Goal: Task Accomplishment & Management: Manage account settings

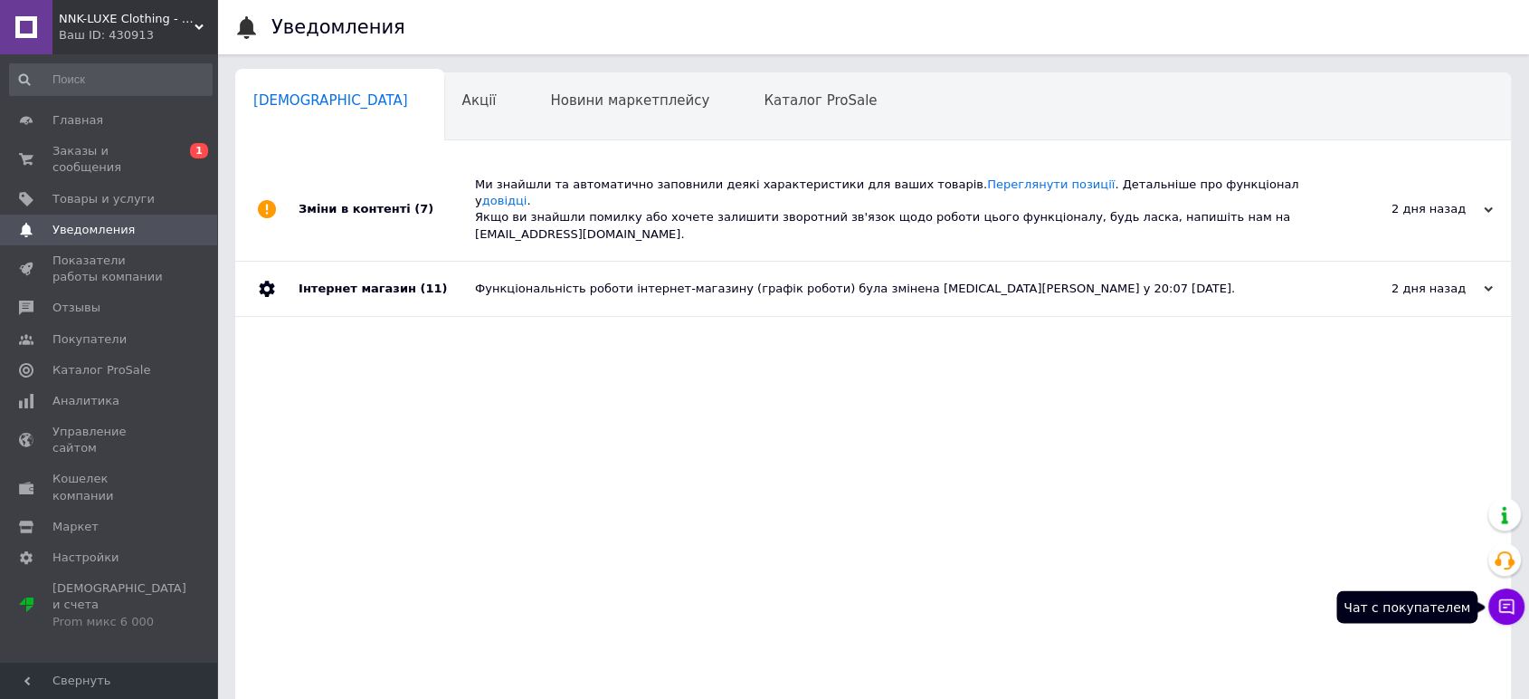
click at [1508, 606] on icon at bounding box center [1507, 606] width 18 height 18
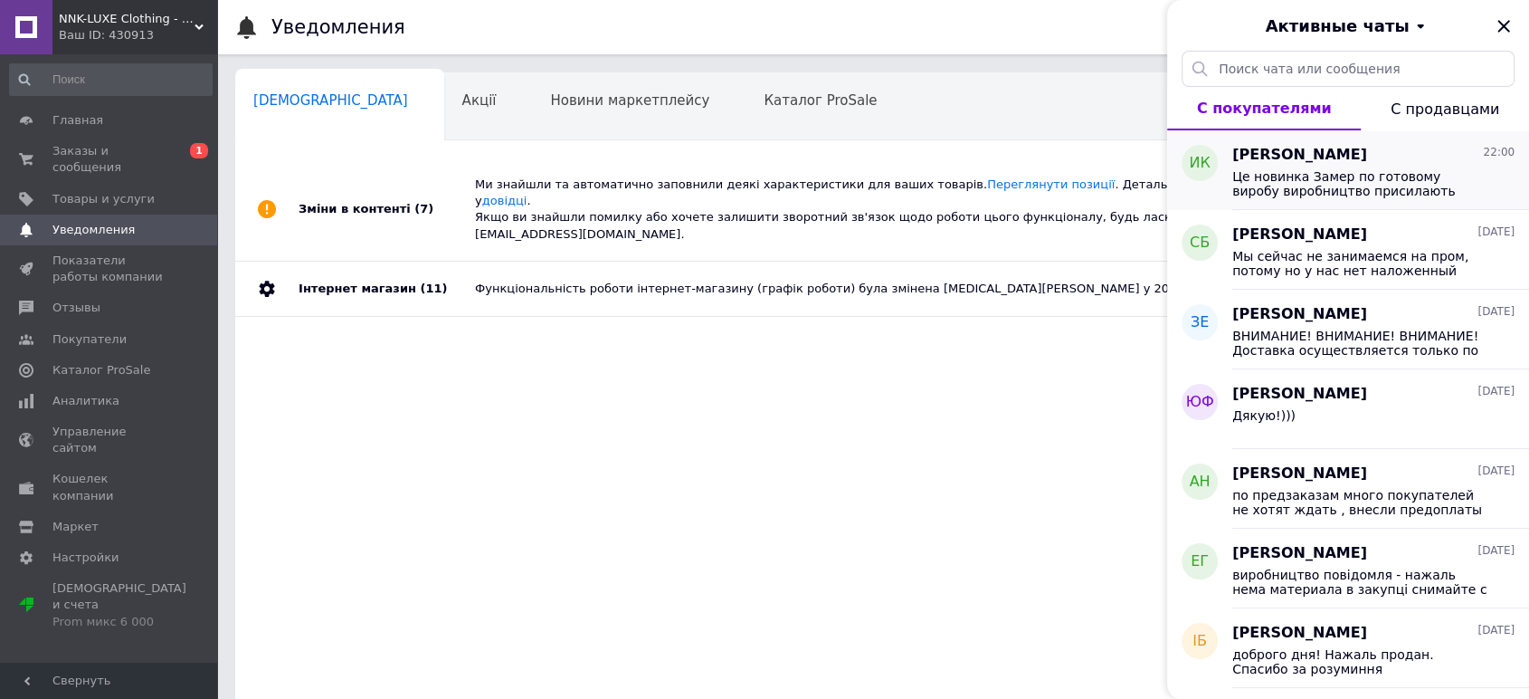
click at [1327, 166] on div "Це новинка Замер по готовому виробу виробництво присилають [DATE] Писля внесени…" at bounding box center [1374, 182] width 282 height 33
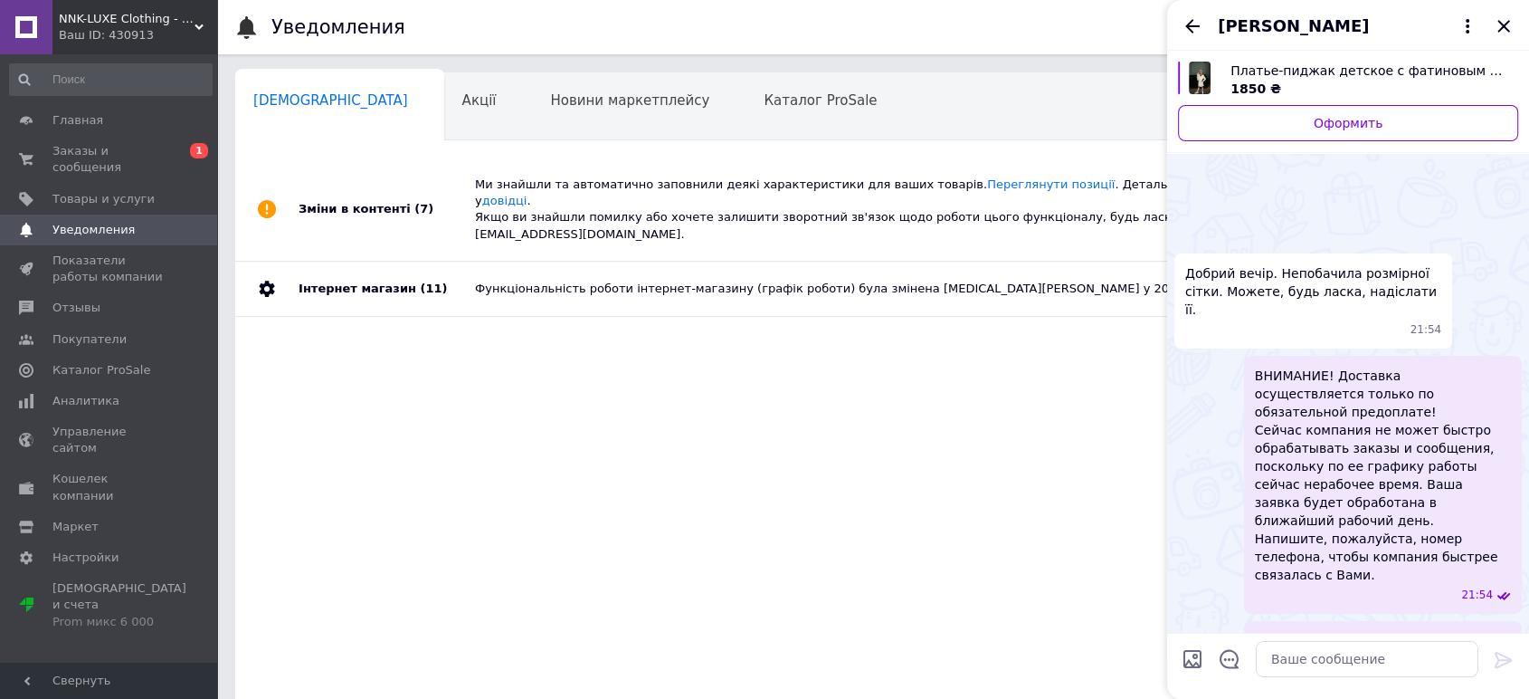
scroll to position [457, 0]
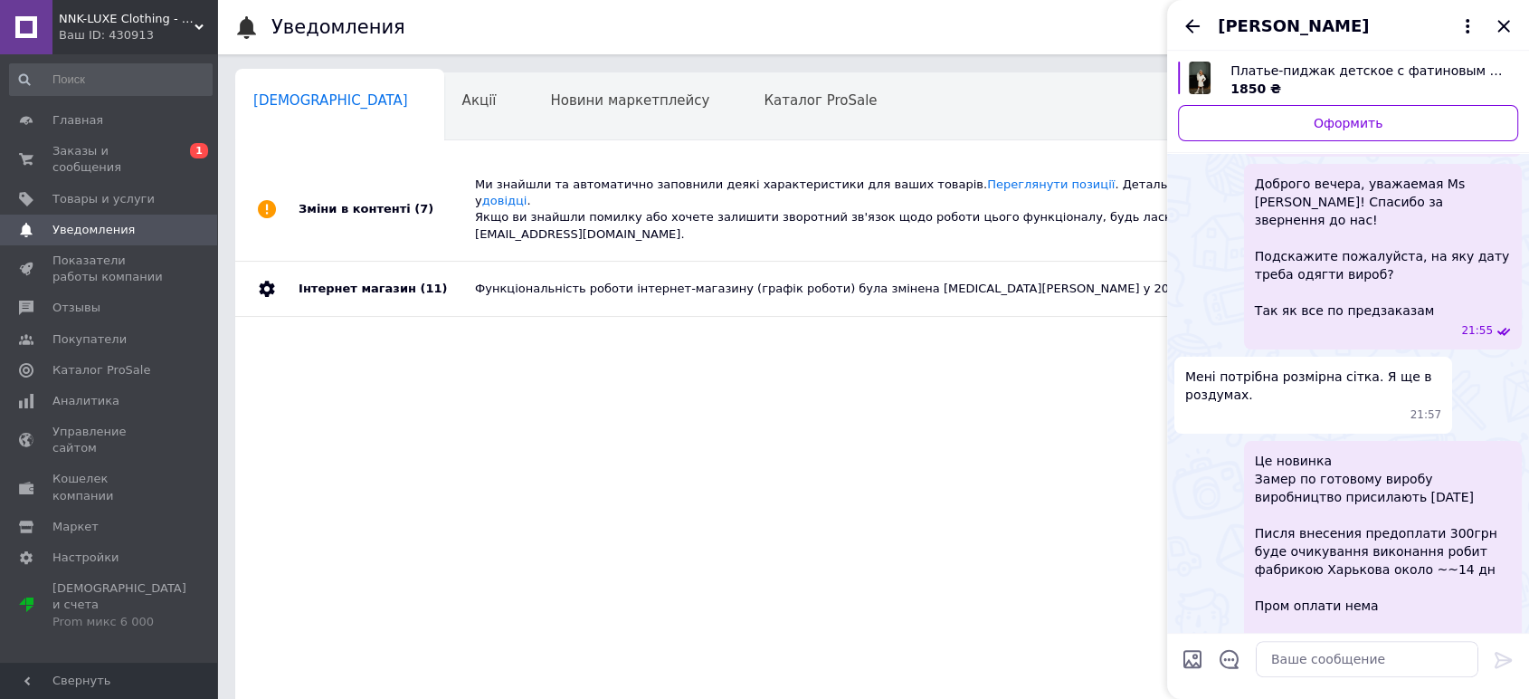
click at [1192, 661] on input "Загрузить файлы" at bounding box center [1193, 659] width 22 height 22
type input "C:\fakepath\photo_2025-10-12_22-05-02 — копия.jpg"
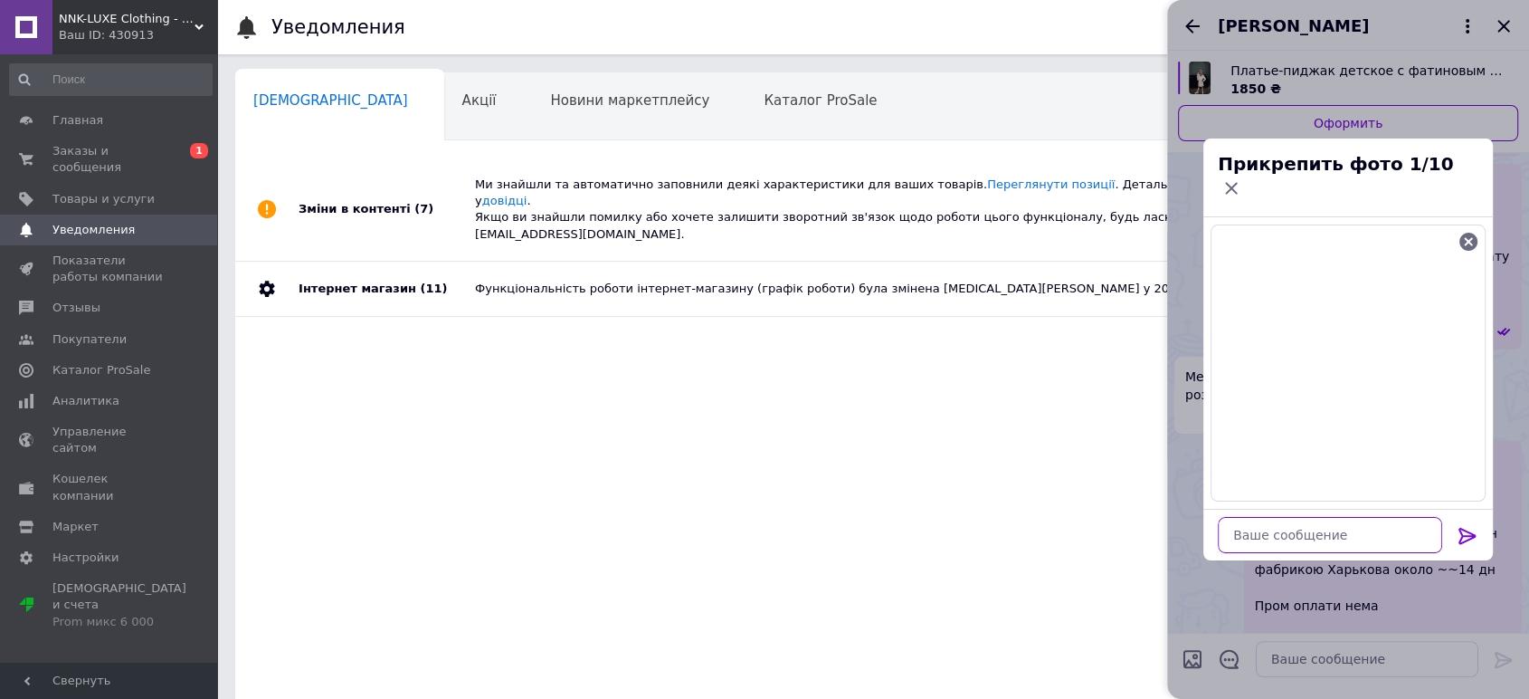
click at [1269, 519] on textarea at bounding box center [1330, 535] width 224 height 36
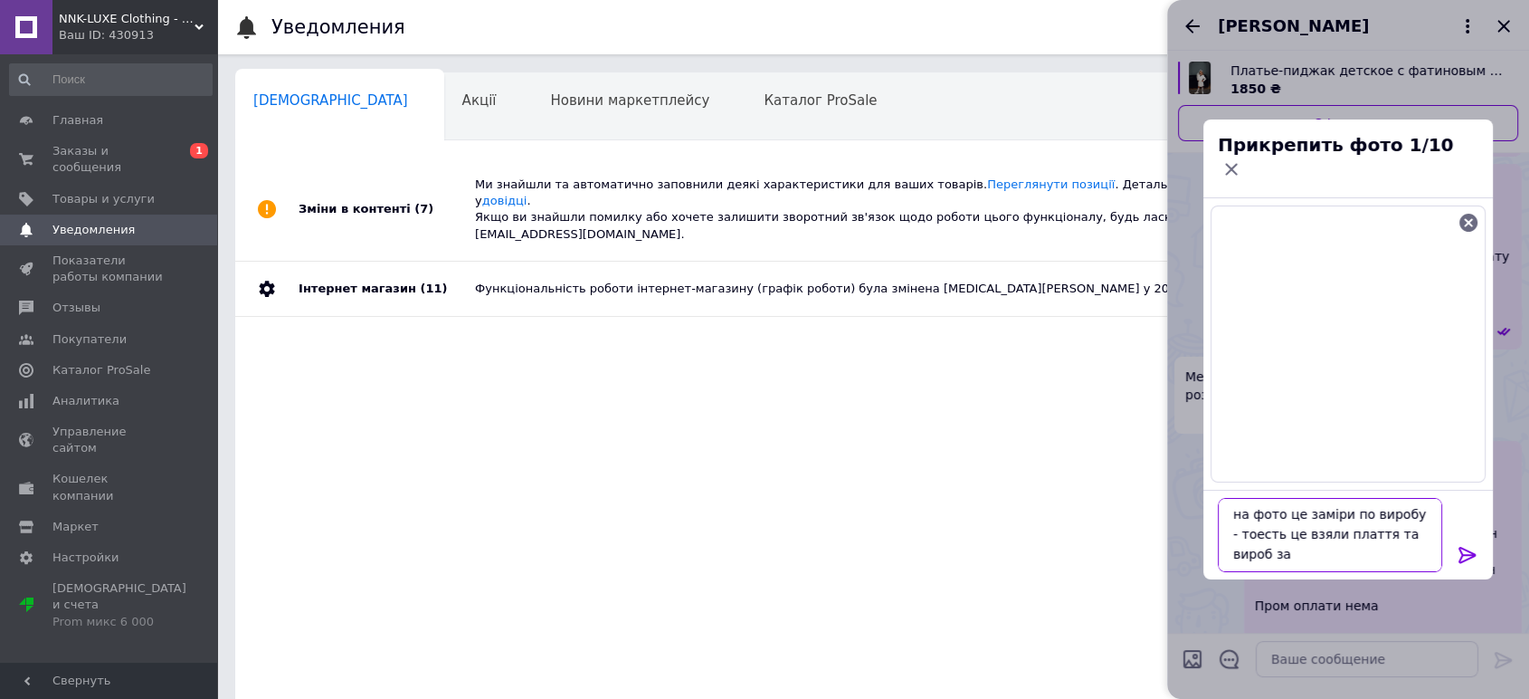
scroll to position [1, 0]
click at [1360, 505] on textarea "на фото це замiри по виробу - тоесть це взяли плаття та вироб замiряли" at bounding box center [1330, 535] width 224 height 74
type textarea "на фото це замiри по готовому виробу - тоесть це взяли плаття та вироб замiряли"
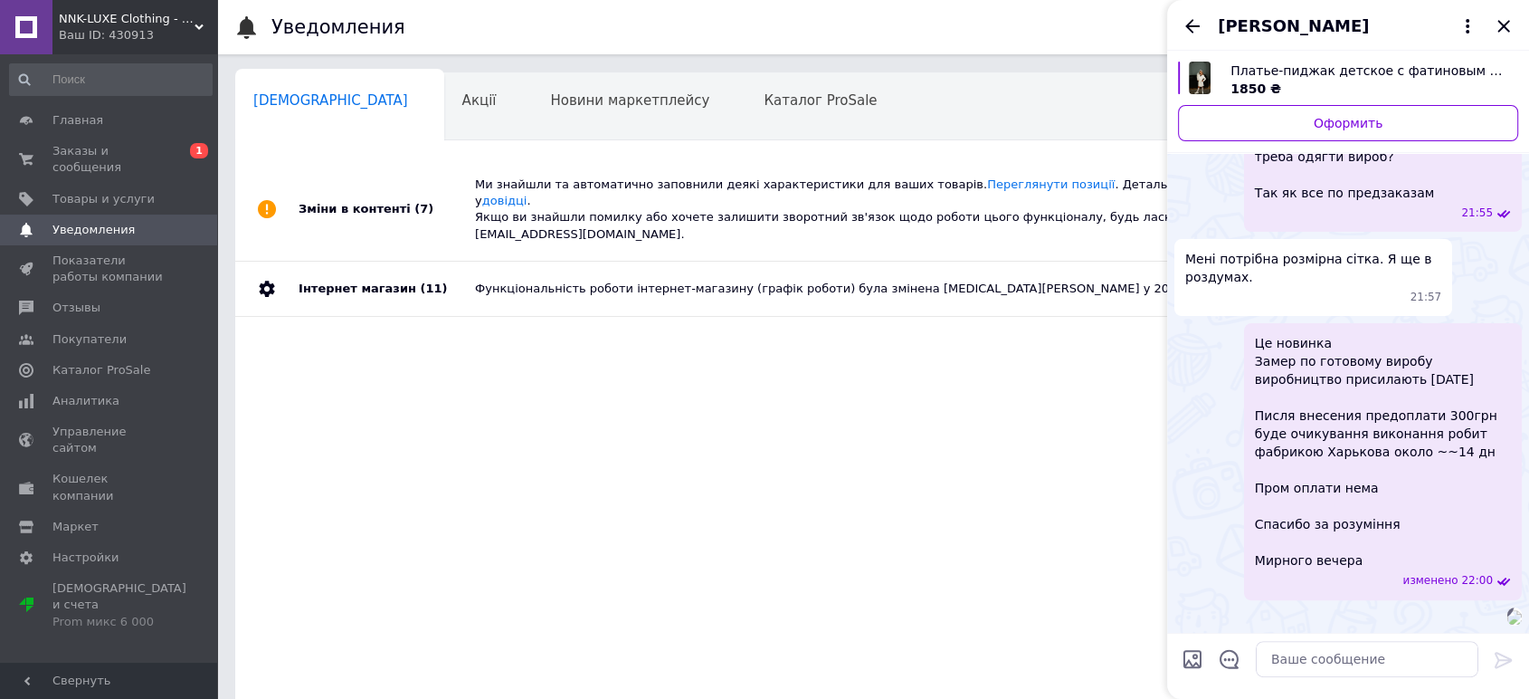
scroll to position [609, 0]
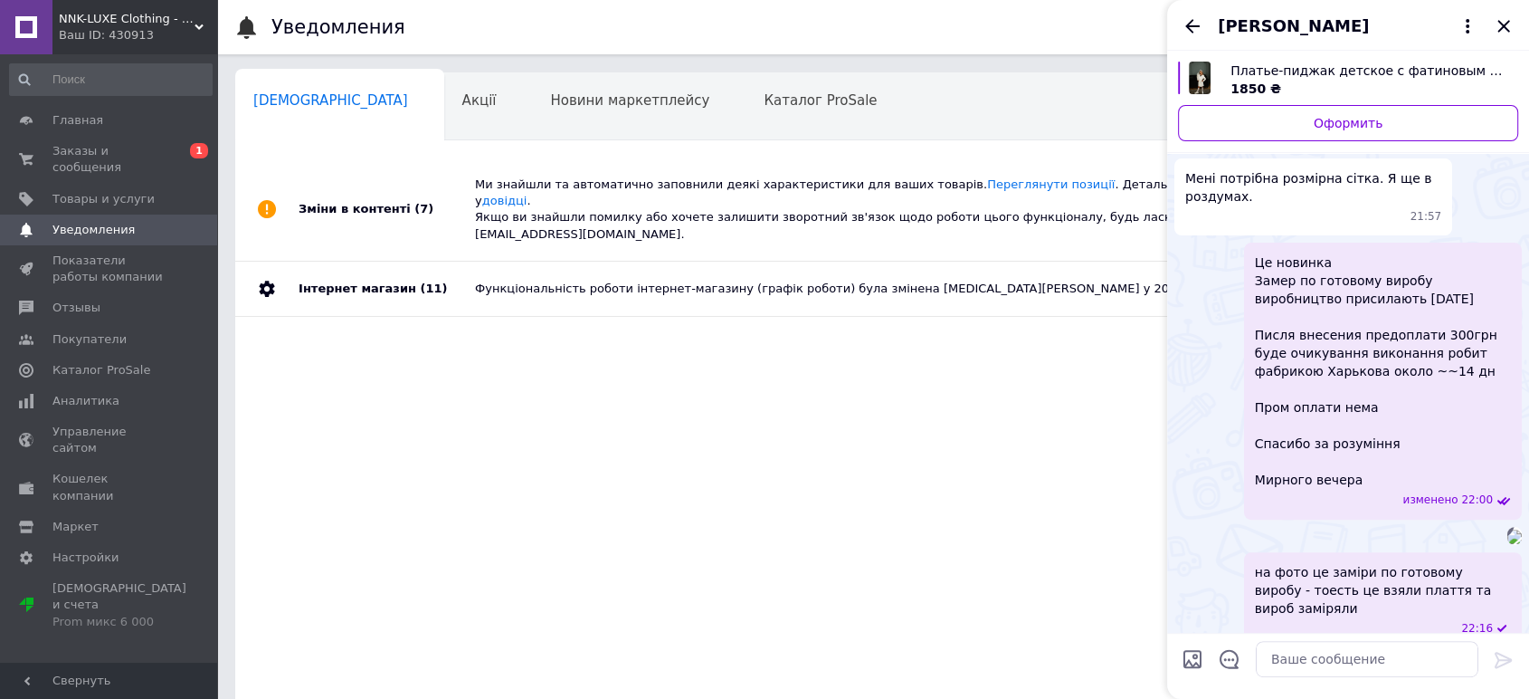
drag, startPoint x: 1509, startPoint y: 17, endPoint x: 1290, endPoint y: 63, distance: 222.9
click at [1509, 19] on icon "Закрыть" at bounding box center [1504, 26] width 22 height 22
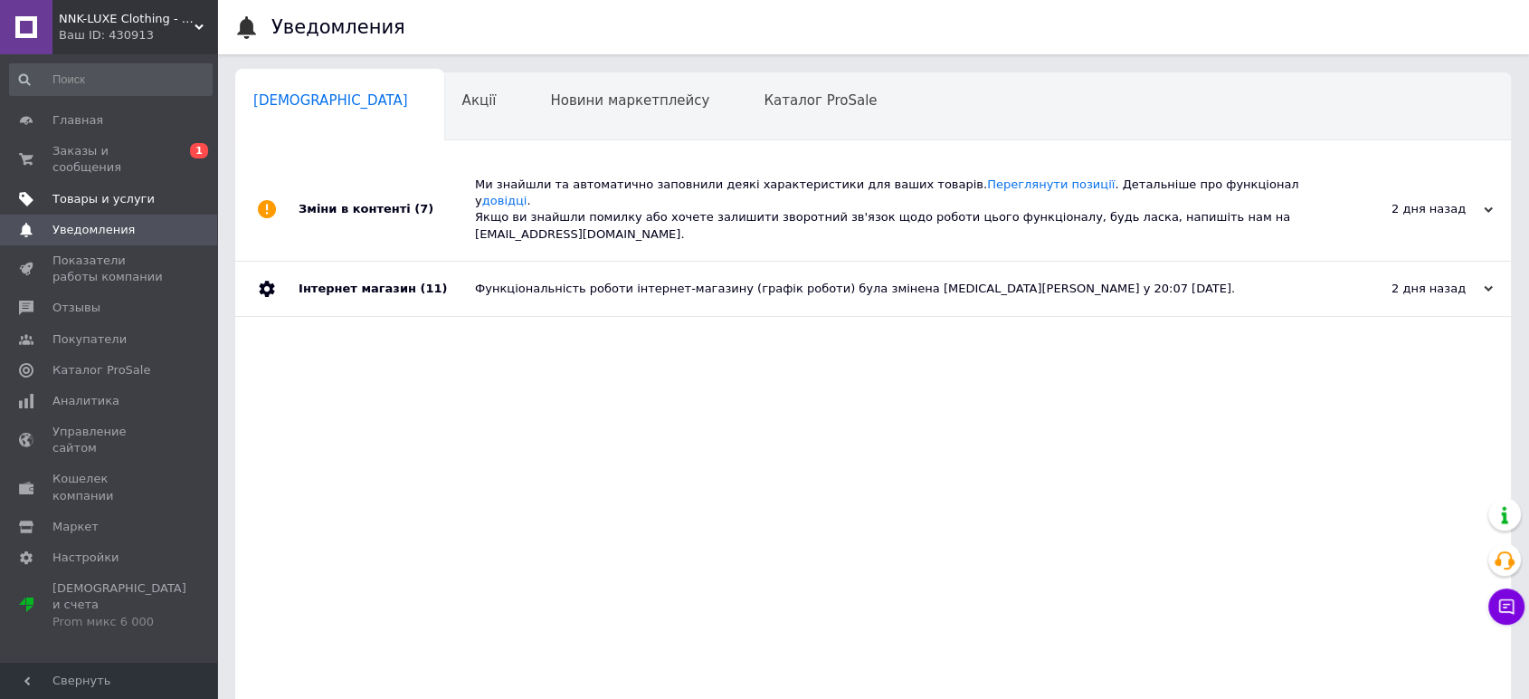
click at [145, 191] on span "Товары и услуги" at bounding box center [109, 199] width 115 height 16
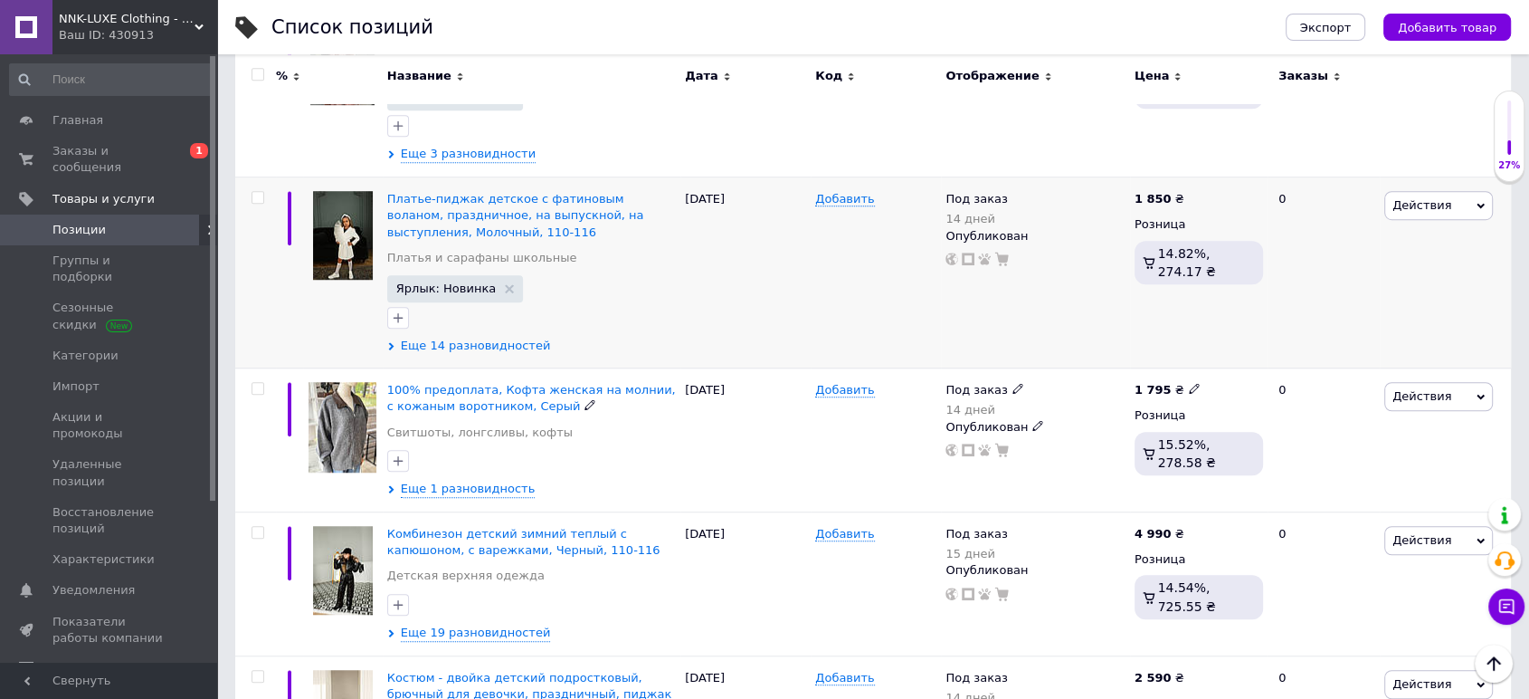
scroll to position [1190, 0]
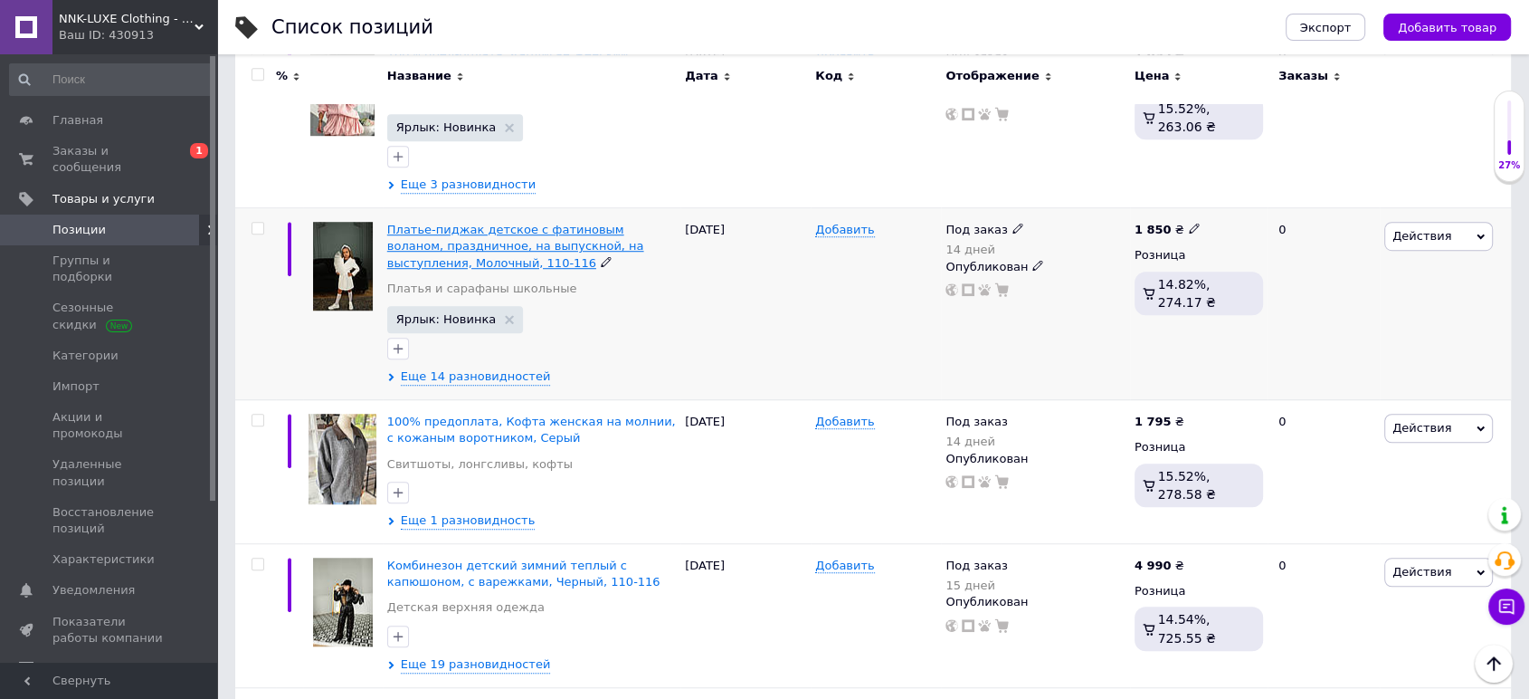
click at [439, 223] on span "Платье-пиджак детское с фатиновым воланом, праздничное, на выпускной, на выступ…" at bounding box center [515, 246] width 257 height 46
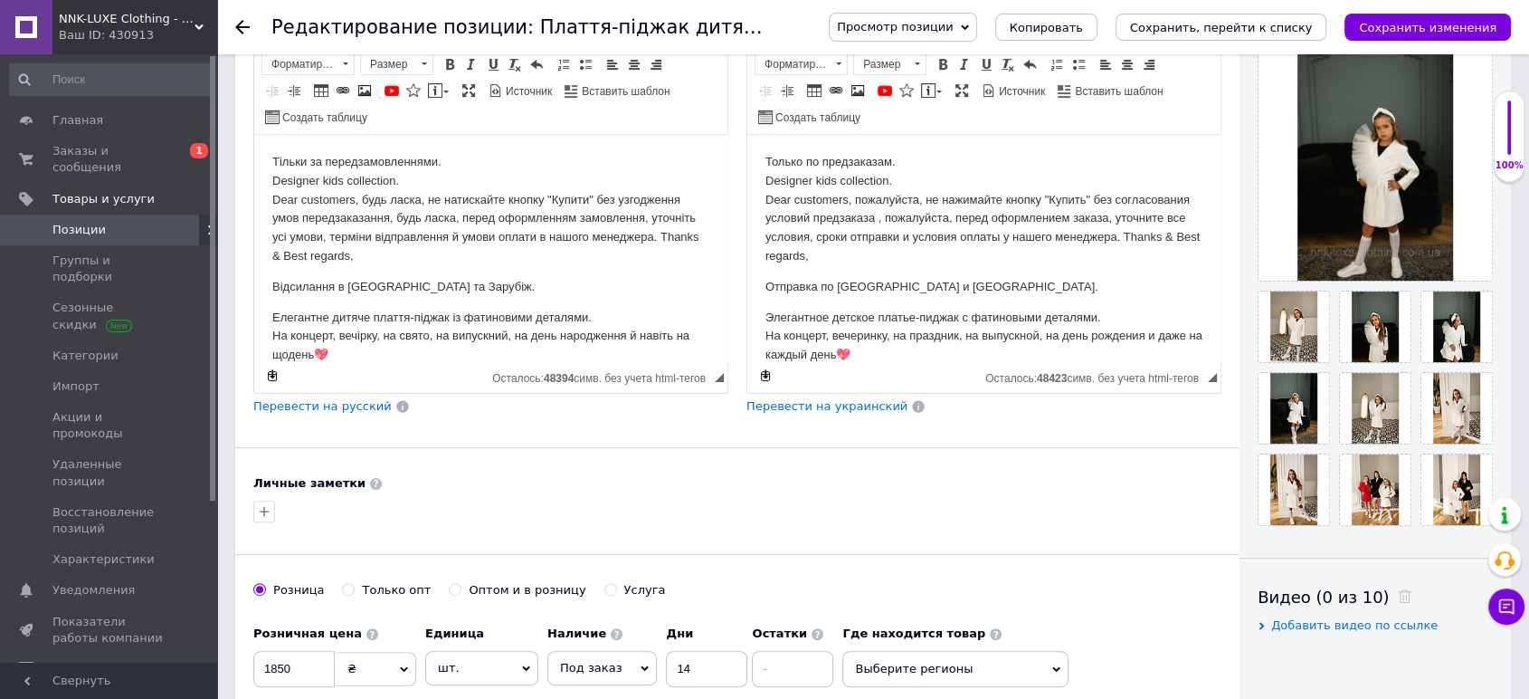
scroll to position [603, 0]
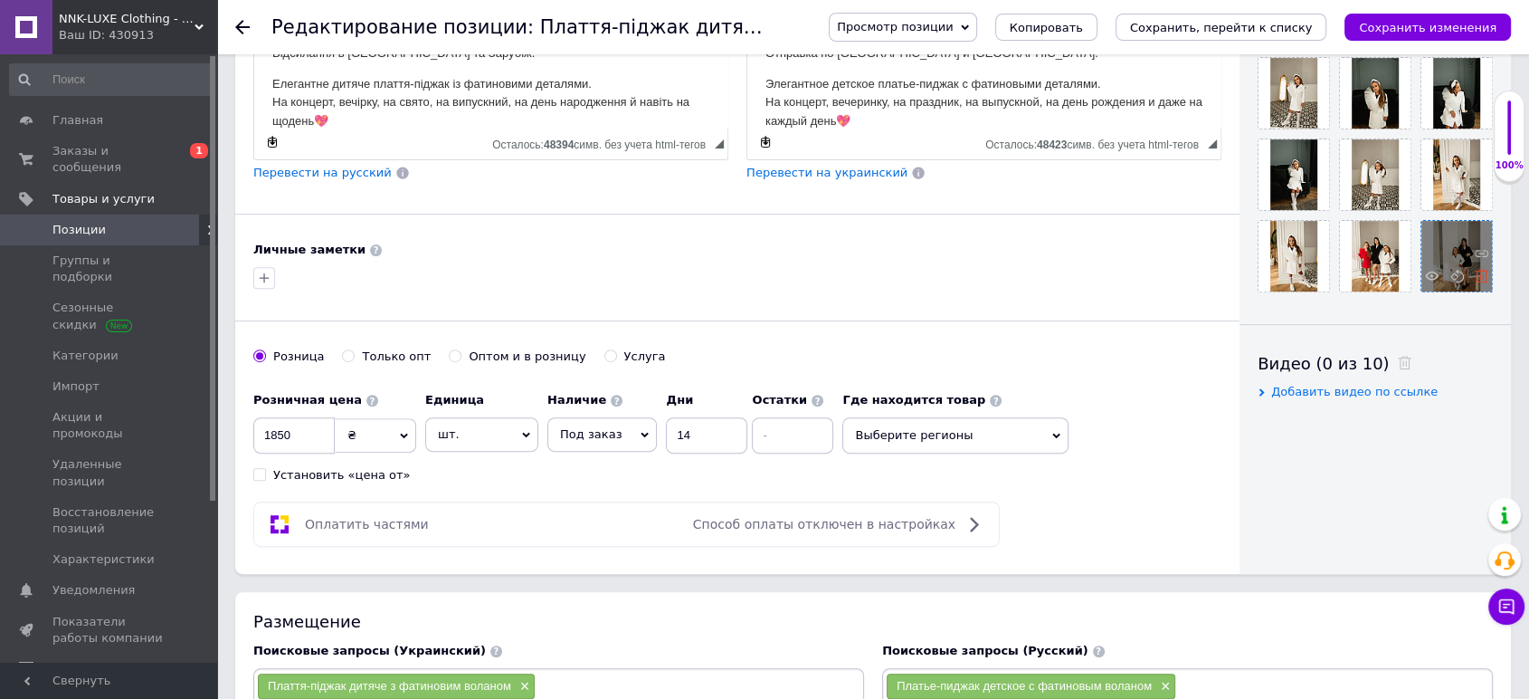
click at [1484, 278] on icon at bounding box center [1482, 276] width 14 height 14
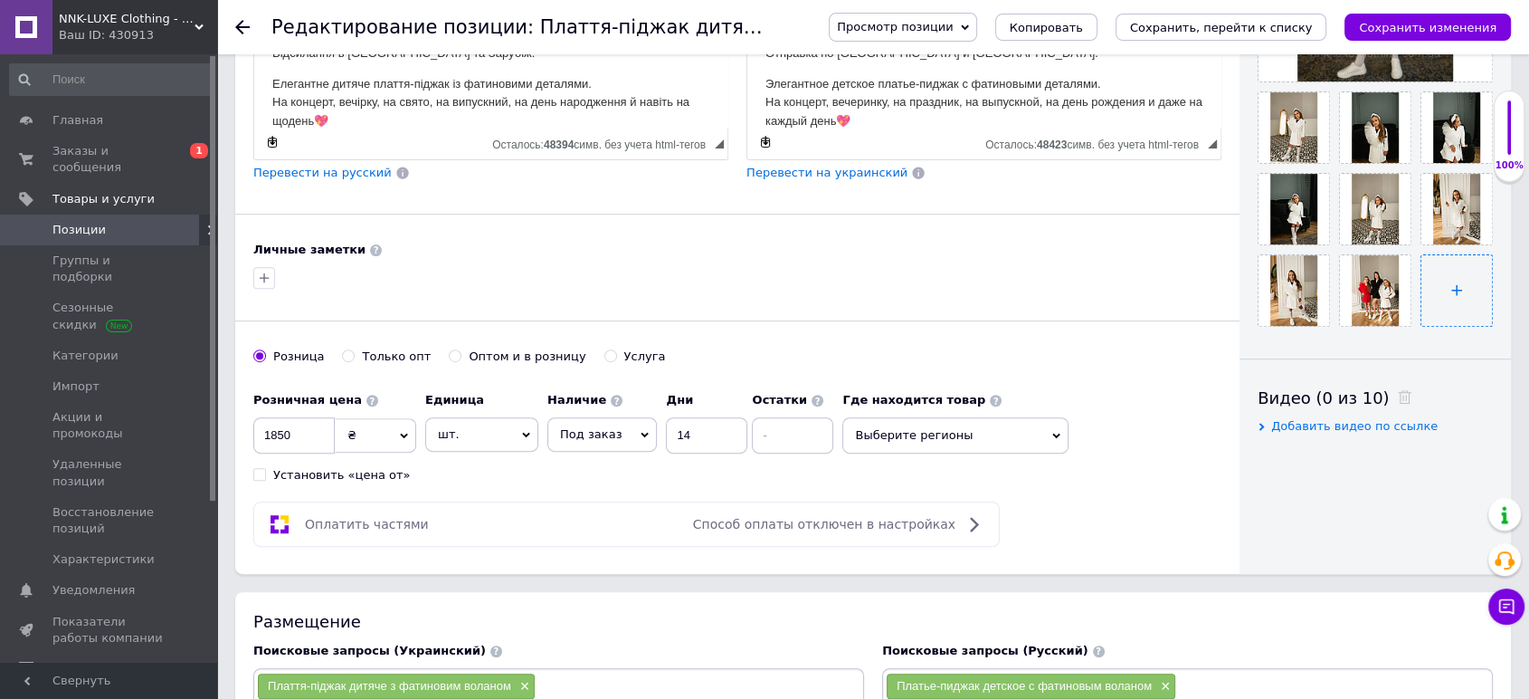
click at [1460, 295] on input "file" at bounding box center [1457, 290] width 71 height 71
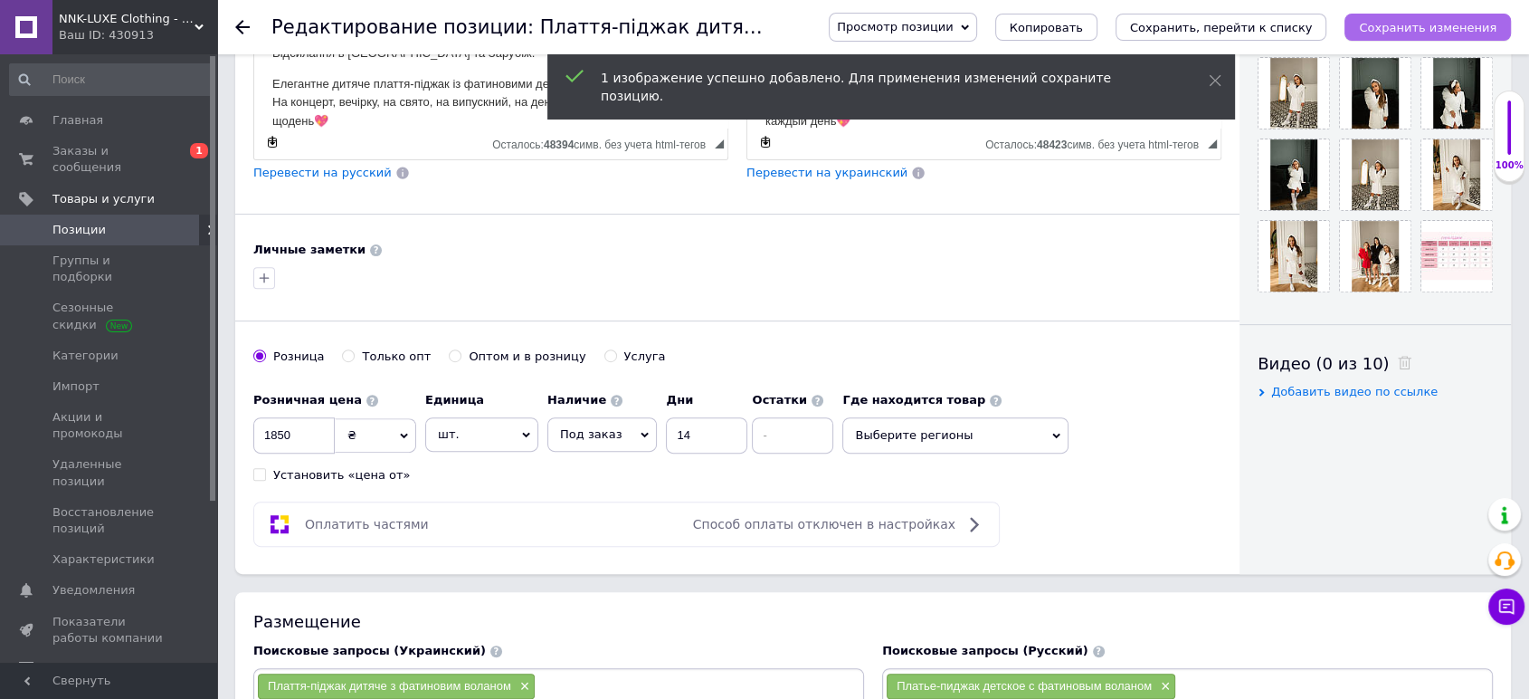
click at [1410, 28] on icon "Сохранить изменения" at bounding box center [1428, 28] width 138 height 14
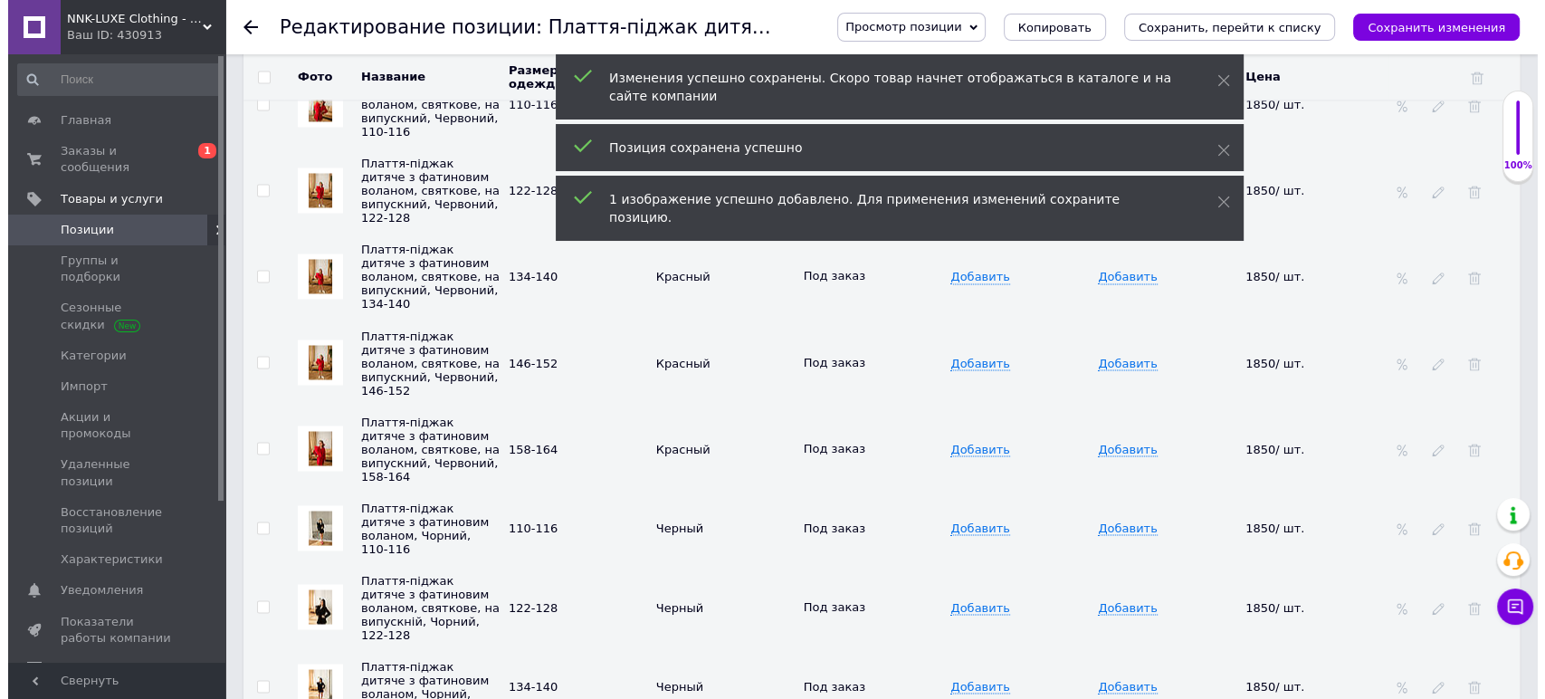
scroll to position [2815, 0]
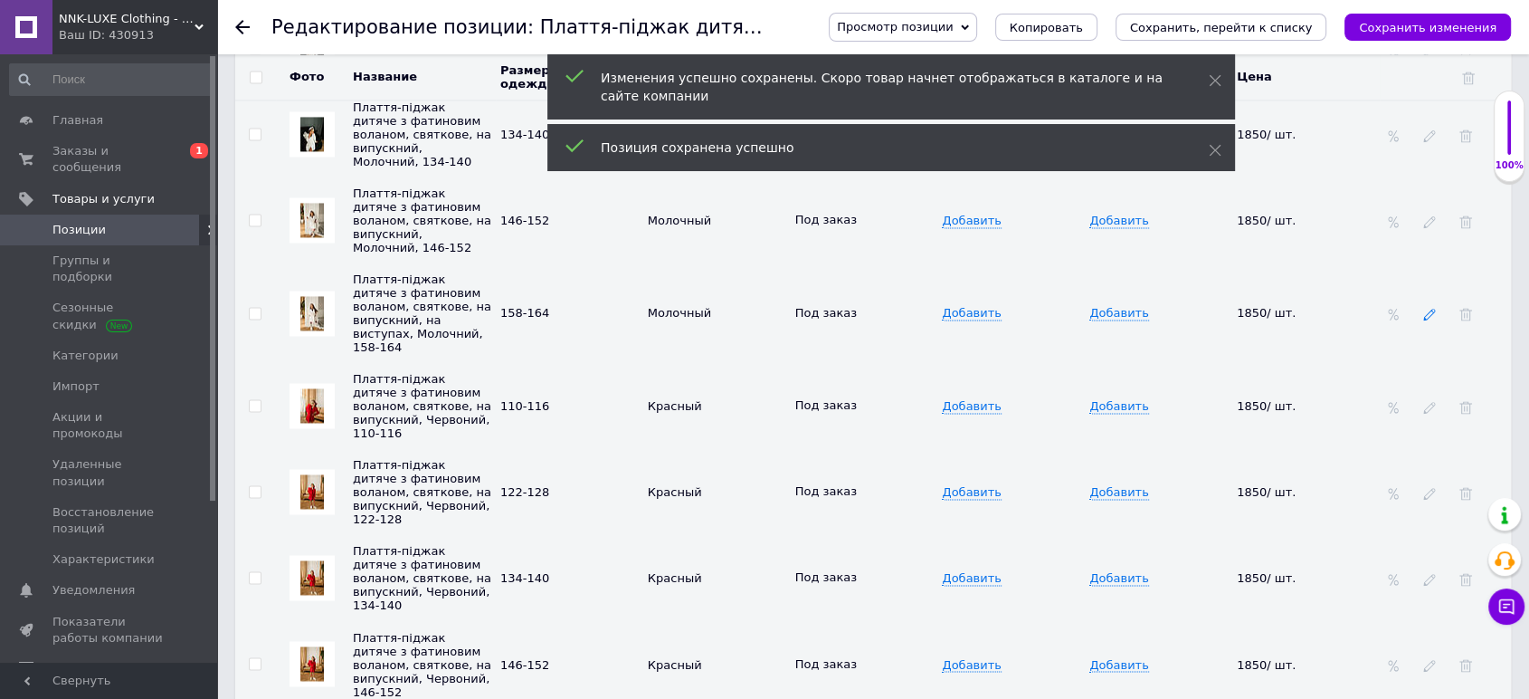
click at [1431, 309] on use at bounding box center [1429, 315] width 12 height 12
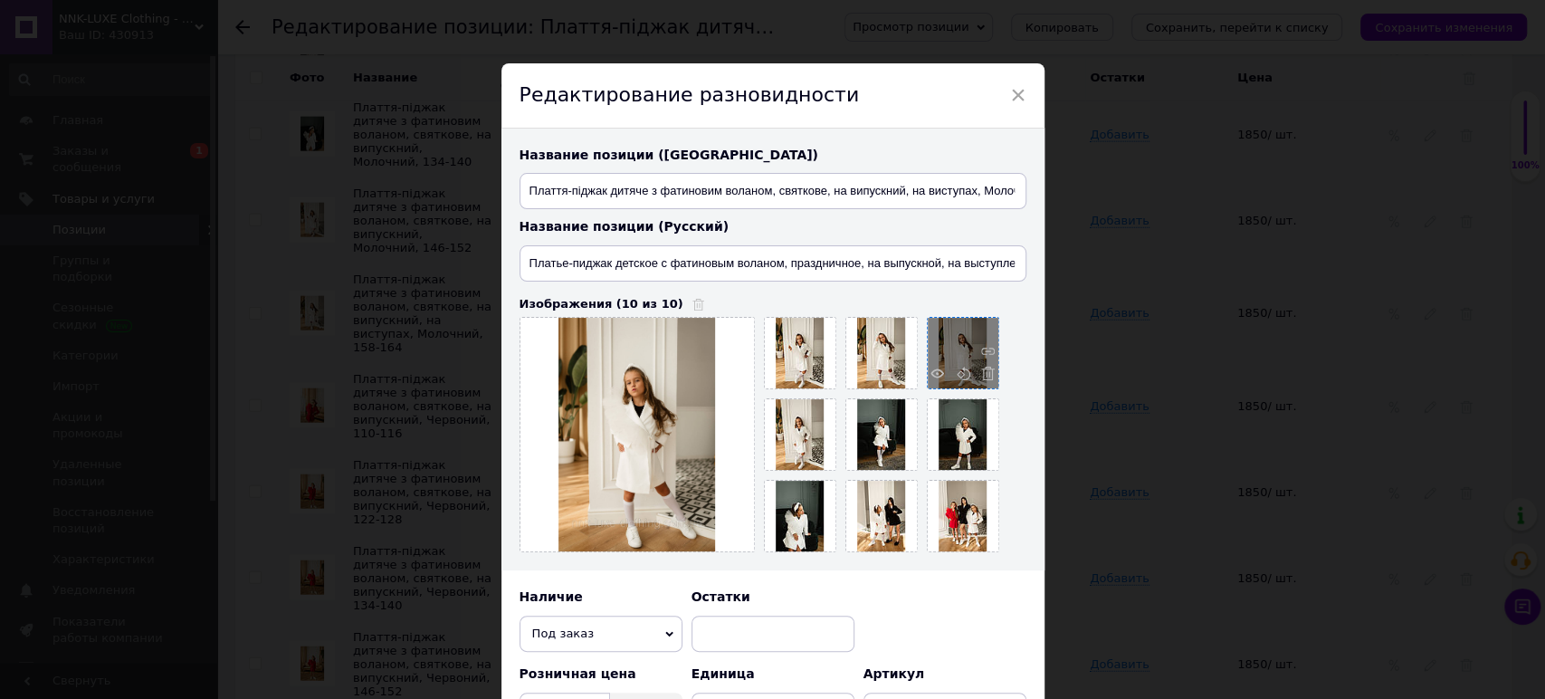
click at [976, 374] on span at bounding box center [983, 375] width 23 height 19
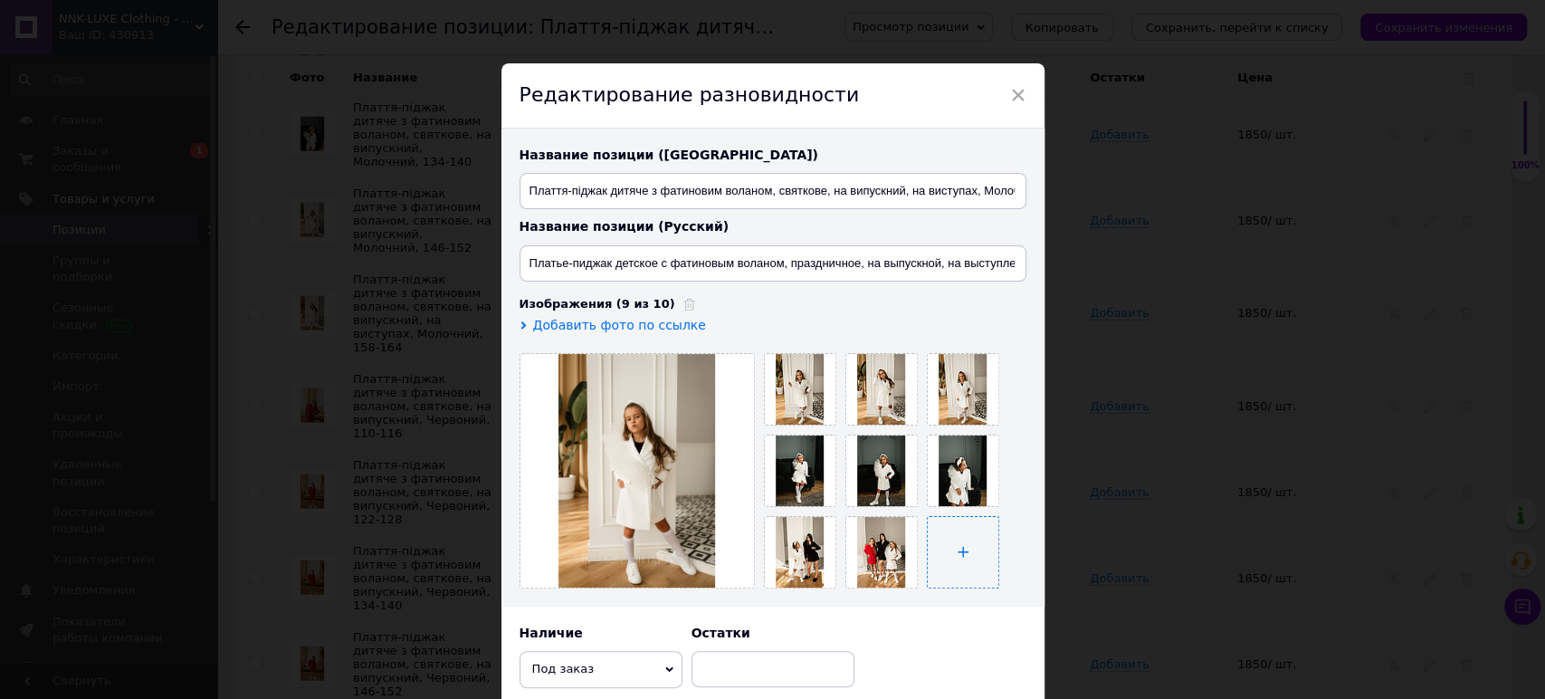
click at [953, 557] on input "file" at bounding box center [963, 552] width 71 height 71
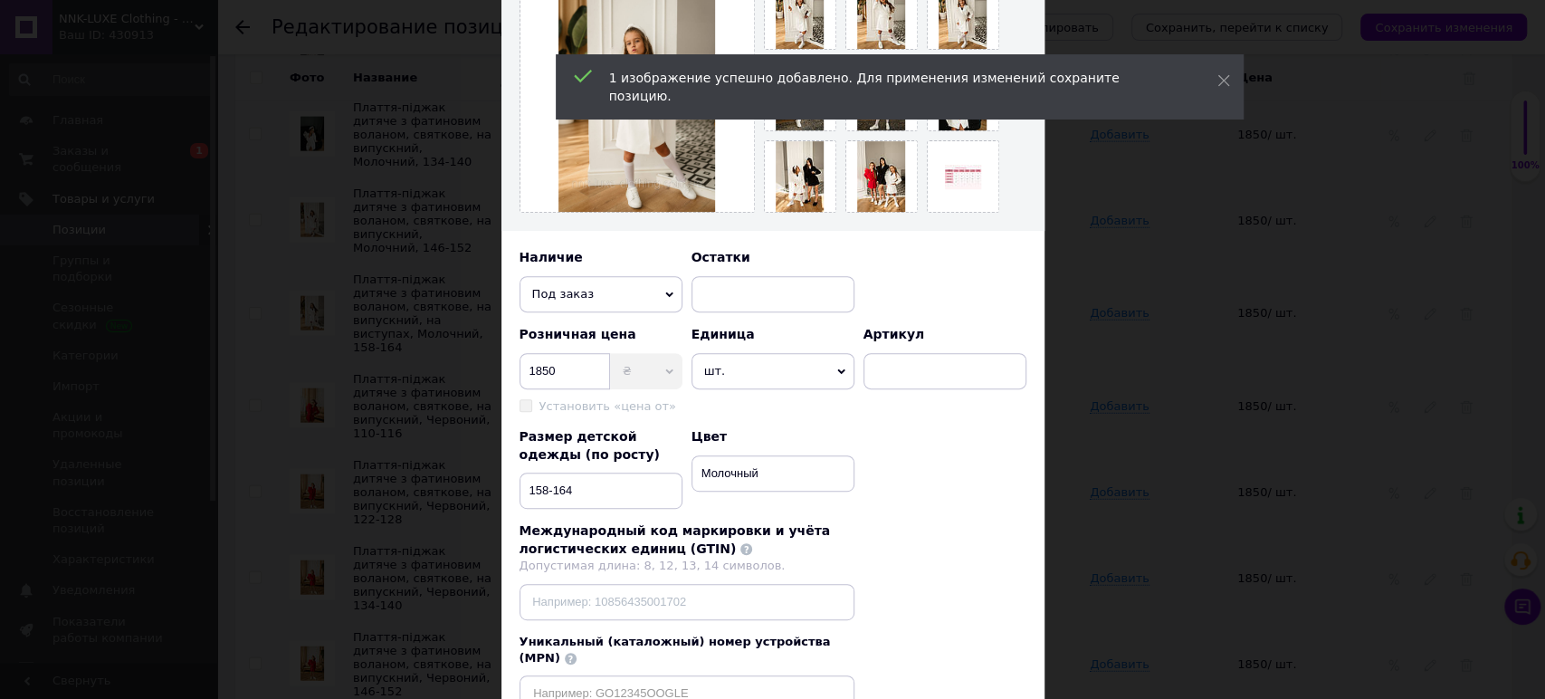
scroll to position [470, 0]
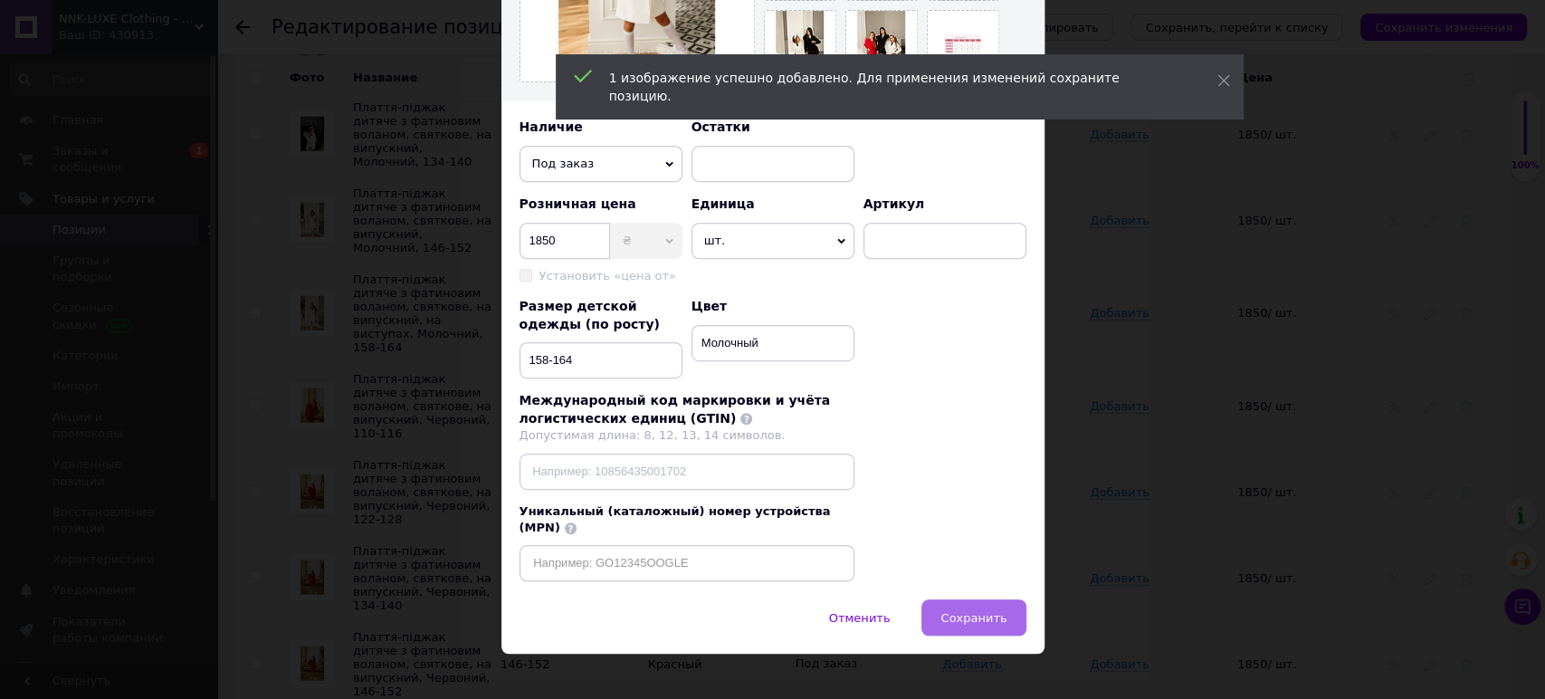
click at [955, 599] on button "Сохранить" at bounding box center [973, 617] width 104 height 36
click at [1120, 548] on div "× Редактирование разновидности Название позиции (Украинский) Плаття-піджак дитя…" at bounding box center [772, 349] width 1545 height 699
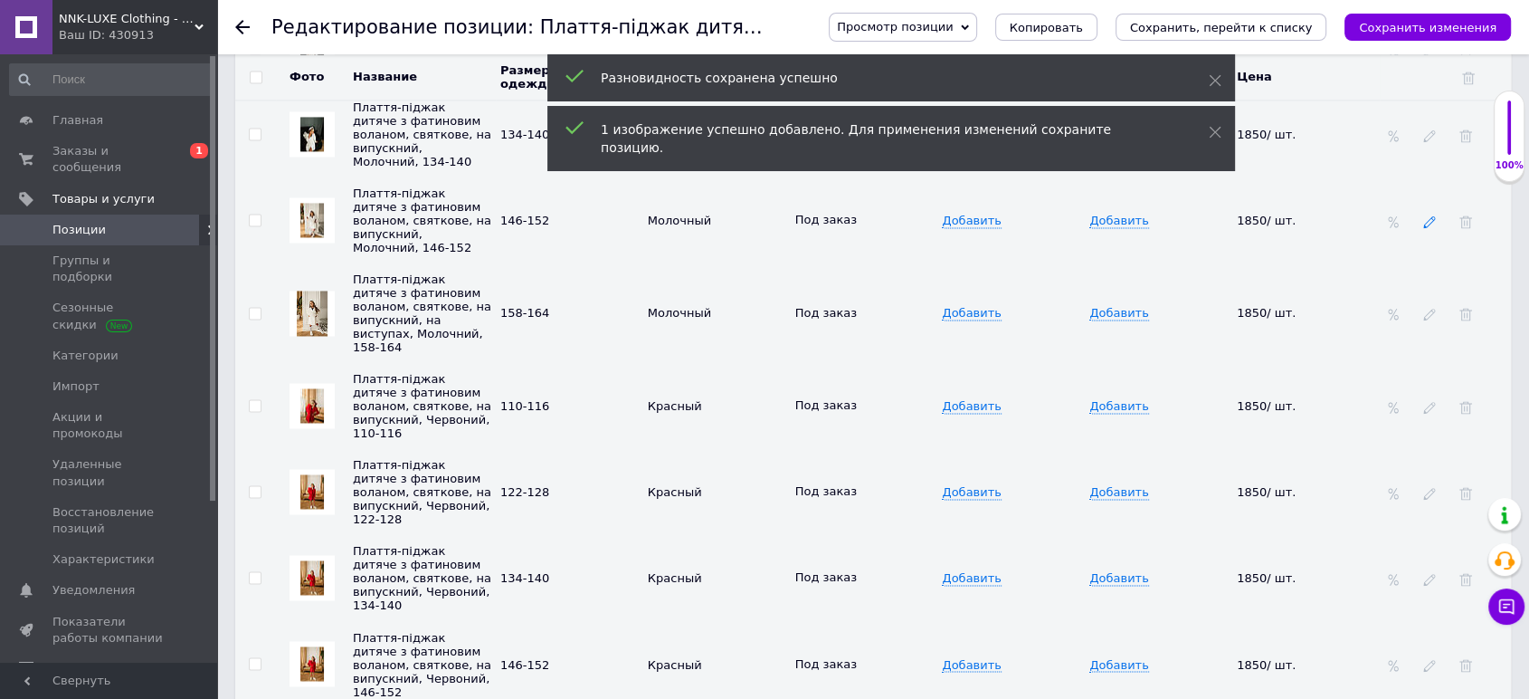
click at [1423, 215] on icon at bounding box center [1429, 221] width 13 height 13
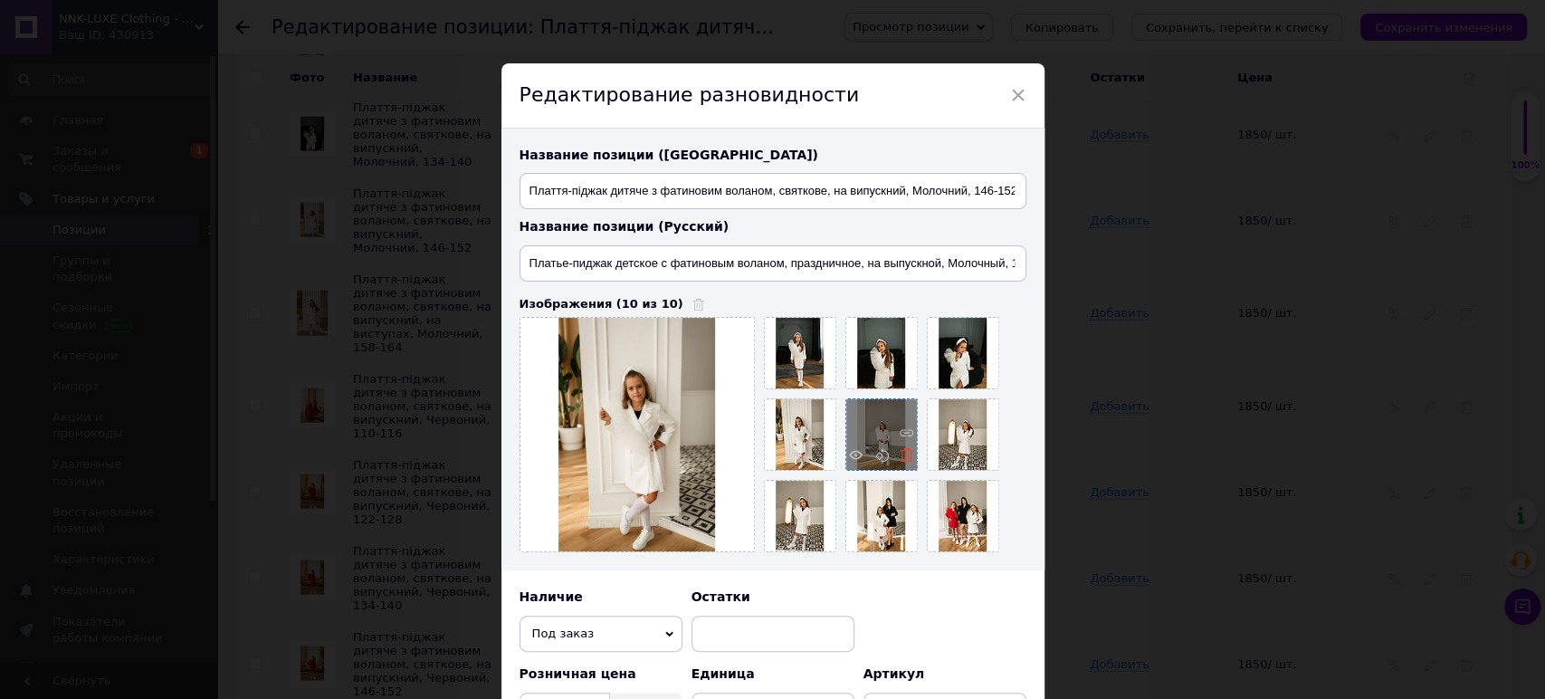
click at [901, 452] on icon at bounding box center [906, 455] width 14 height 14
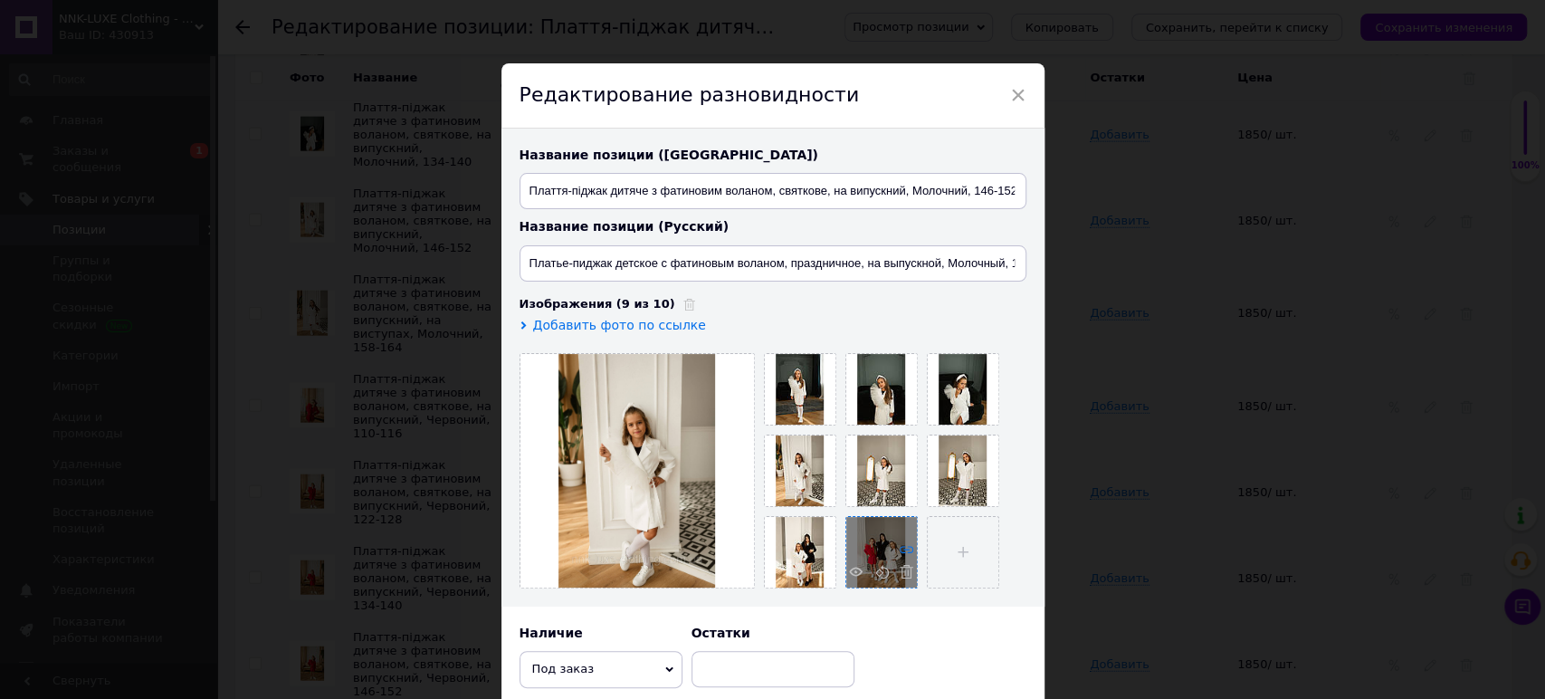
click at [970, 545] on input "file" at bounding box center [963, 552] width 71 height 71
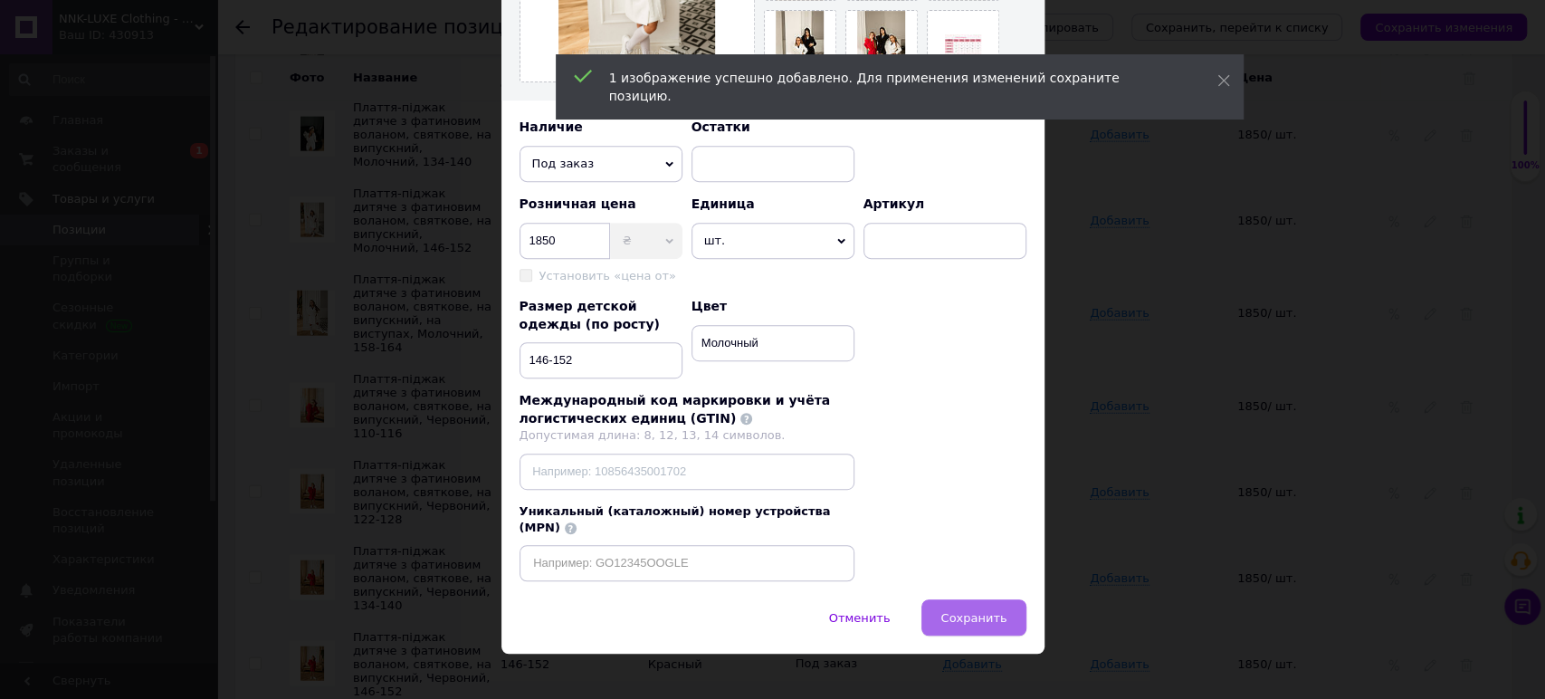
click at [956, 611] on span "Сохранить" at bounding box center [973, 618] width 66 height 14
click at [1144, 505] on div "× Редактирование разновидности Название позиции (Украинский) Плаття-піджак дитя…" at bounding box center [772, 349] width 1545 height 699
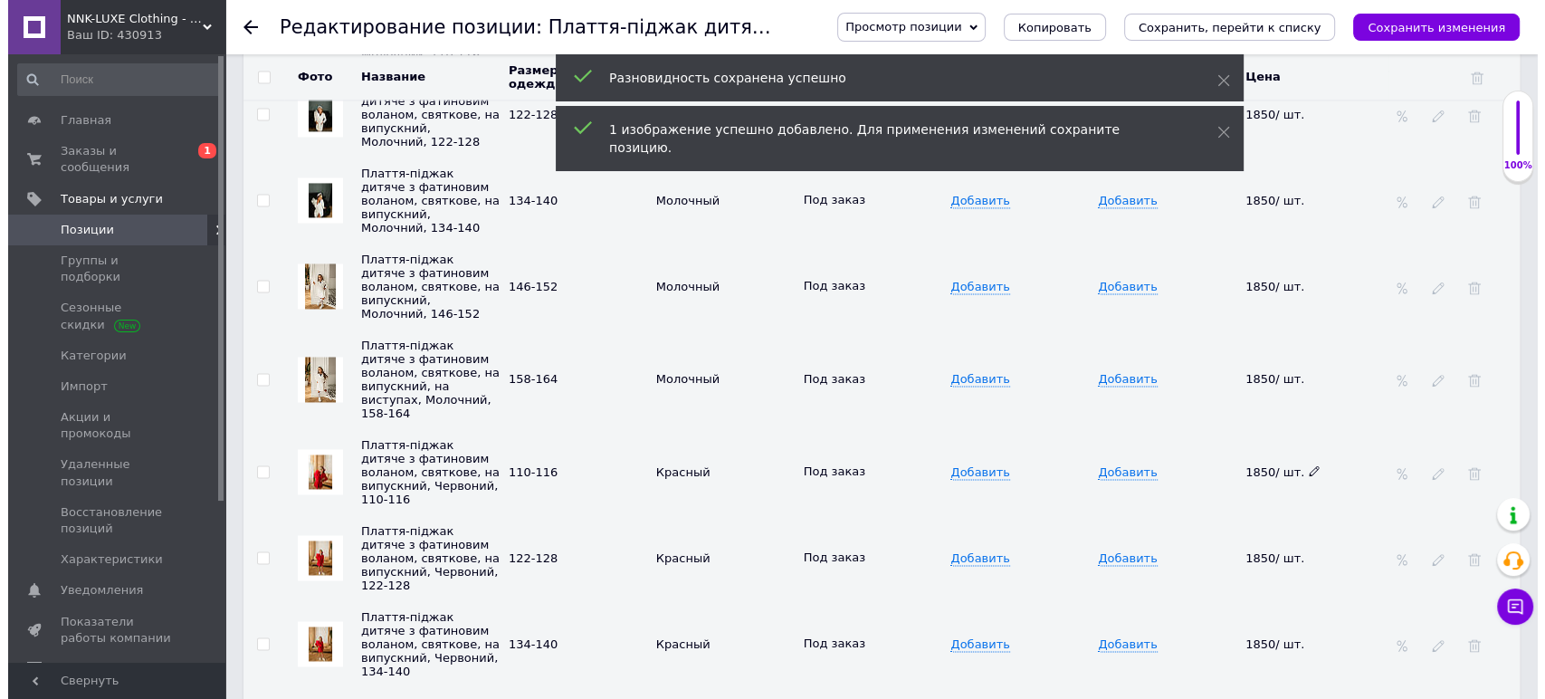
scroll to position [2715, 0]
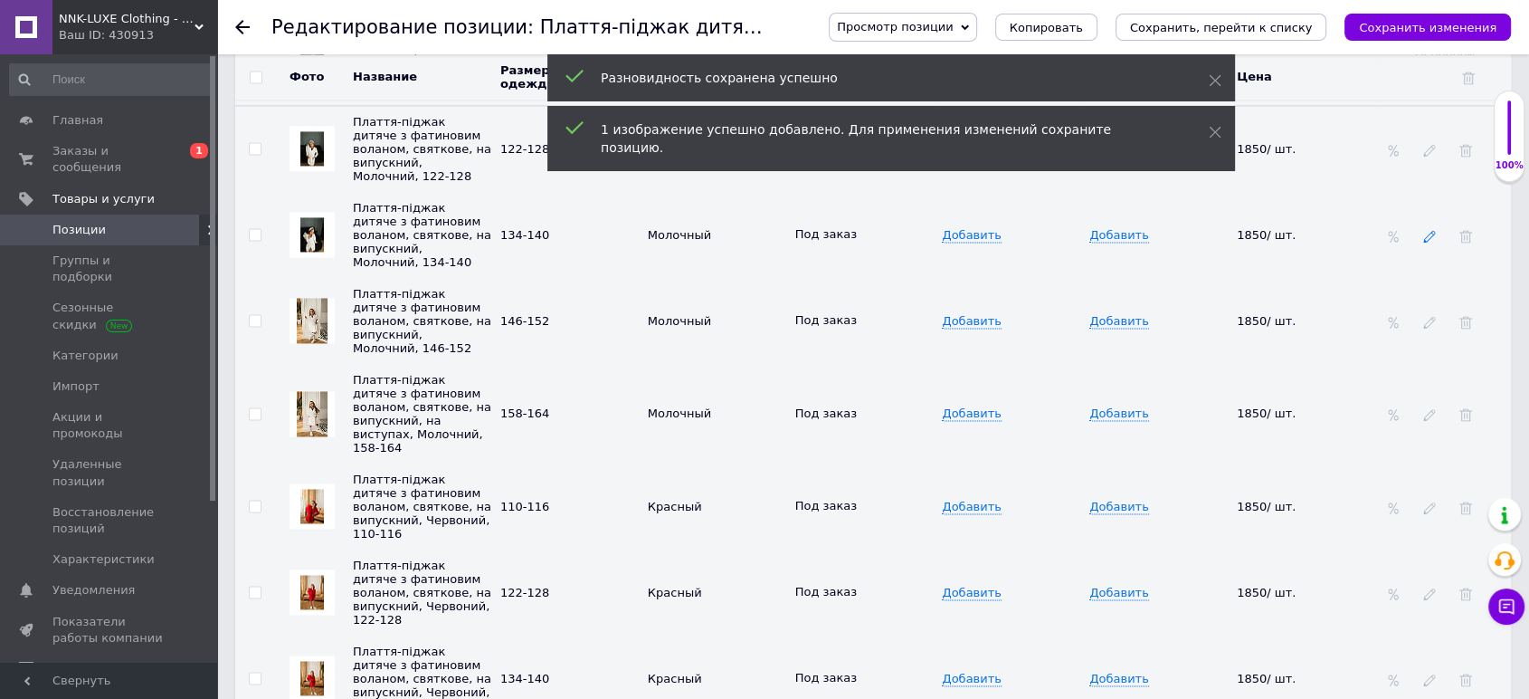
click at [1428, 230] on icon at bounding box center [1429, 236] width 13 height 13
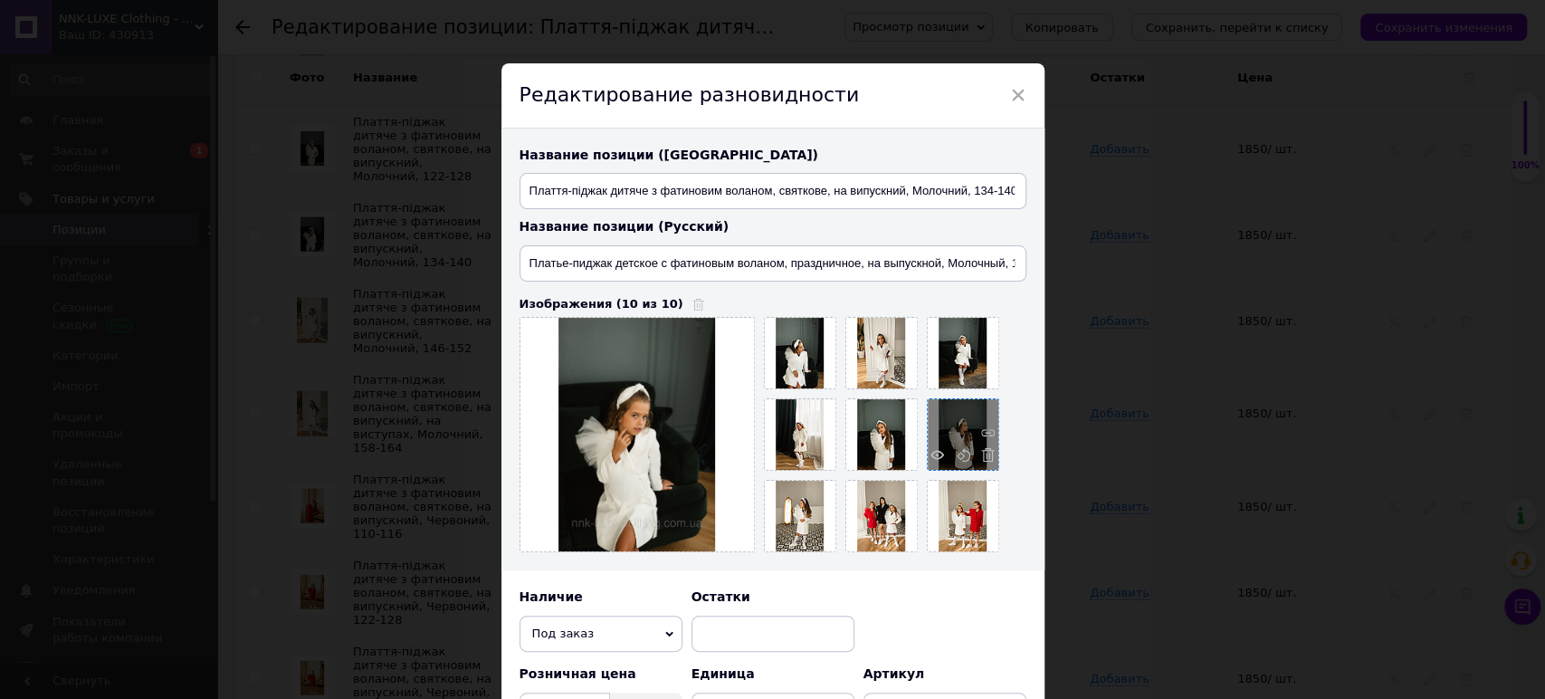
click at [972, 455] on span at bounding box center [983, 457] width 23 height 19
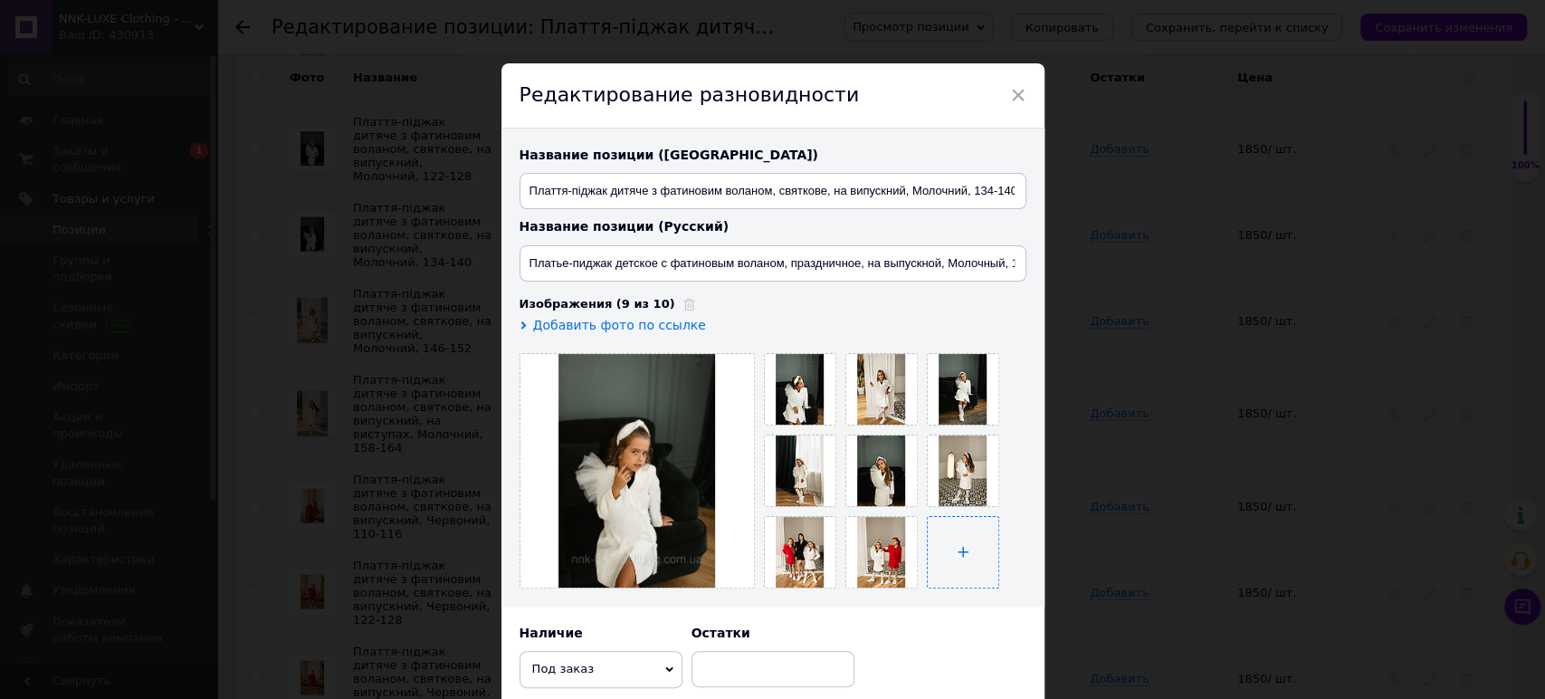
click at [959, 548] on input "file" at bounding box center [963, 552] width 71 height 71
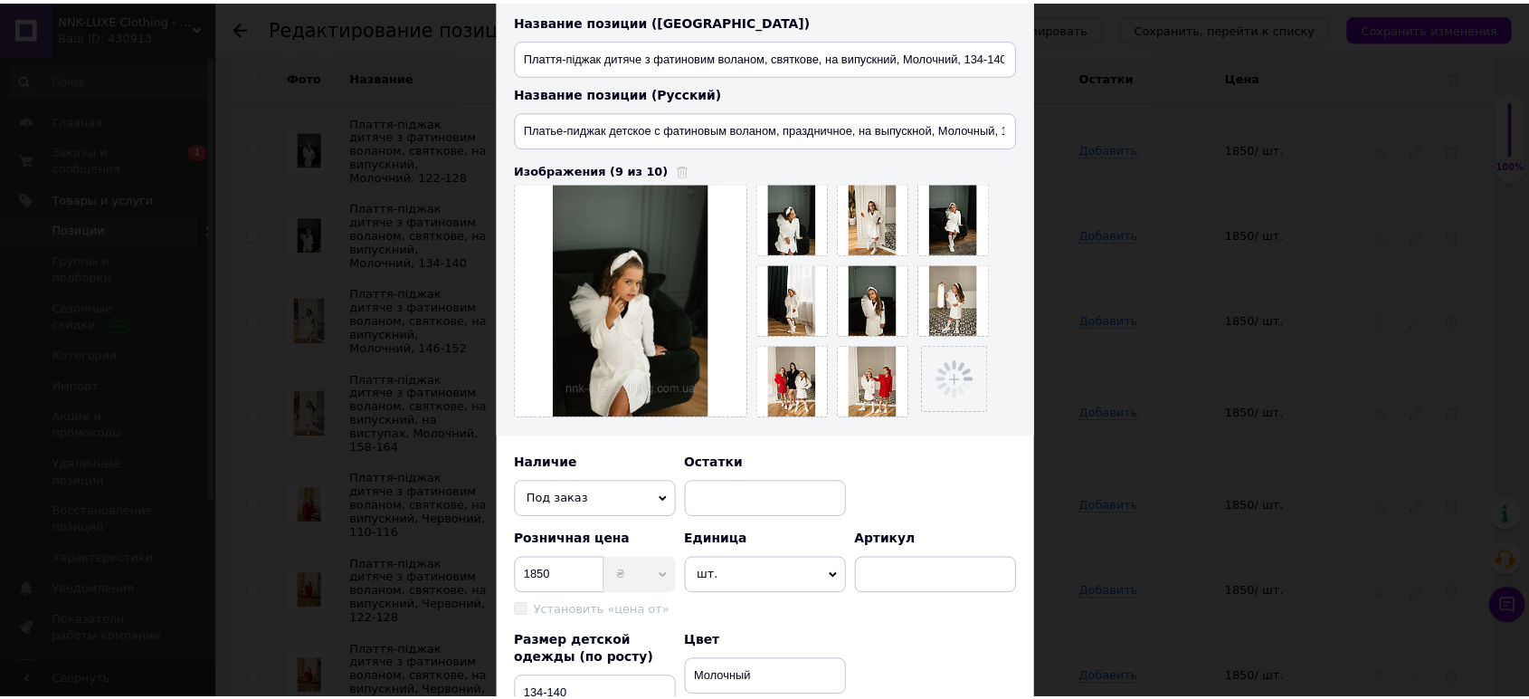
scroll to position [470, 0]
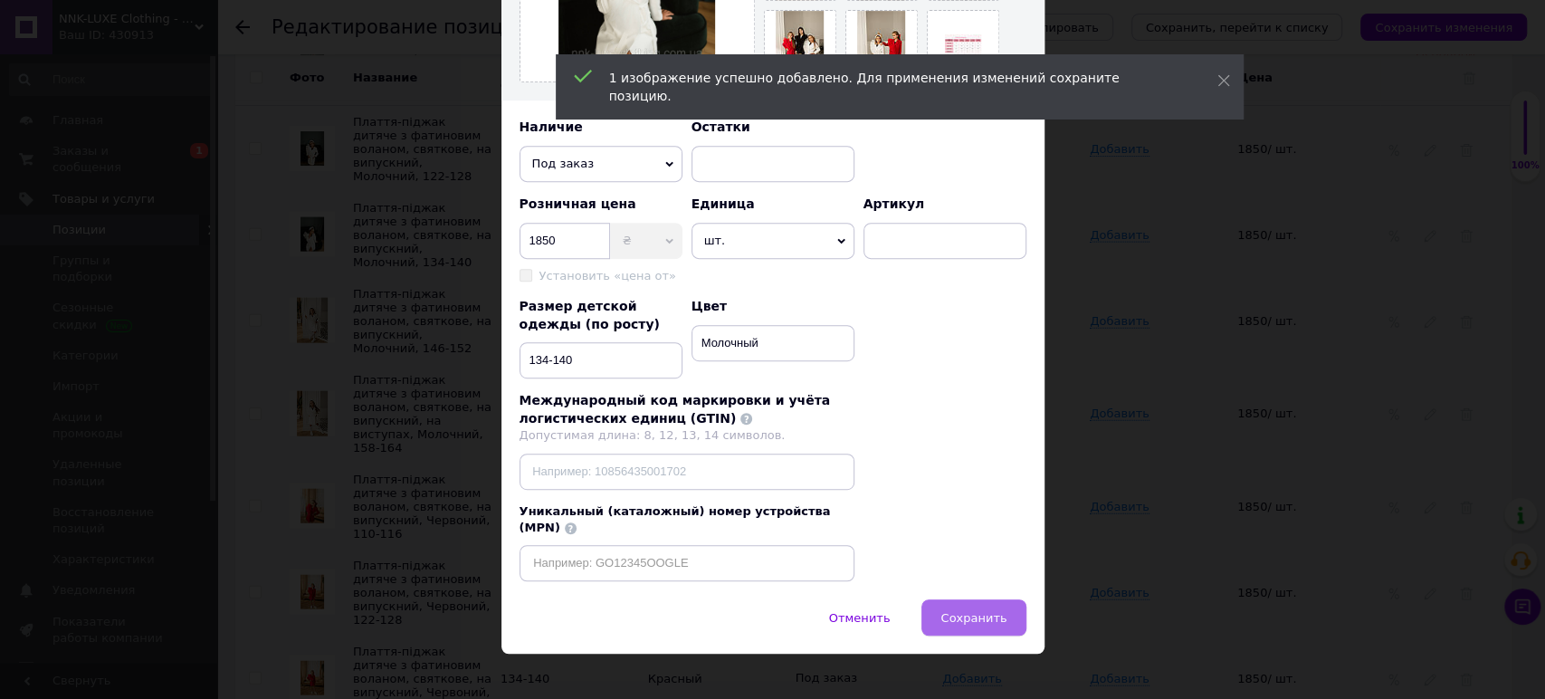
click at [994, 599] on button "Сохранить" at bounding box center [973, 617] width 104 height 36
click at [1175, 493] on div "× Редактирование разновидности Название позиции (Украинский) Плаття-піджак дитя…" at bounding box center [772, 349] width 1545 height 699
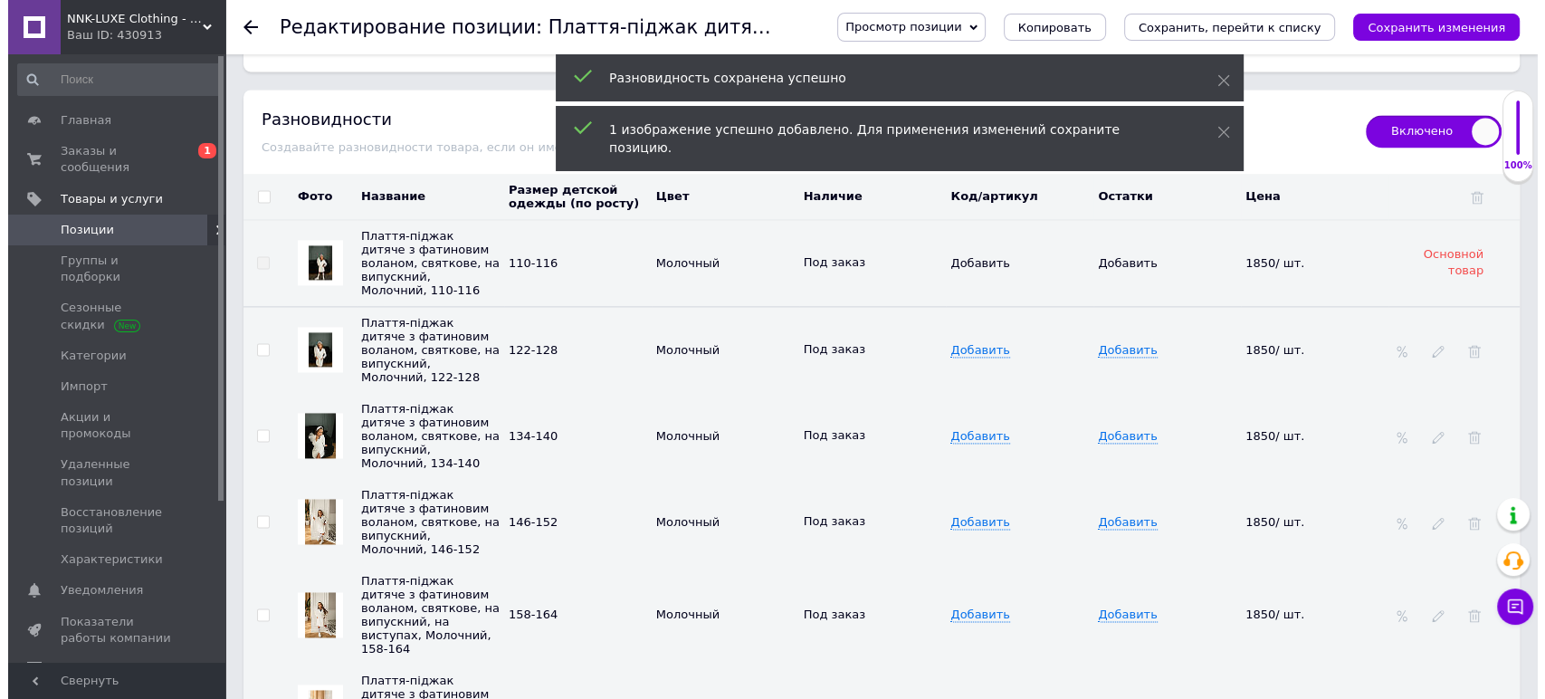
scroll to position [2513, 0]
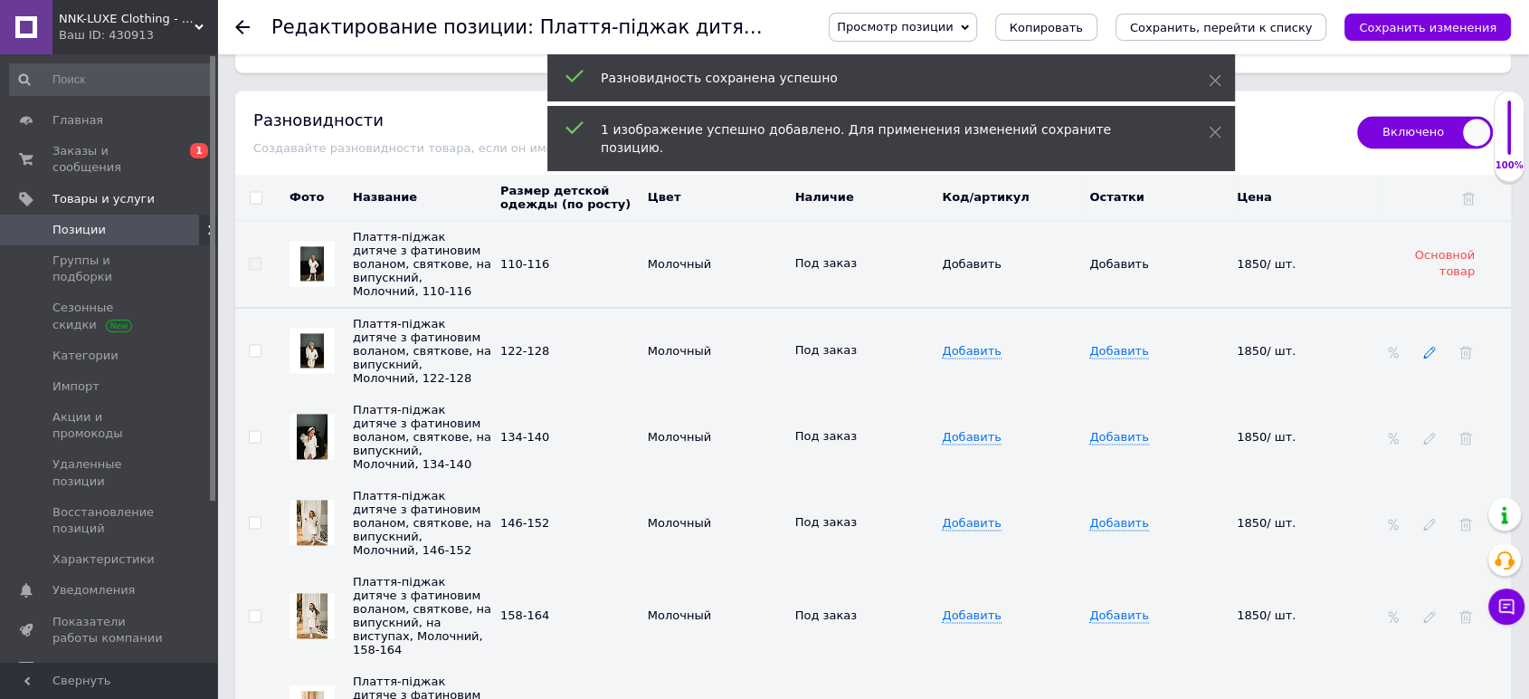
click at [1430, 347] on use at bounding box center [1429, 353] width 12 height 12
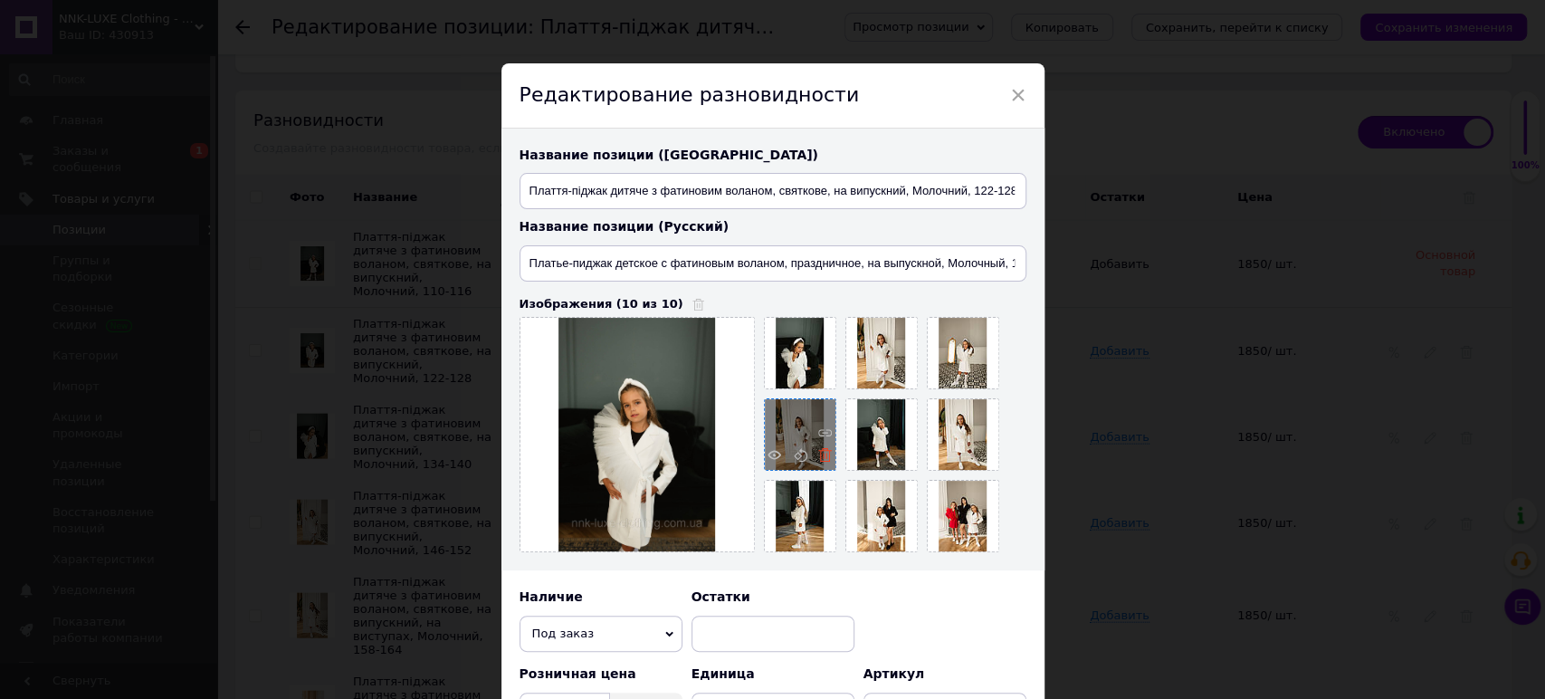
click at [818, 455] on icon at bounding box center [825, 455] width 14 height 14
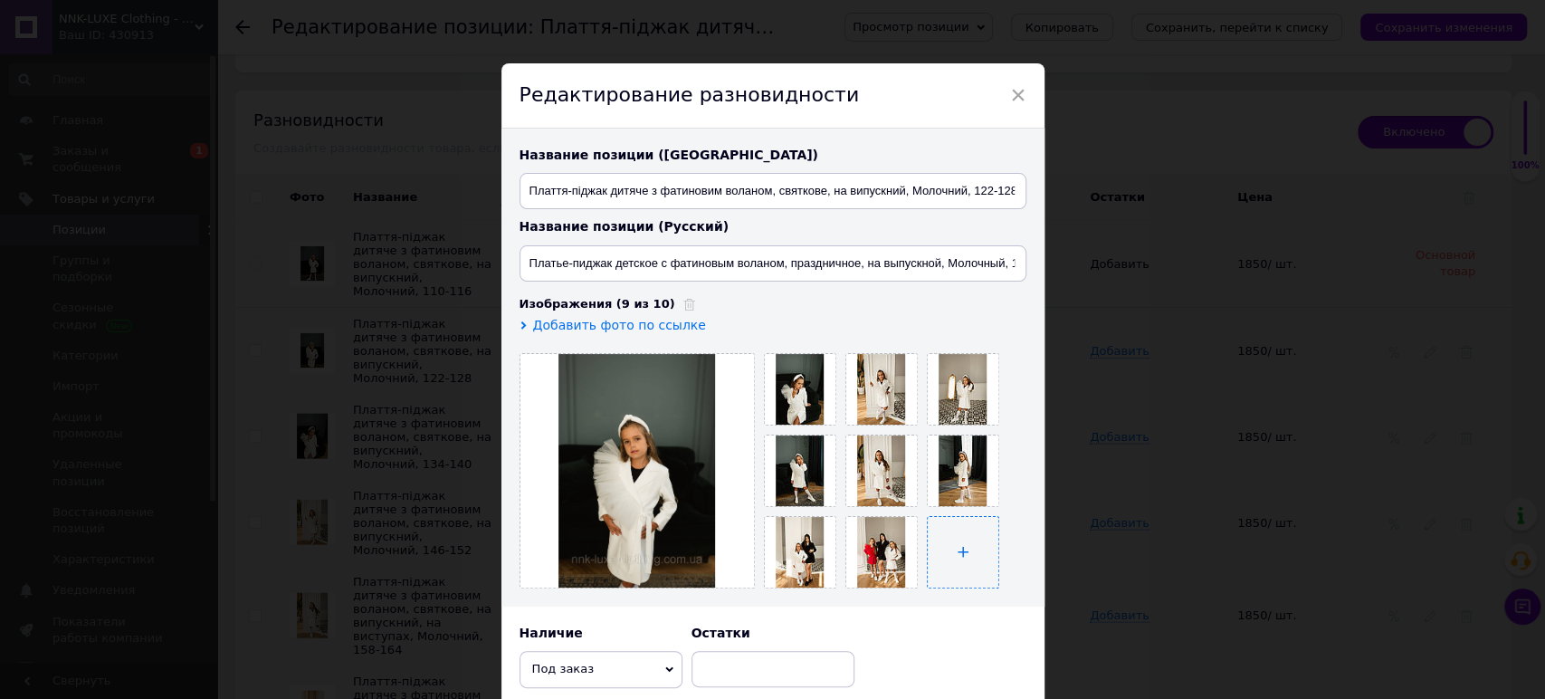
click at [947, 537] on input "file" at bounding box center [963, 552] width 71 height 71
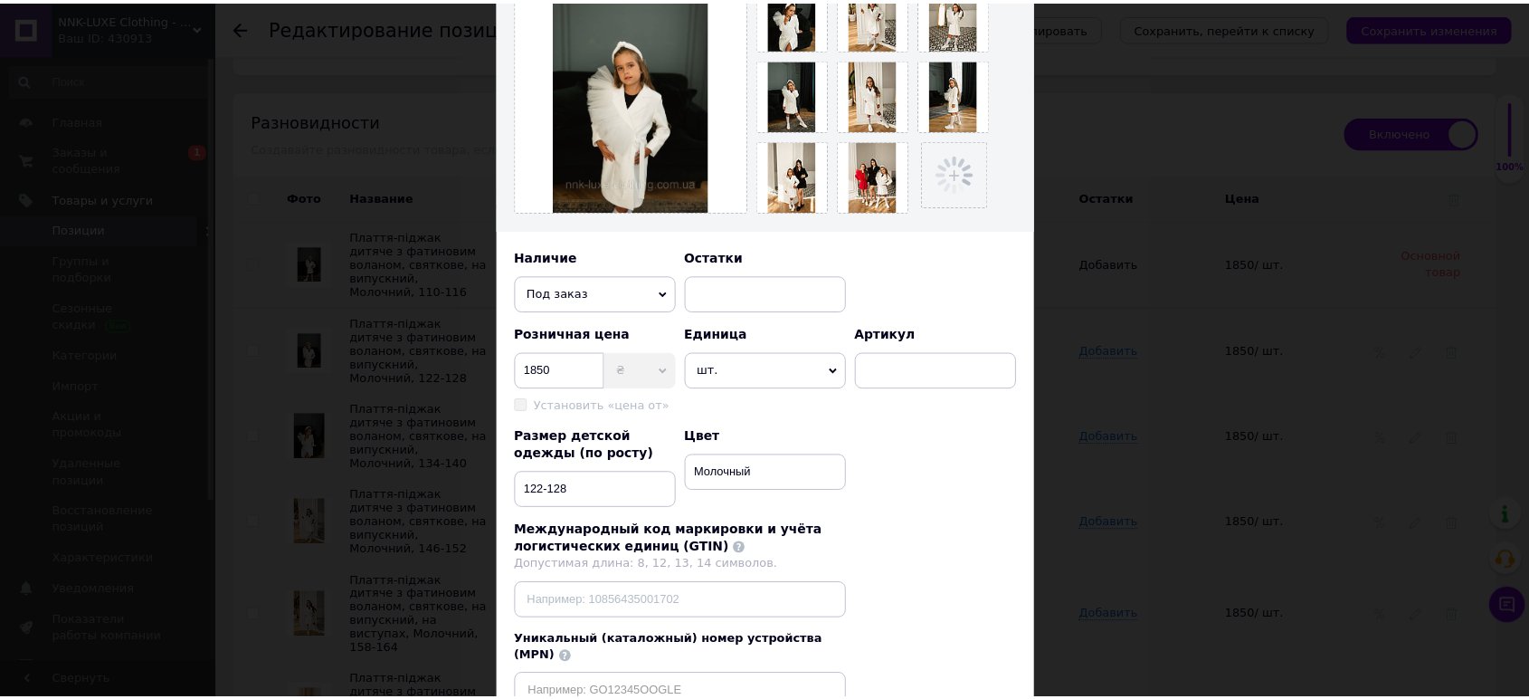
scroll to position [470, 0]
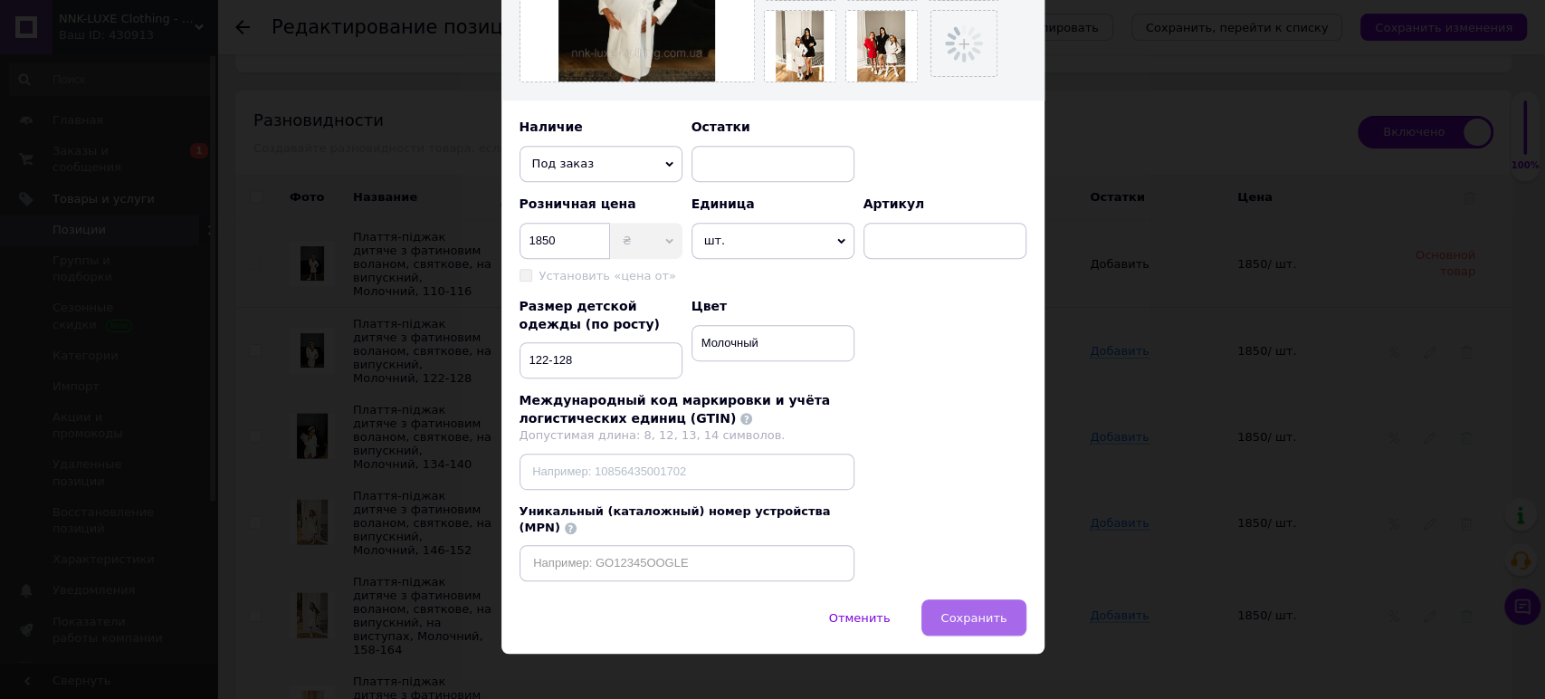
click at [949, 613] on button "Сохранить" at bounding box center [973, 617] width 104 height 36
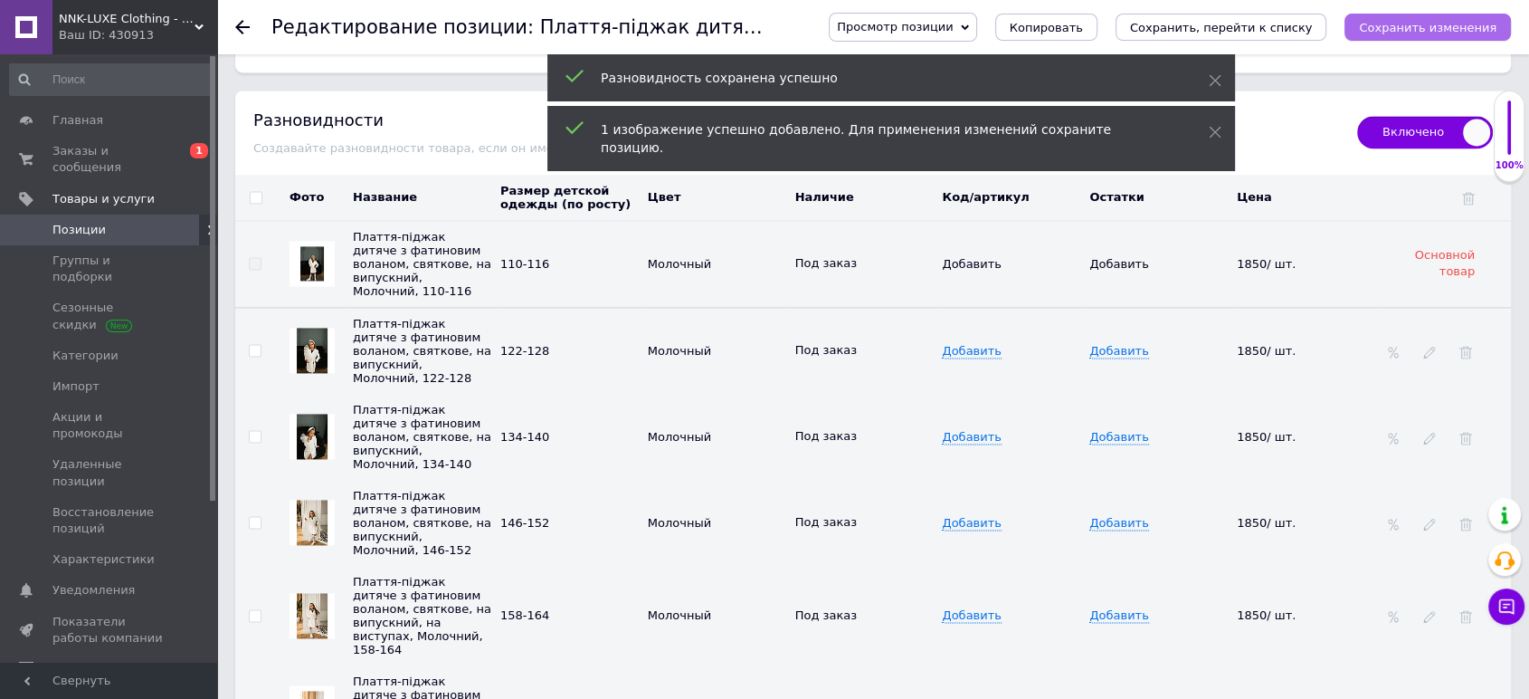
click at [1389, 38] on button "Сохранить изменения" at bounding box center [1428, 27] width 167 height 27
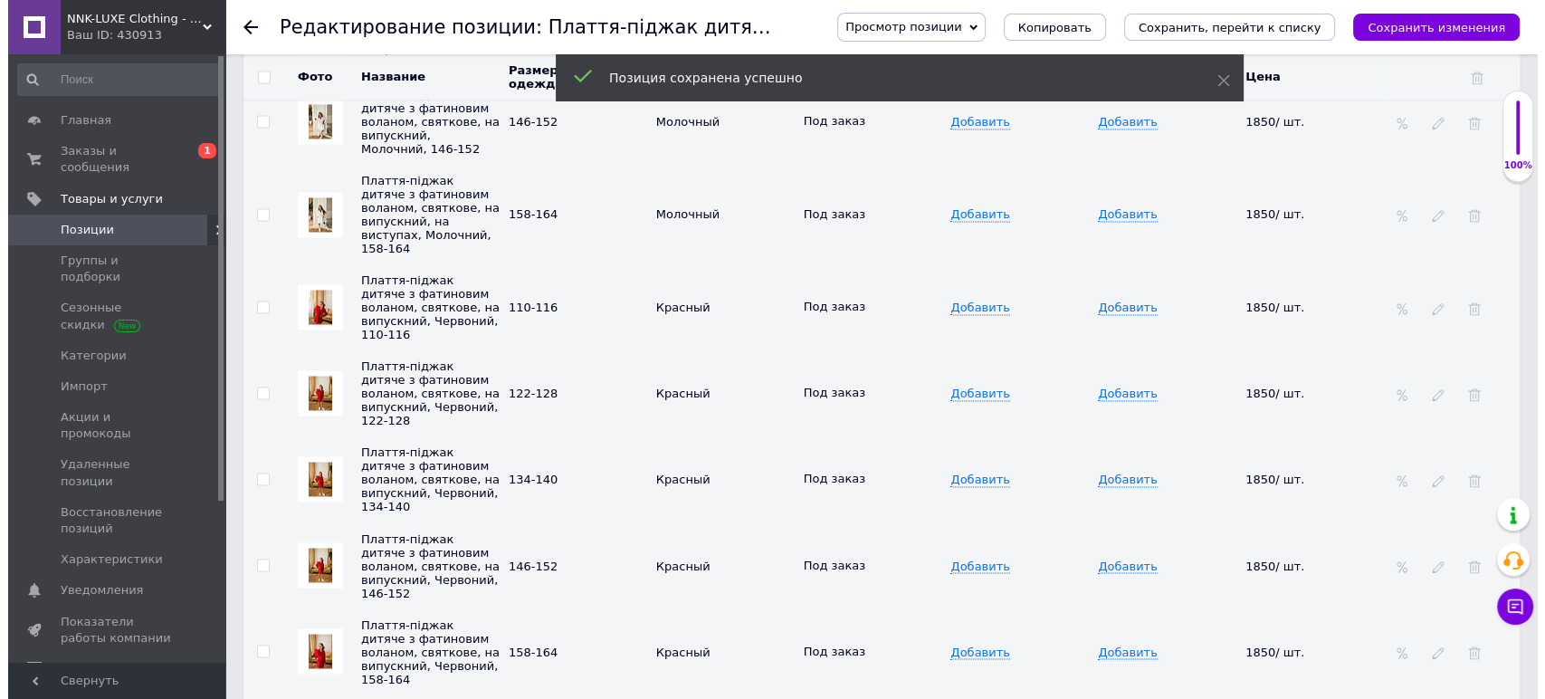
scroll to position [2916, 0]
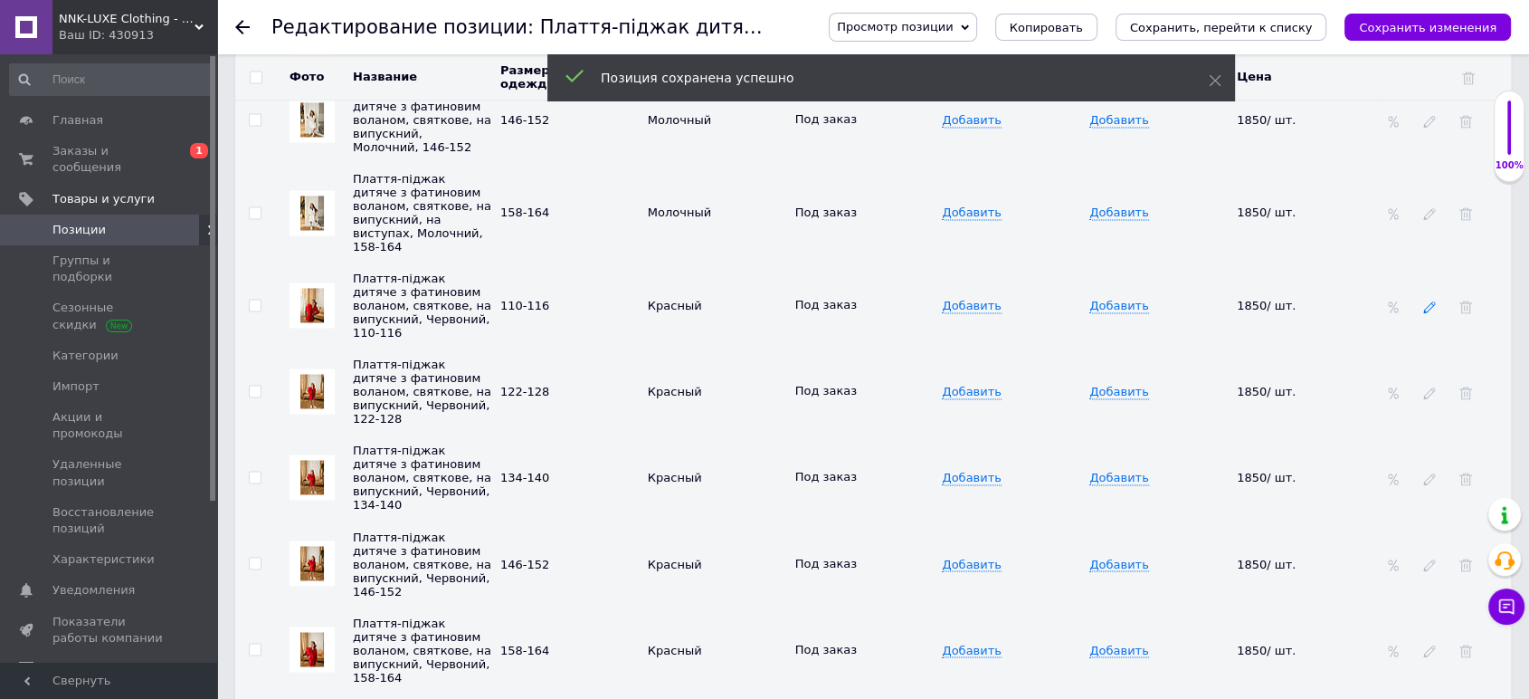
click at [1424, 300] on icon at bounding box center [1429, 306] width 13 height 13
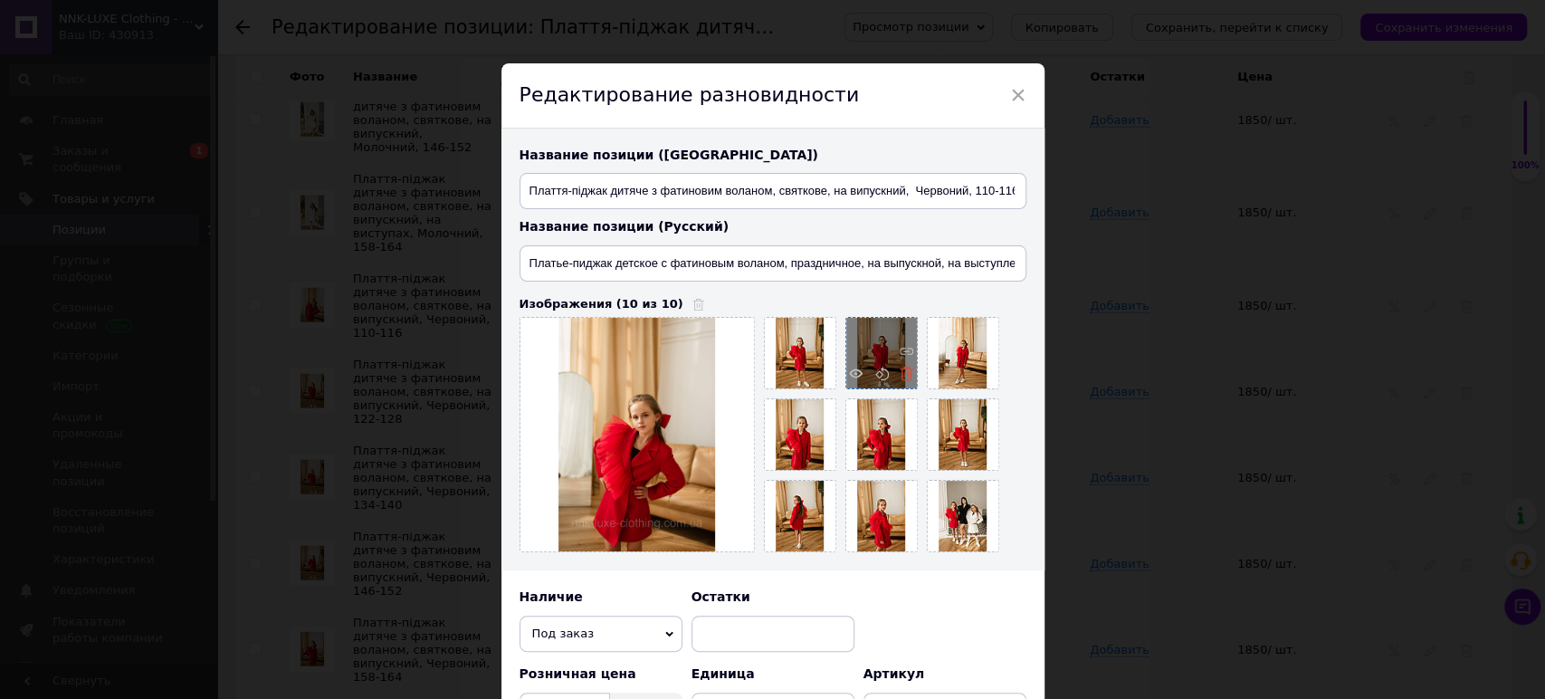
click at [906, 376] on icon at bounding box center [906, 373] width 14 height 14
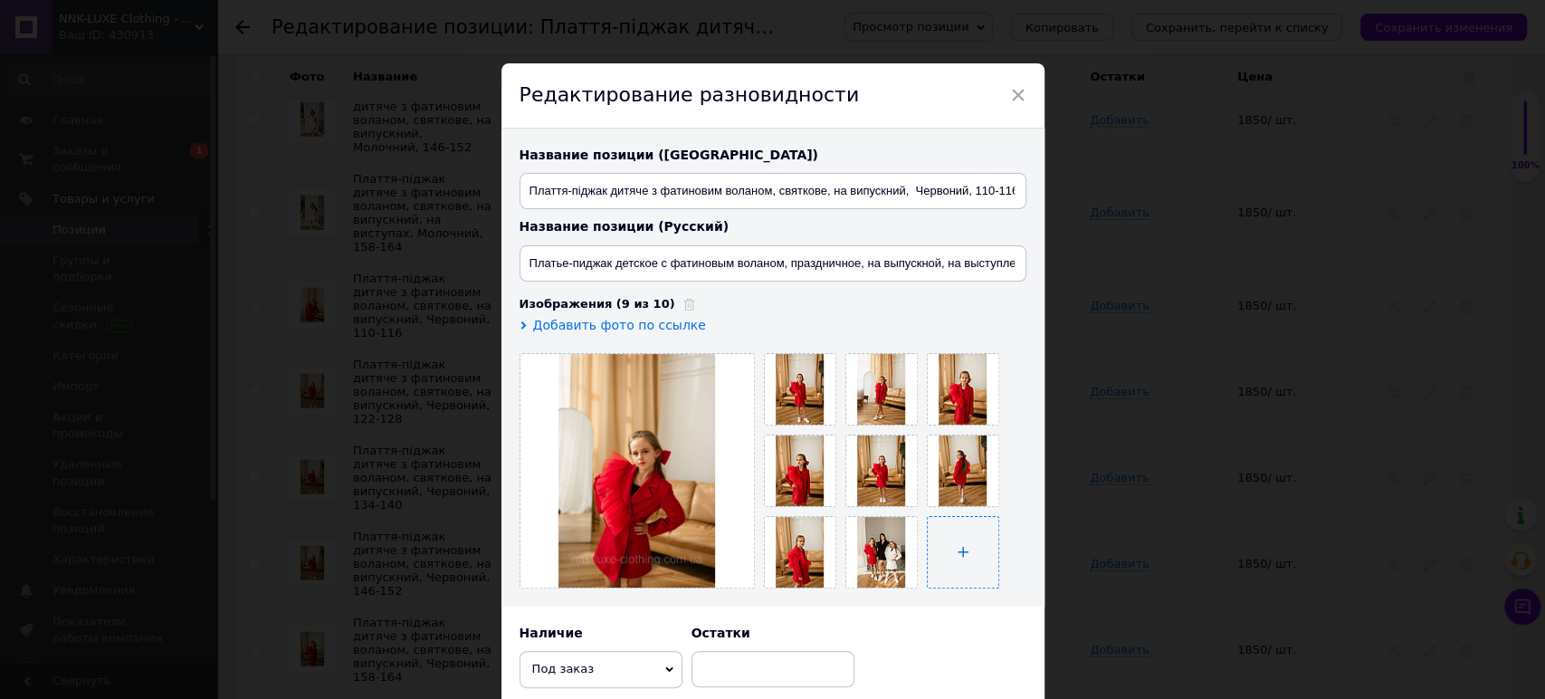
click at [948, 563] on input "file" at bounding box center [963, 552] width 71 height 71
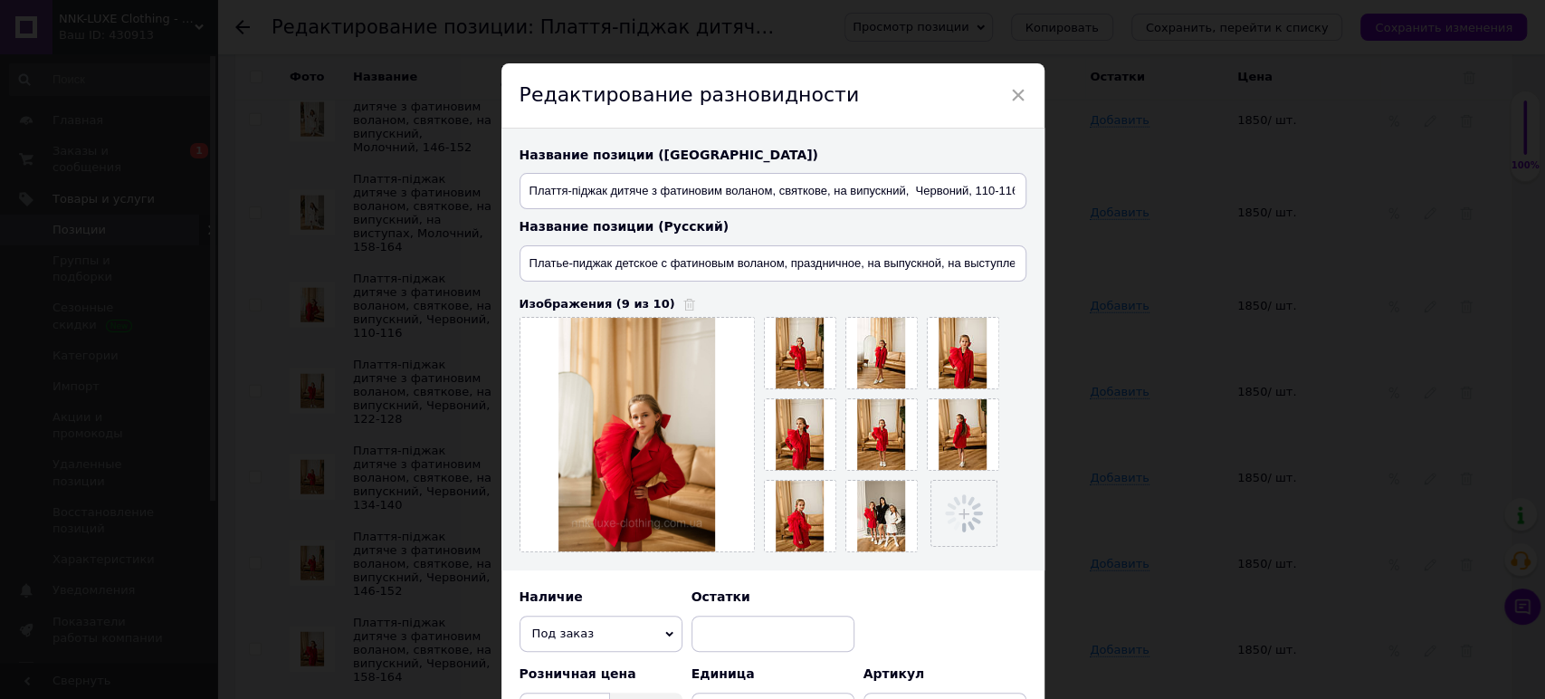
scroll to position [470, 0]
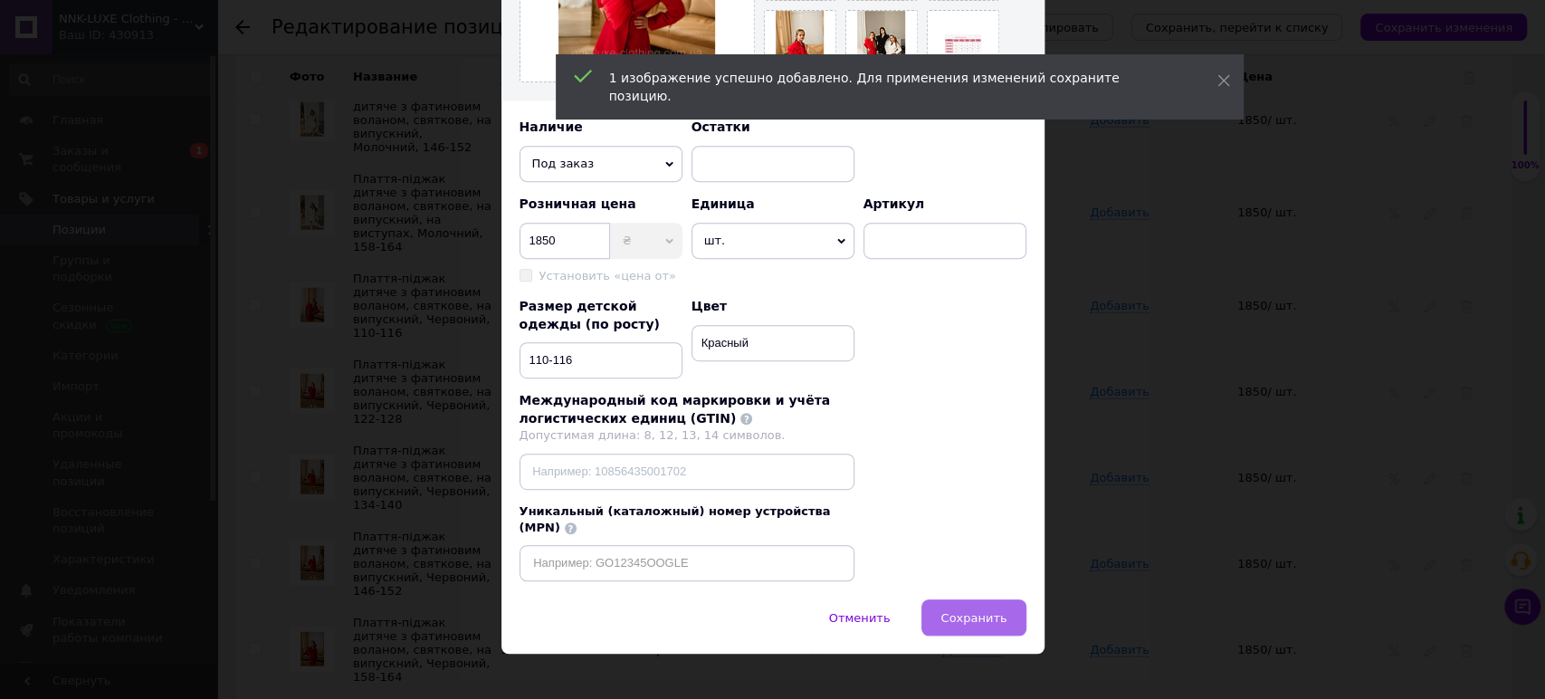
click at [977, 611] on span "Сохранить" at bounding box center [973, 618] width 66 height 14
click at [1332, 439] on div "× Редактирование разновидности Название позиции (Украинский) Плаття-піджак дитя…" at bounding box center [772, 349] width 1545 height 699
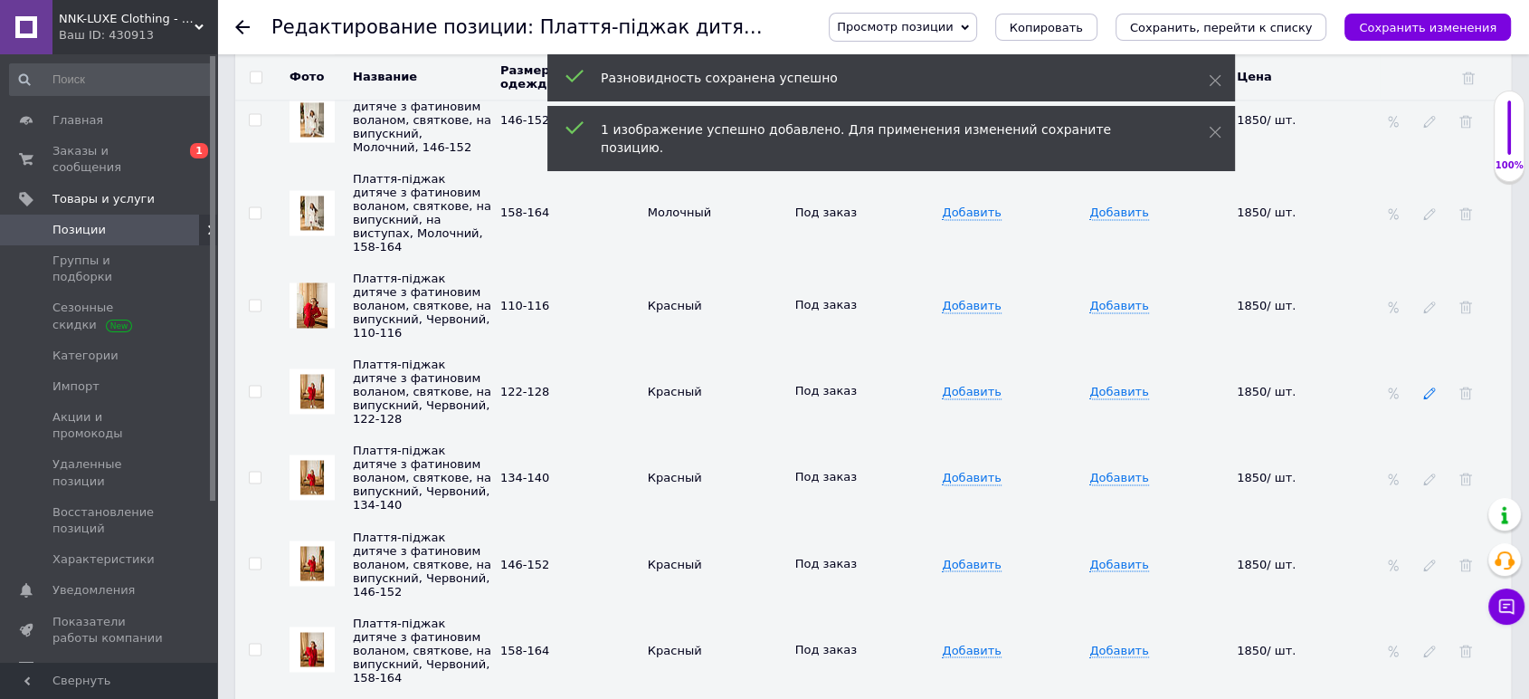
click at [1433, 386] on icon at bounding box center [1429, 392] width 13 height 13
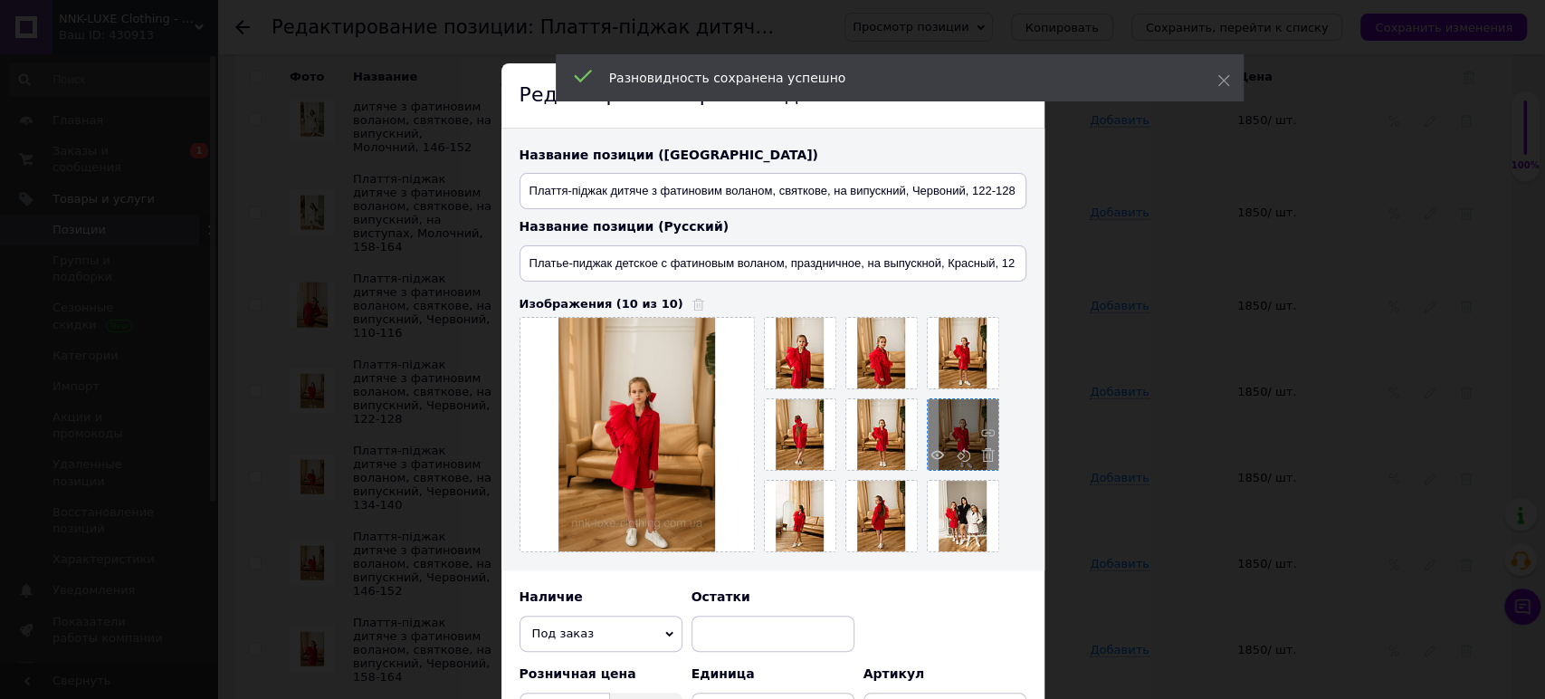
click at [974, 450] on span at bounding box center [983, 457] width 23 height 19
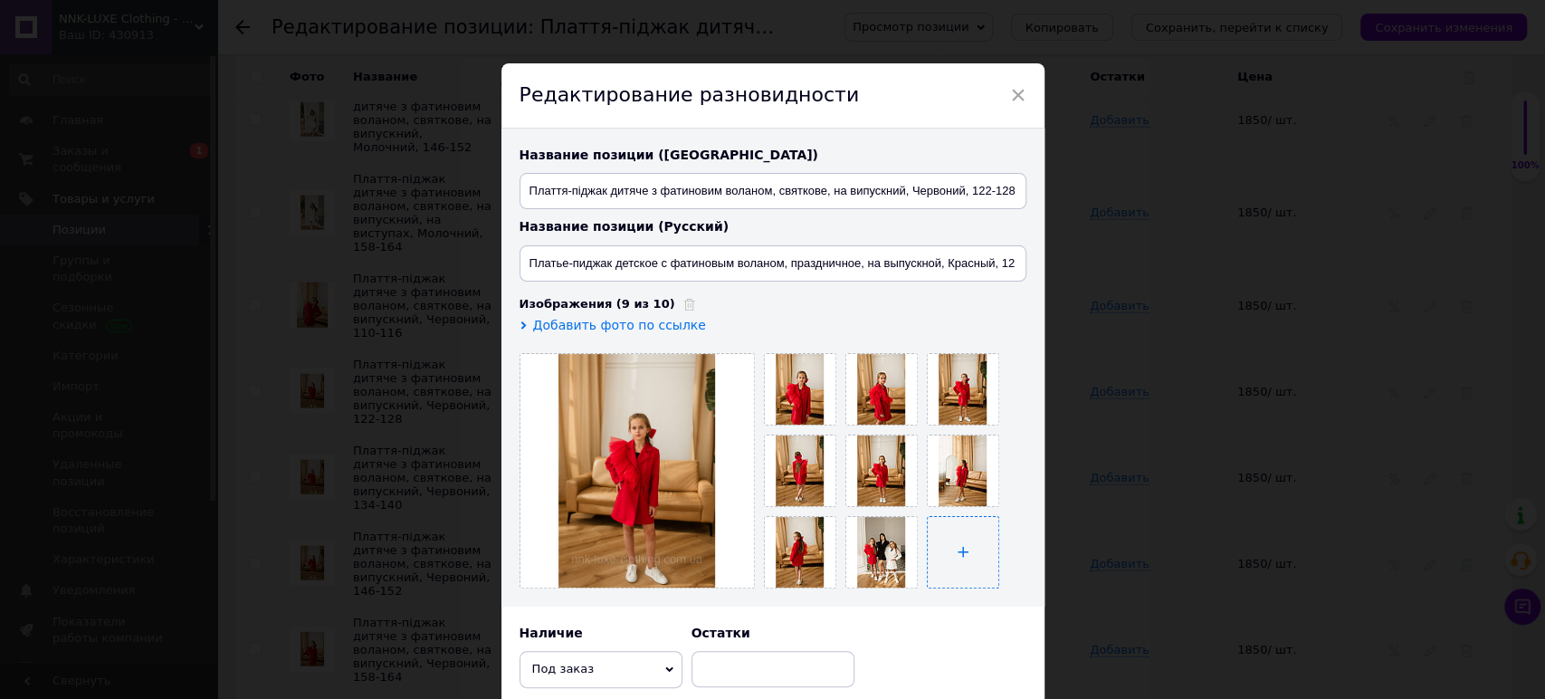
click at [978, 548] on input "file" at bounding box center [963, 552] width 71 height 71
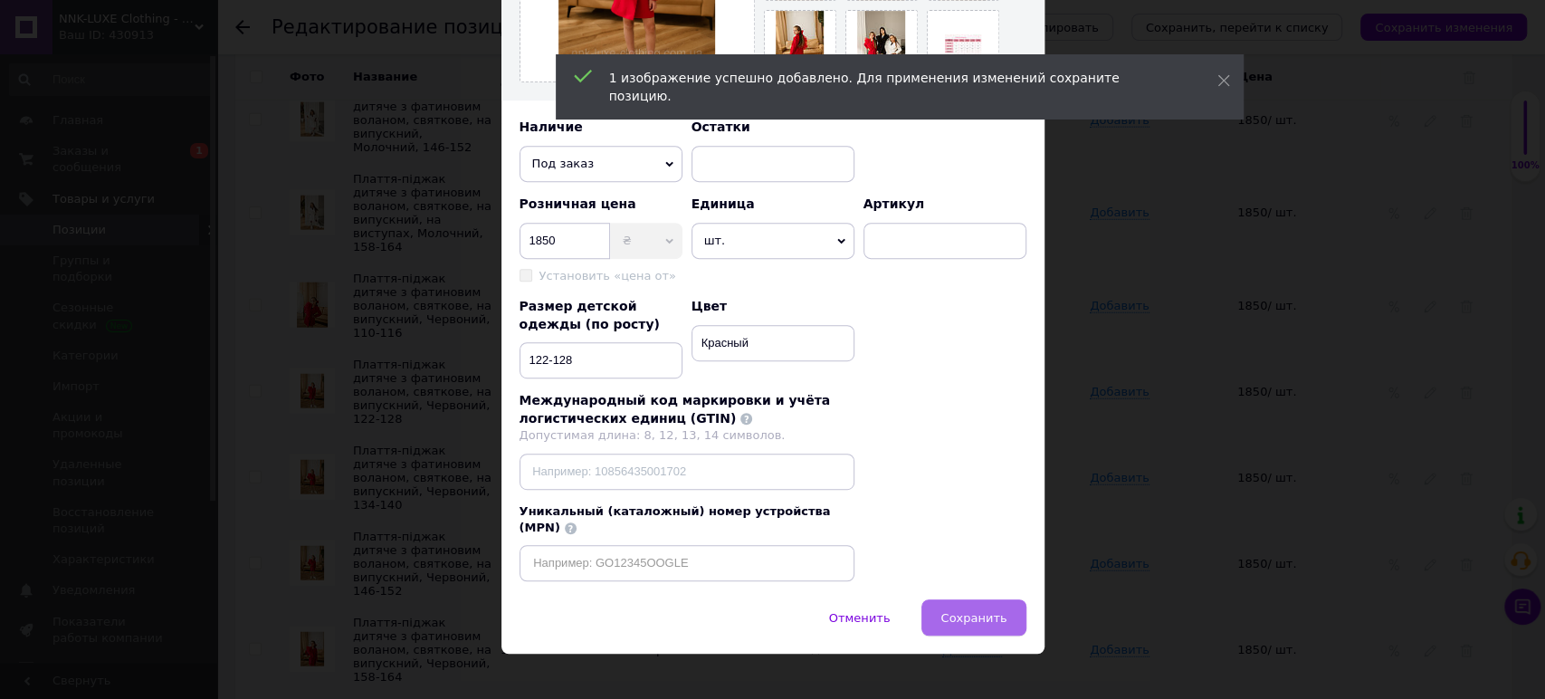
click at [976, 599] on button "Сохранить" at bounding box center [973, 617] width 104 height 36
click at [1330, 492] on div "× Редактирование разновидности Название позиции (Украинский) Плаття-піджак дитя…" at bounding box center [772, 349] width 1545 height 699
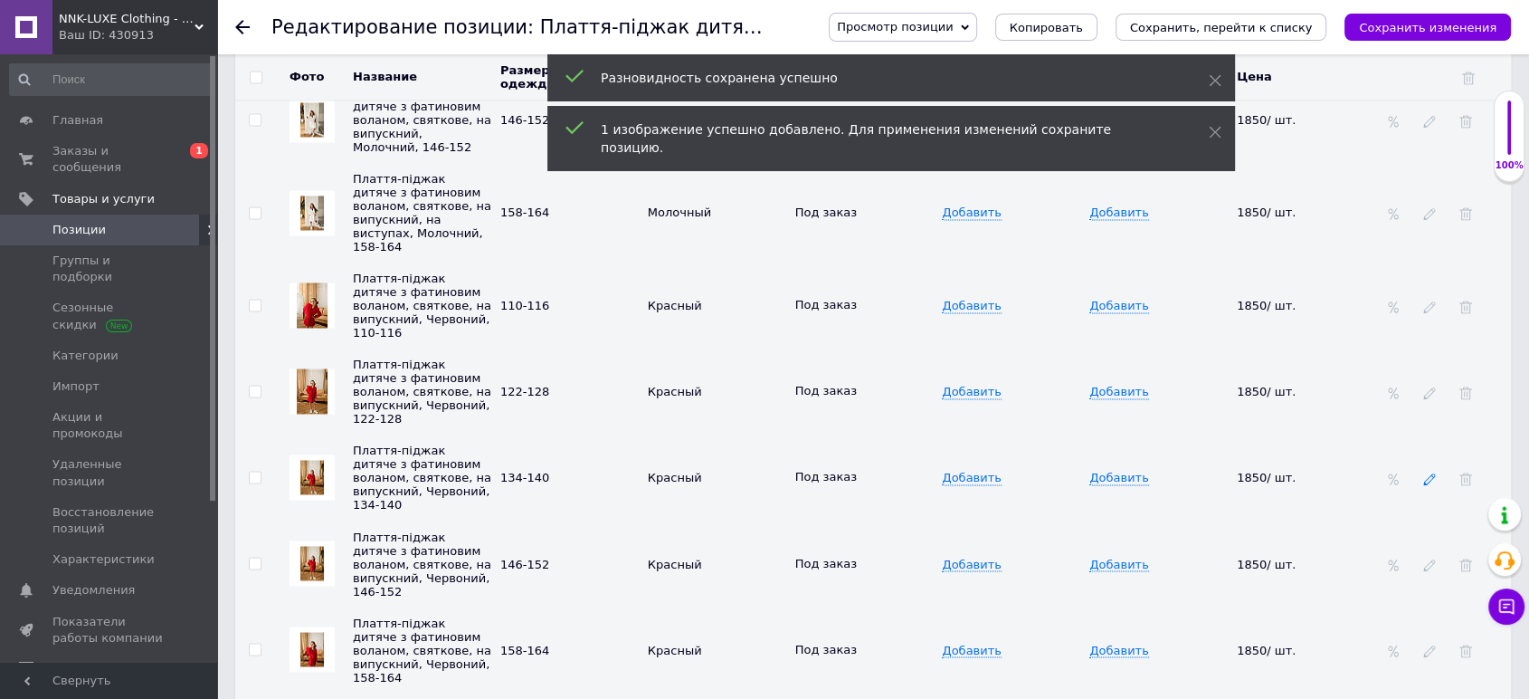
click at [1431, 472] on icon at bounding box center [1429, 478] width 13 height 13
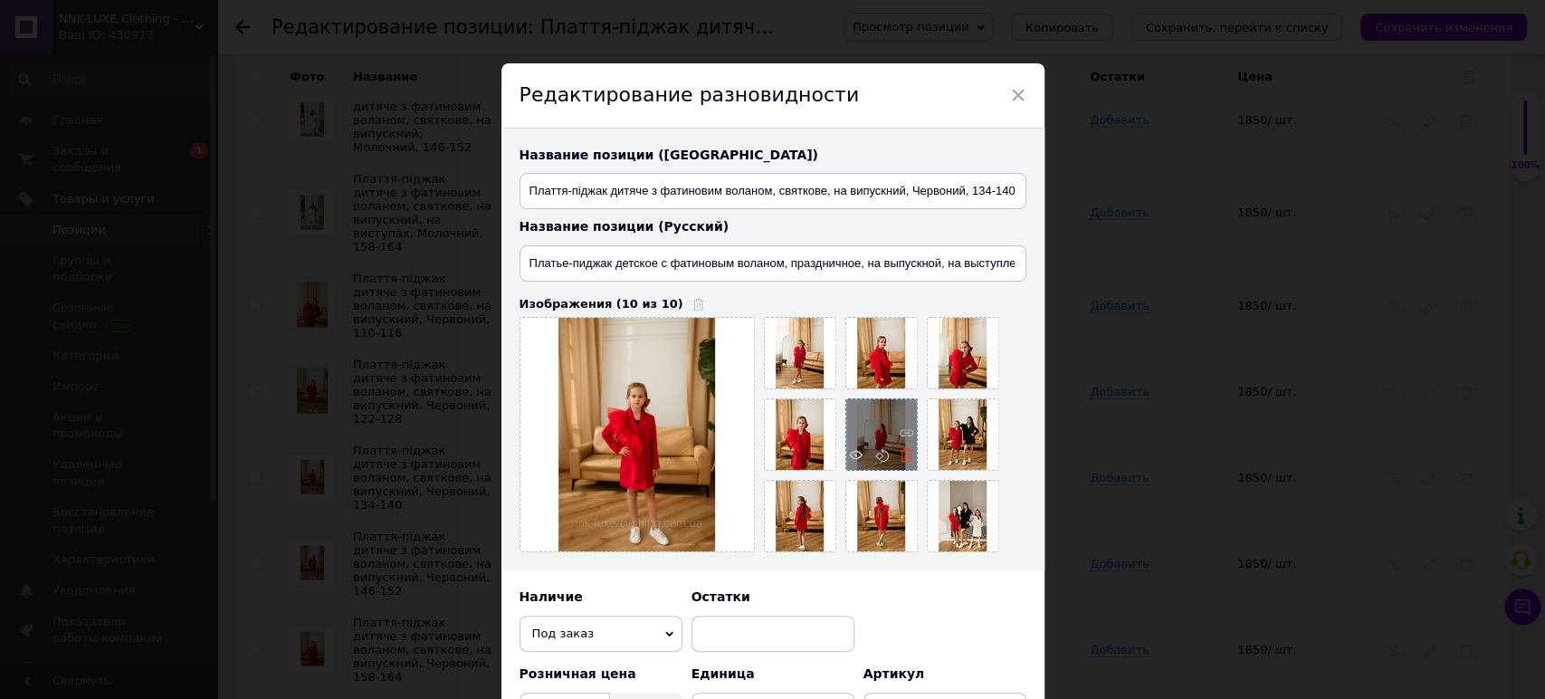
click at [899, 451] on icon at bounding box center [906, 455] width 14 height 14
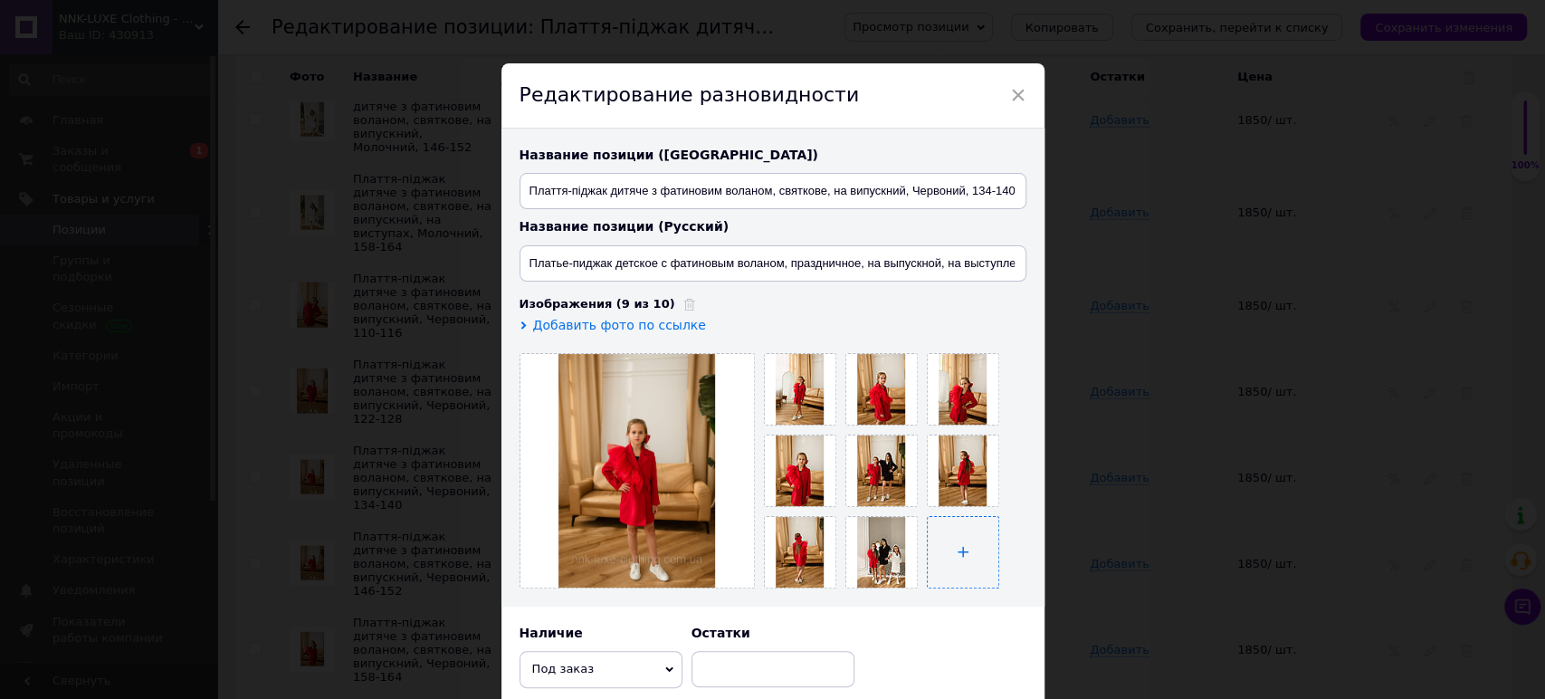
click at [989, 538] on input "file" at bounding box center [963, 552] width 71 height 71
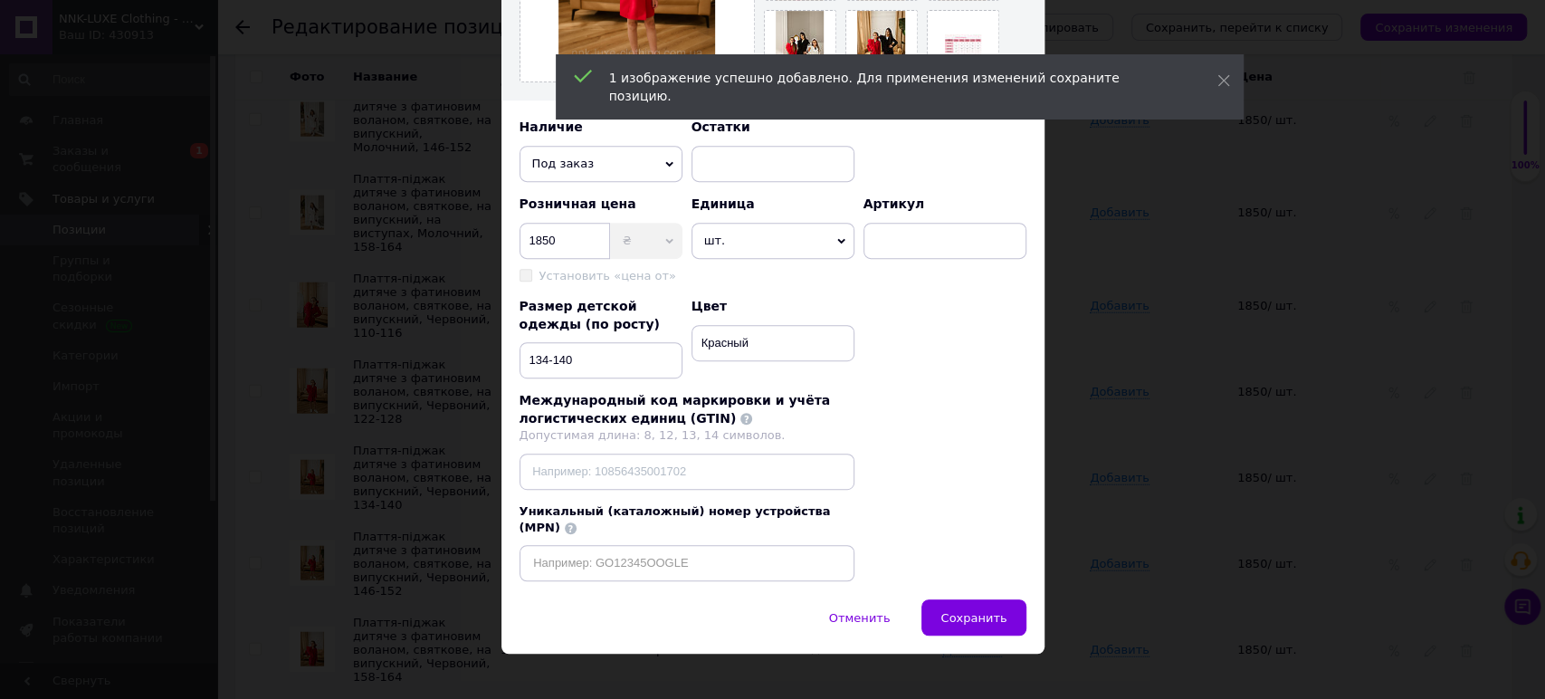
drag, startPoint x: 961, startPoint y: 598, endPoint x: 1202, endPoint y: 452, distance: 281.4
click at [962, 611] on span "Сохранить" at bounding box center [973, 618] width 66 height 14
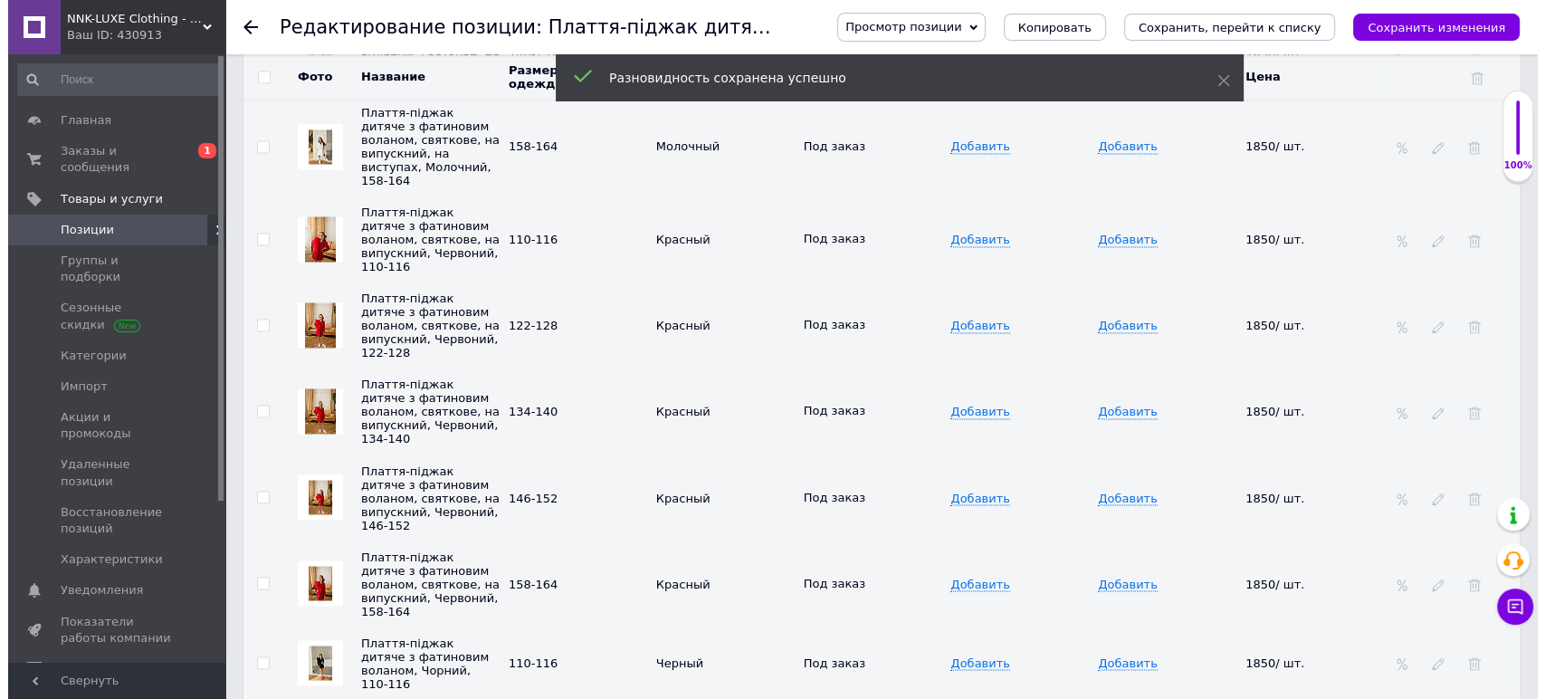
scroll to position [3016, 0]
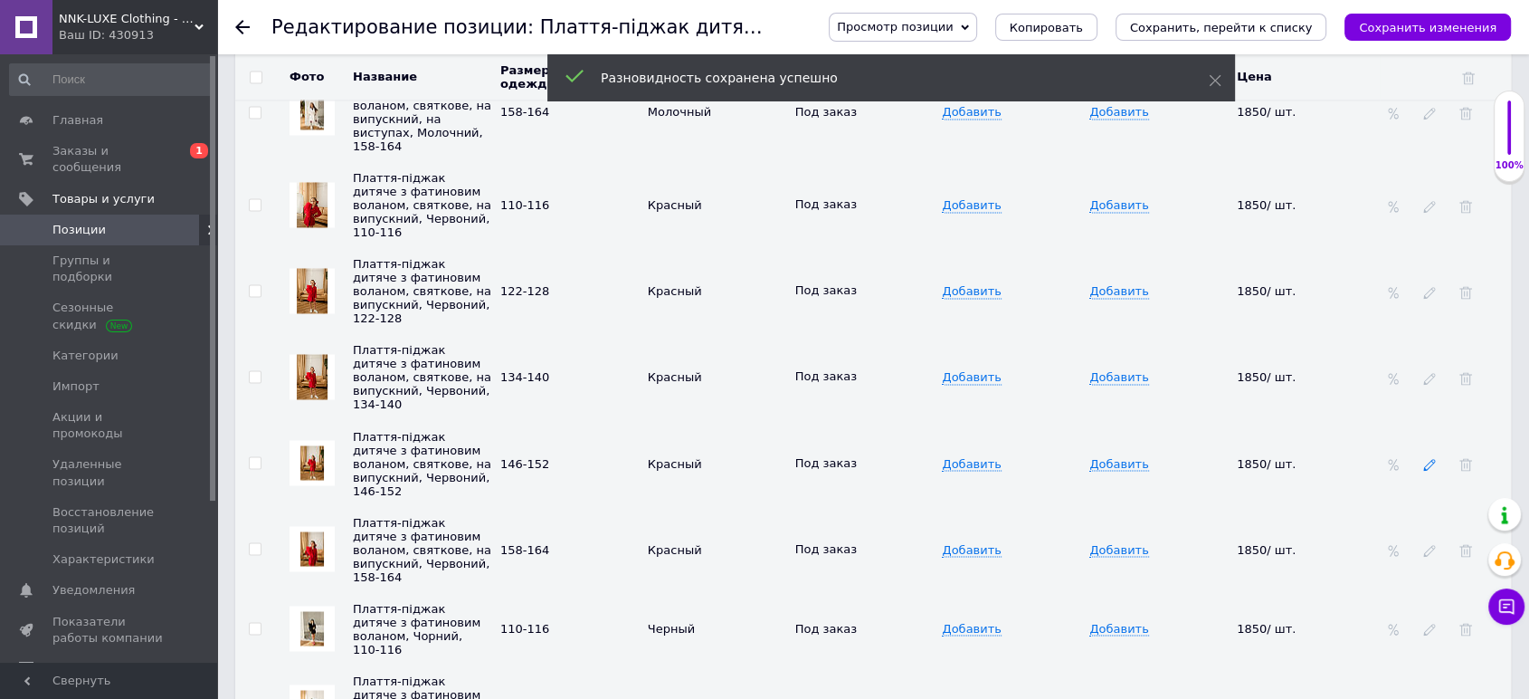
click at [1428, 458] on icon at bounding box center [1429, 464] width 13 height 13
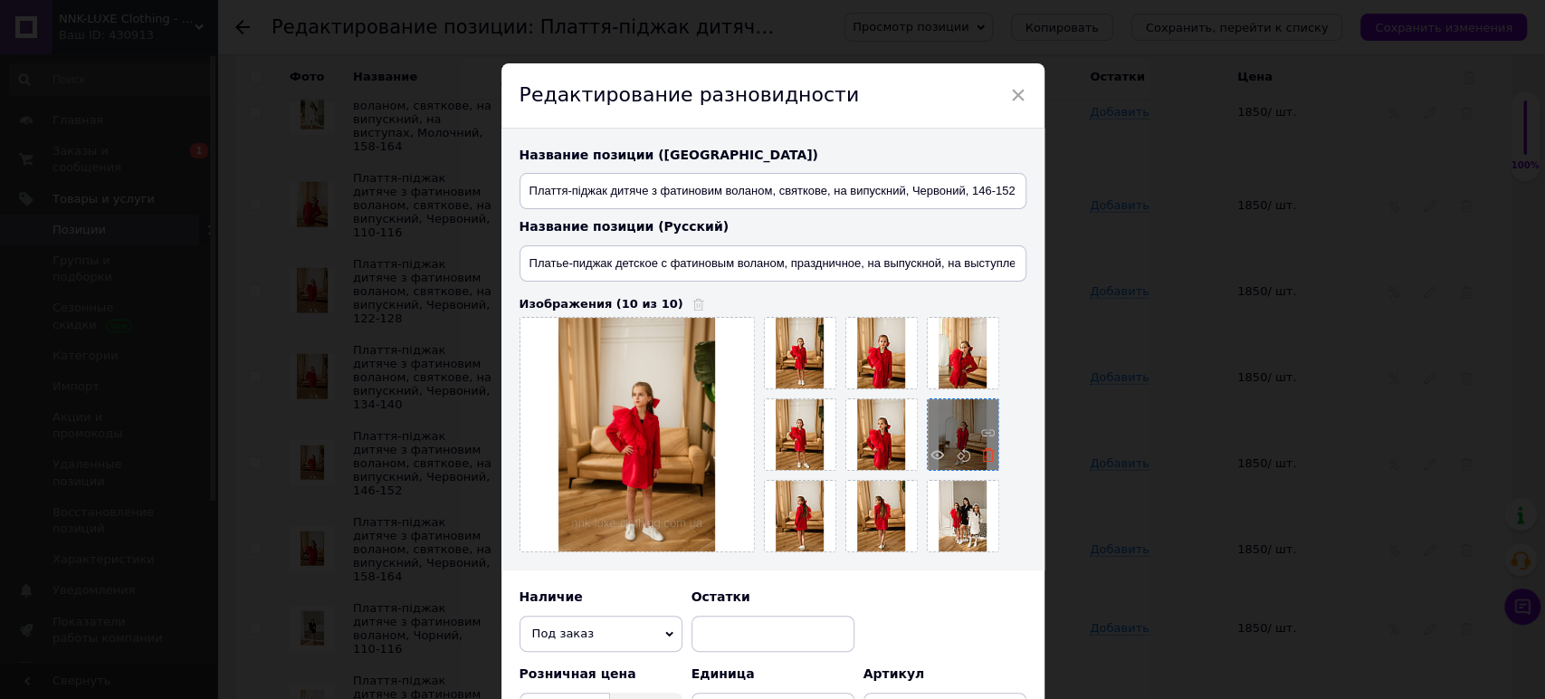
click at [985, 457] on icon at bounding box center [988, 455] width 14 height 14
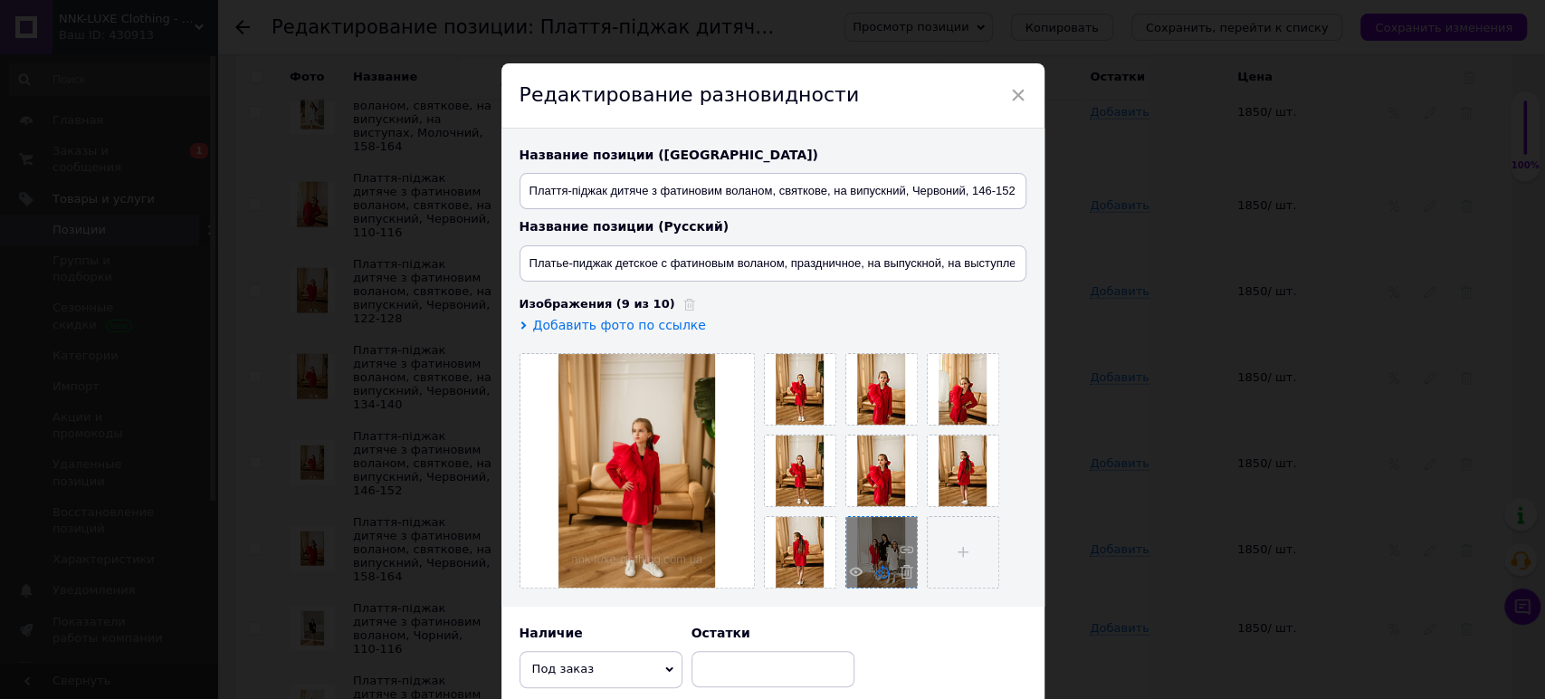
click at [962, 534] on input "file" at bounding box center [963, 552] width 71 height 71
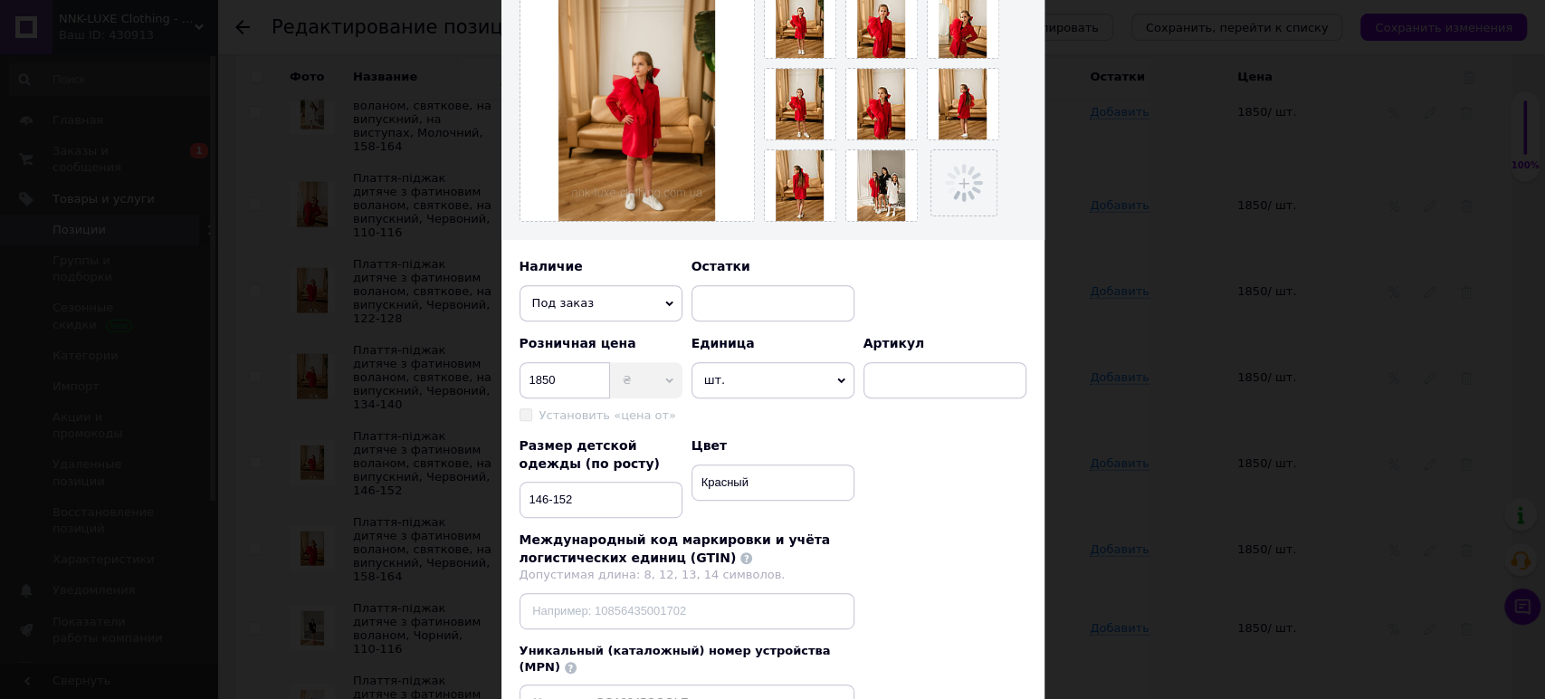
scroll to position [470, 0]
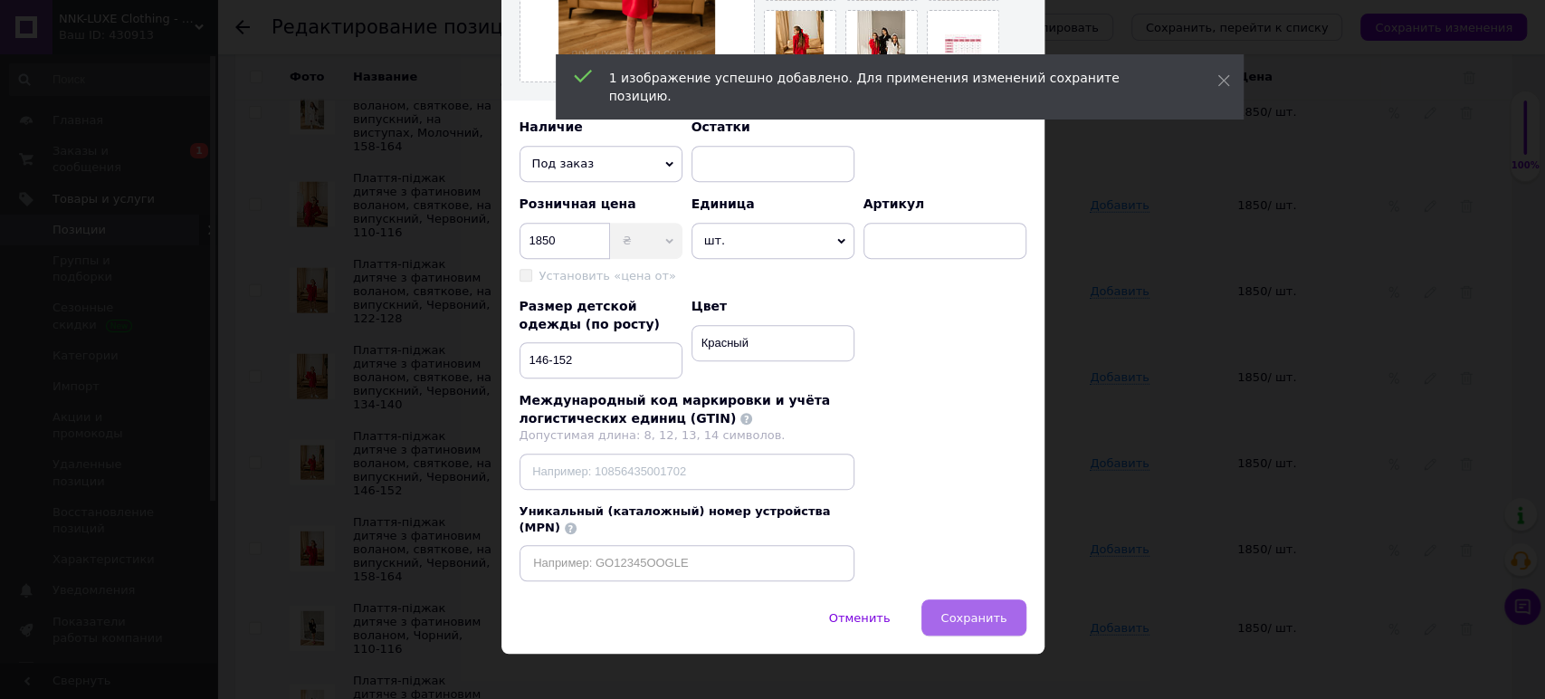
click at [982, 611] on span "Сохранить" at bounding box center [973, 618] width 66 height 14
click at [1265, 509] on div "× Редактирование разновидности Название позиции (Украинский) Плаття-піджак дитя…" at bounding box center [772, 349] width 1545 height 699
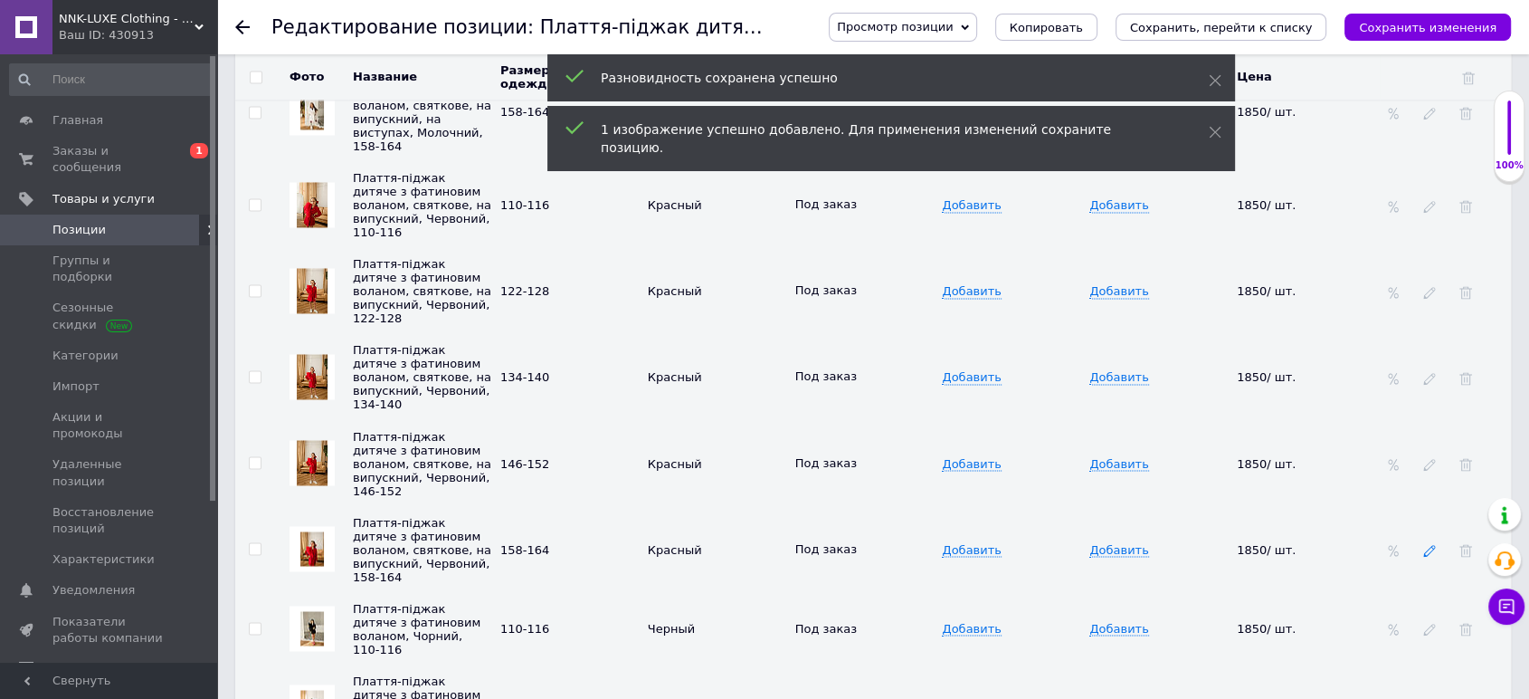
click at [1423, 544] on icon at bounding box center [1429, 550] width 13 height 13
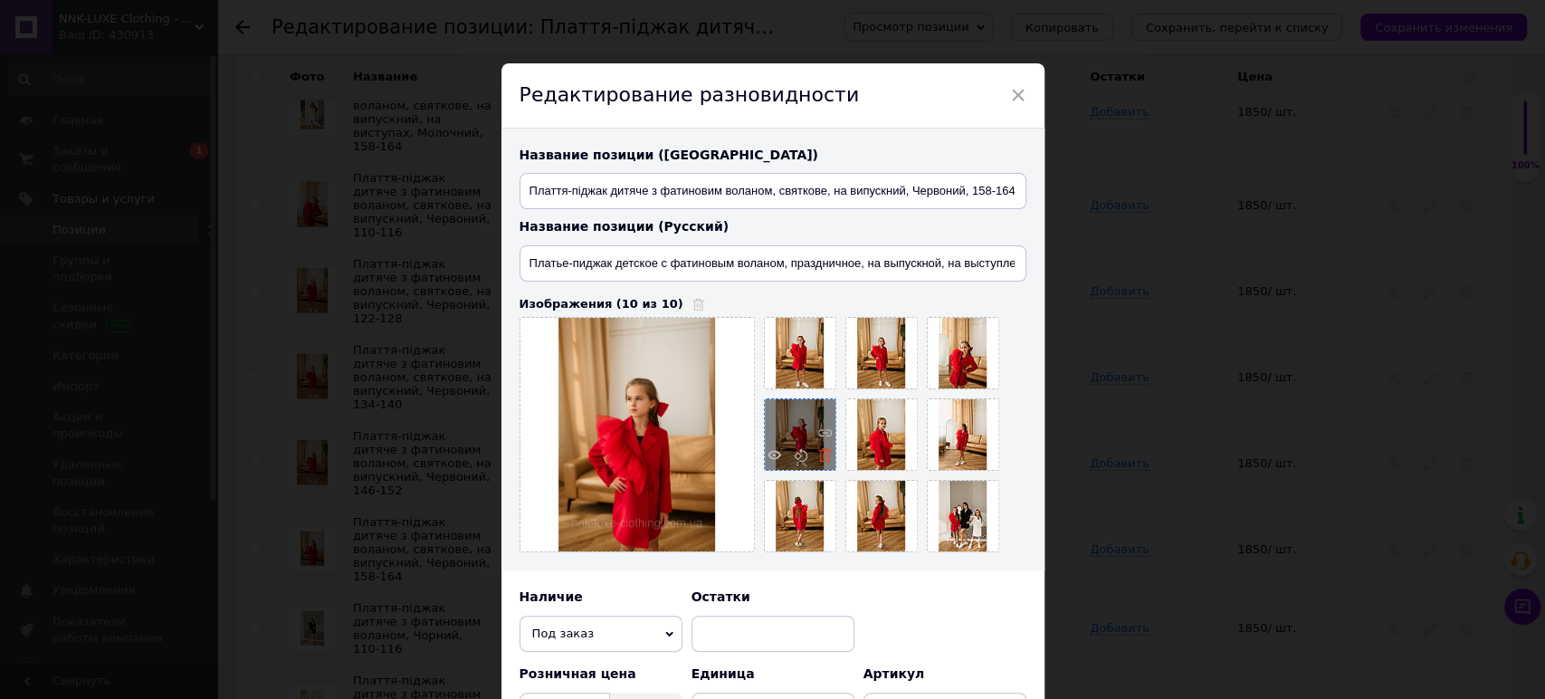
click at [822, 452] on icon at bounding box center [825, 455] width 14 height 14
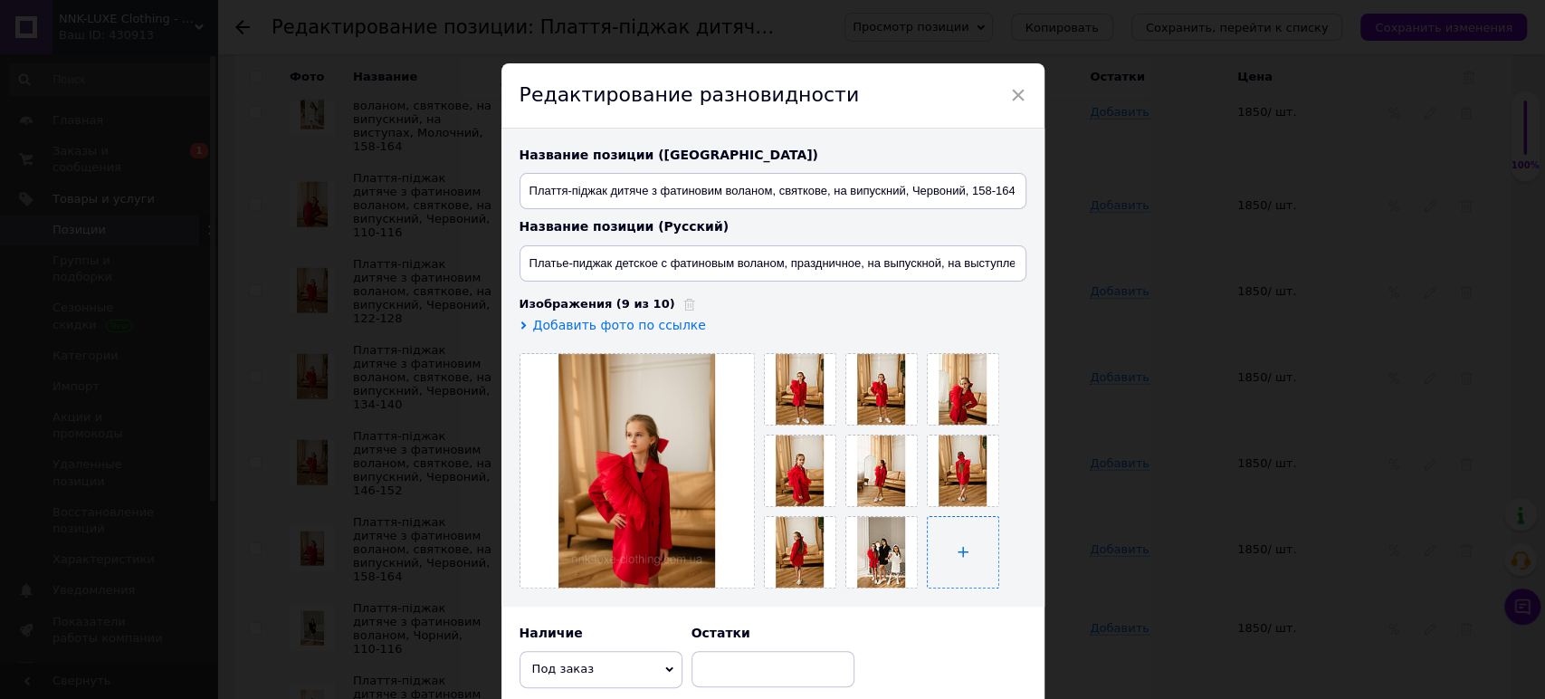
click at [951, 538] on input "file" at bounding box center [963, 552] width 71 height 71
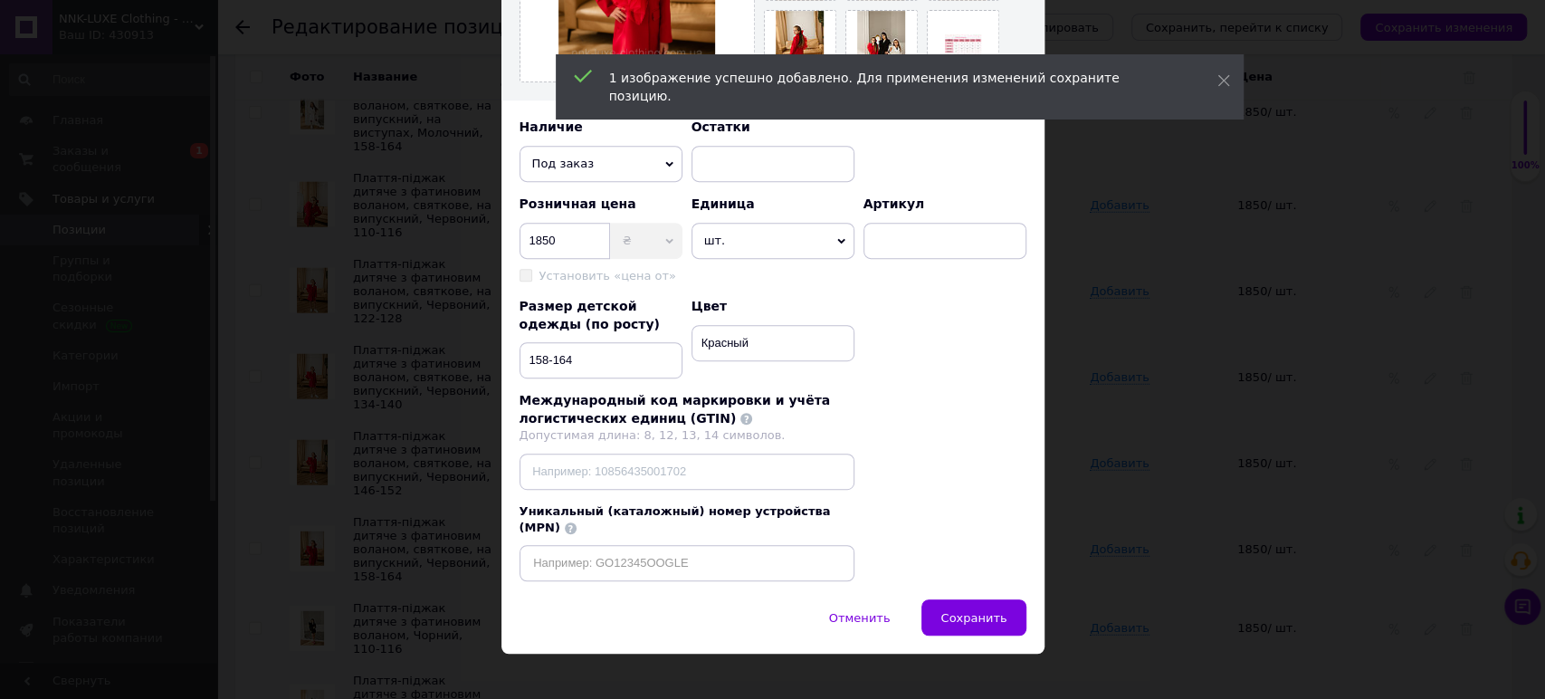
drag, startPoint x: 994, startPoint y: 595, endPoint x: 1117, endPoint y: 591, distance: 123.2
click at [993, 611] on span "Сохранить" at bounding box center [973, 618] width 66 height 14
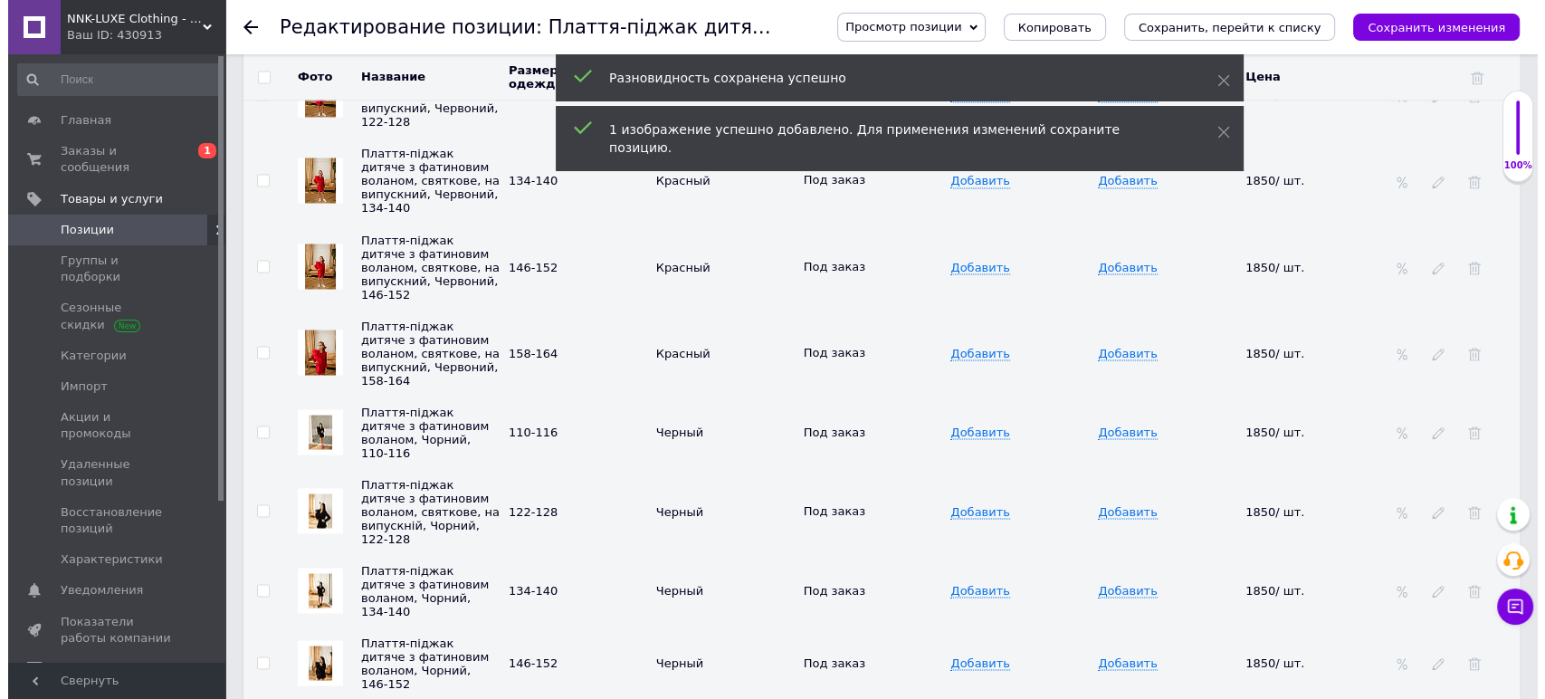
scroll to position [3217, 0]
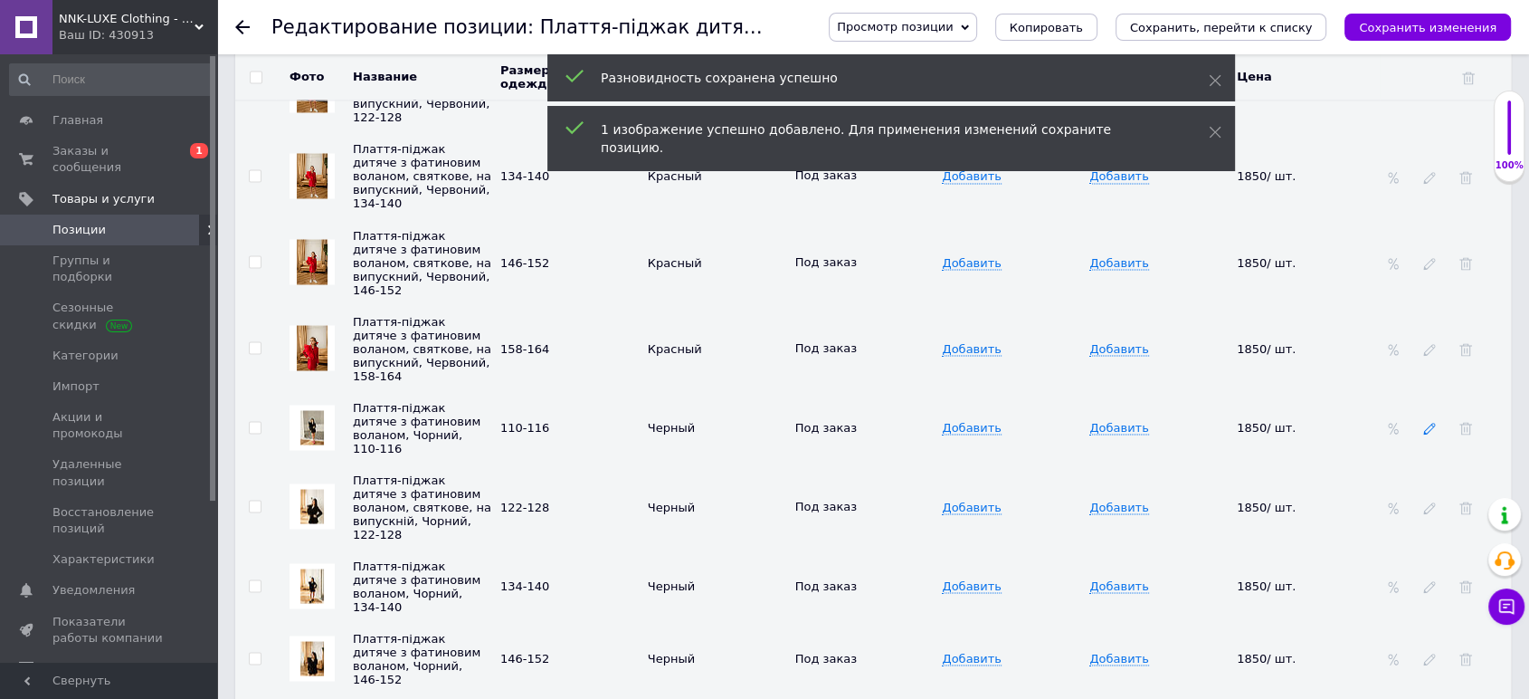
click at [1427, 422] on icon at bounding box center [1429, 428] width 13 height 13
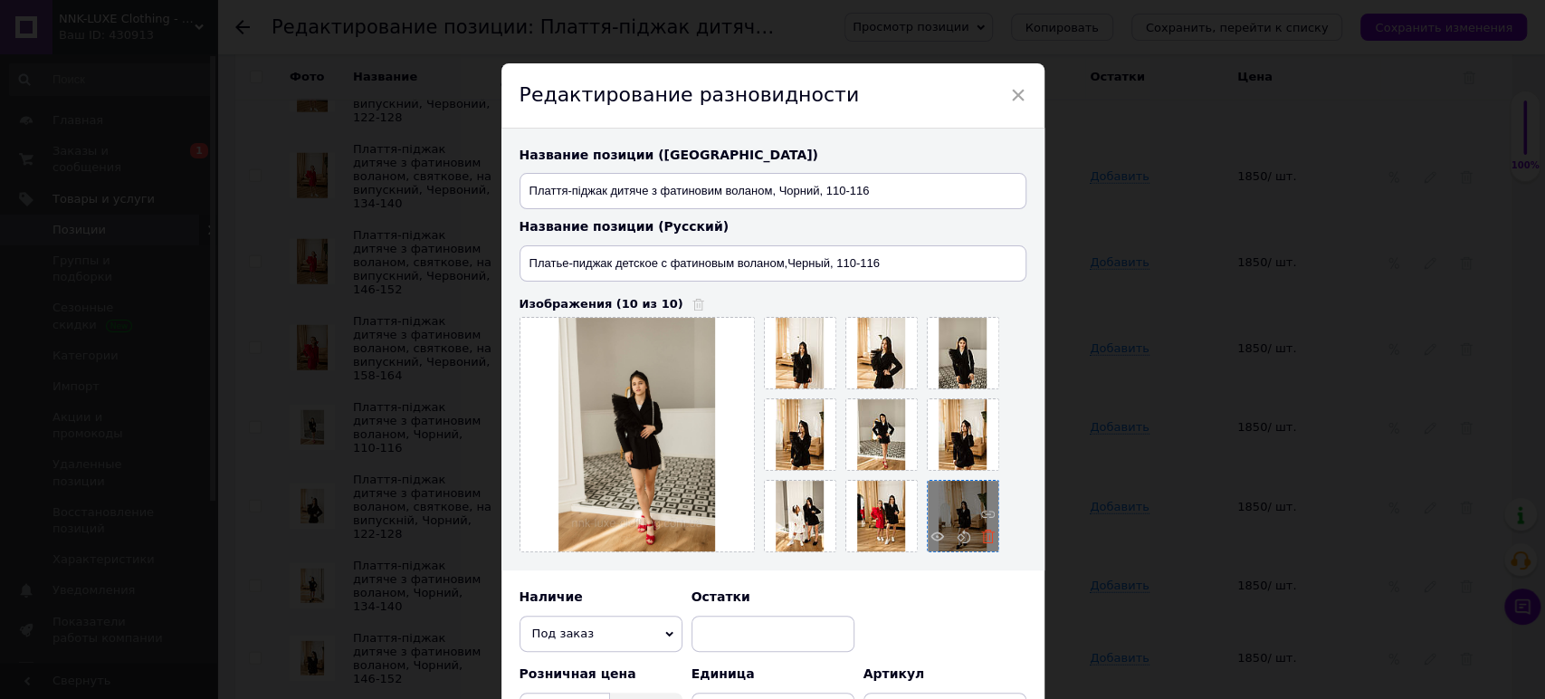
click at [981, 534] on icon at bounding box center [988, 536] width 14 height 14
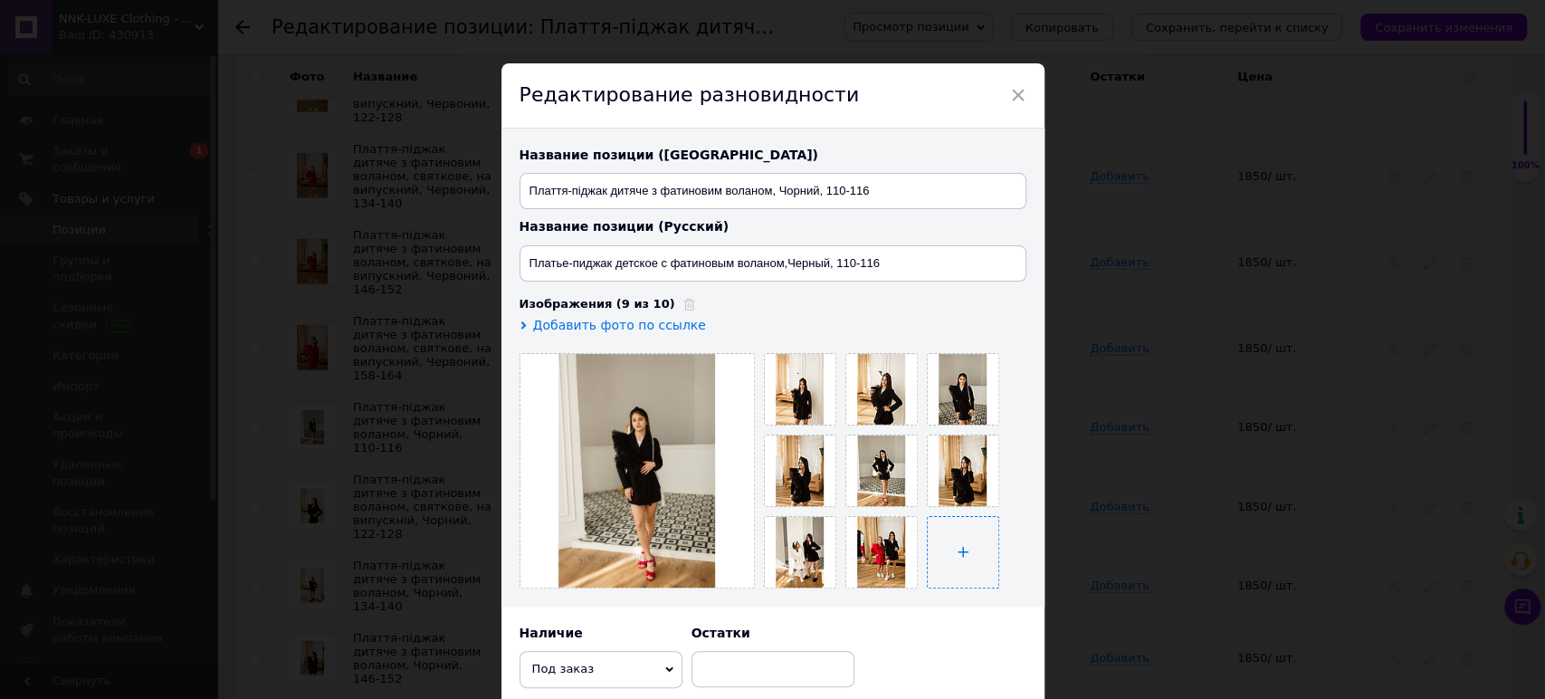
click at [956, 534] on input "file" at bounding box center [963, 552] width 71 height 71
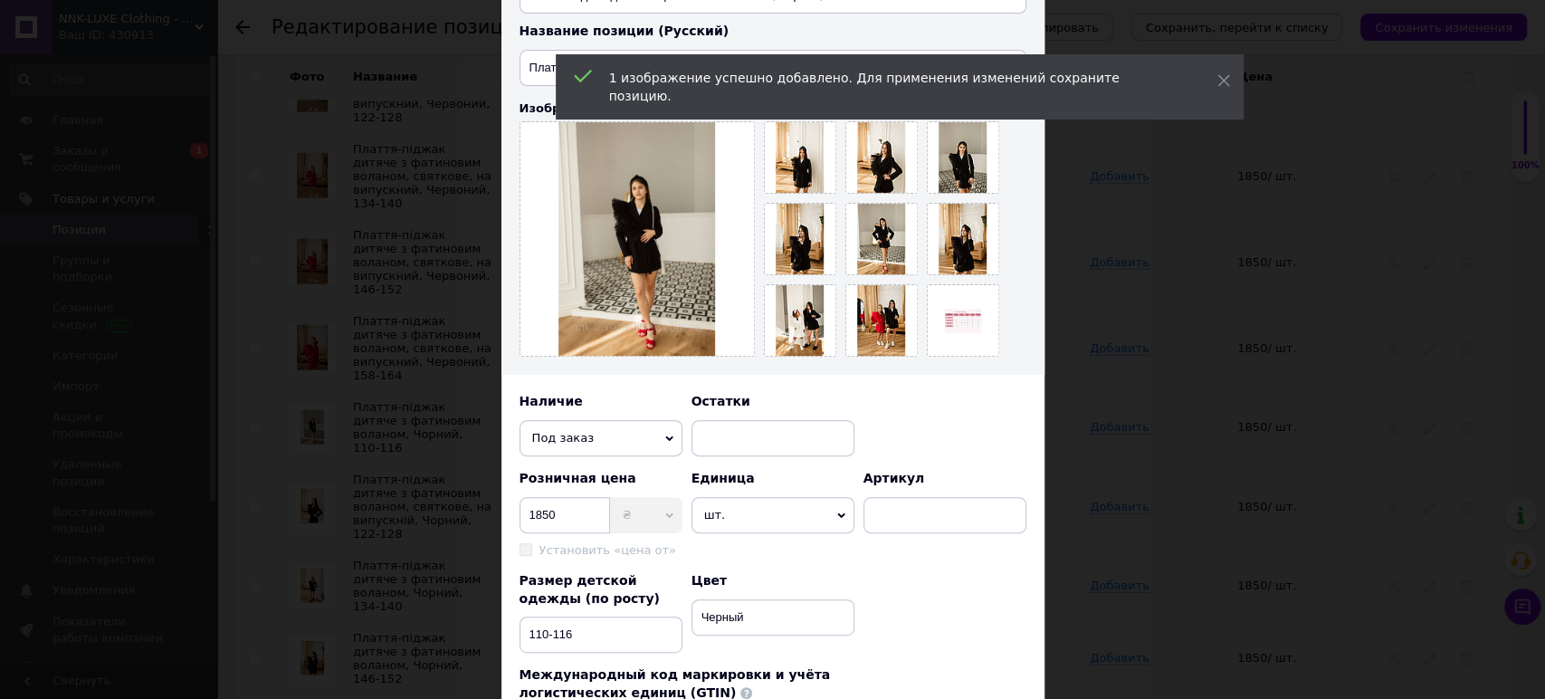
scroll to position [470, 0]
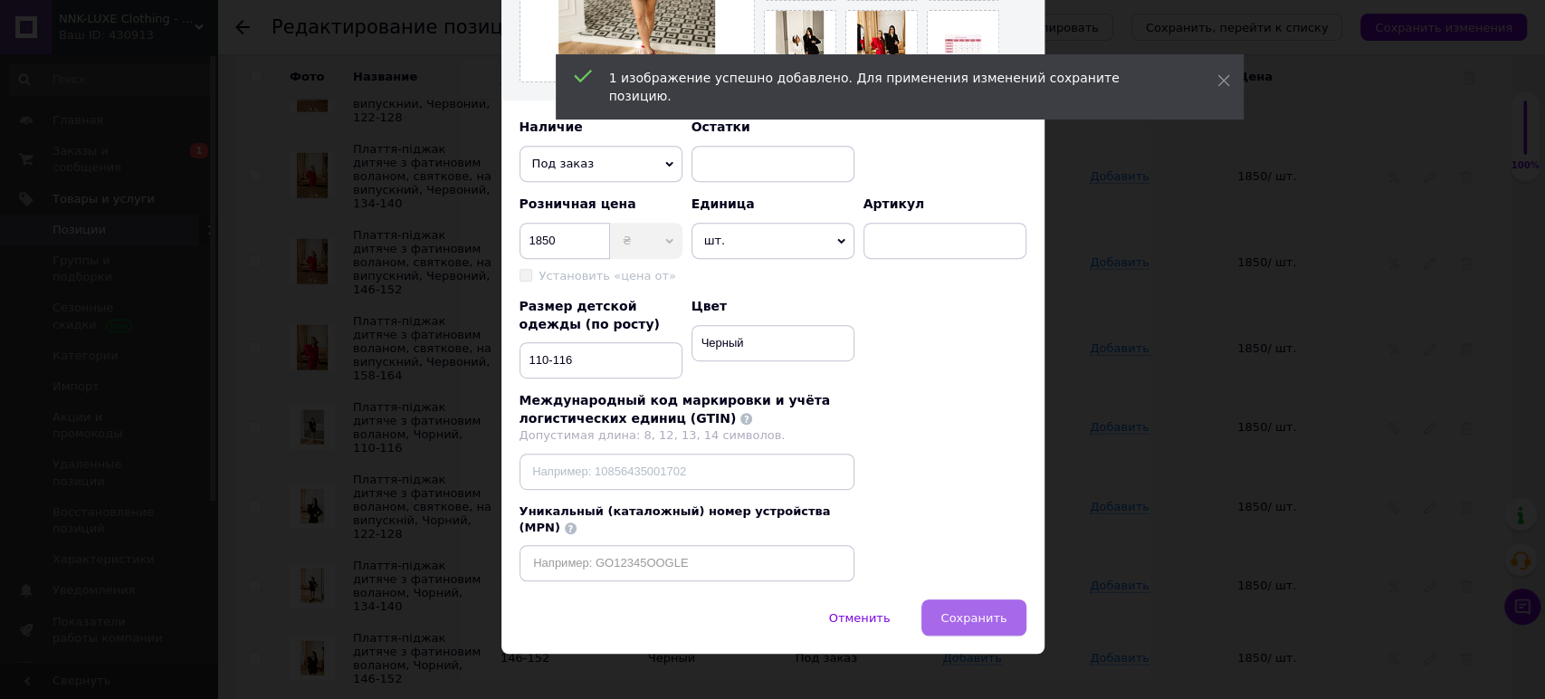
click at [955, 599] on button "Сохранить" at bounding box center [973, 617] width 104 height 36
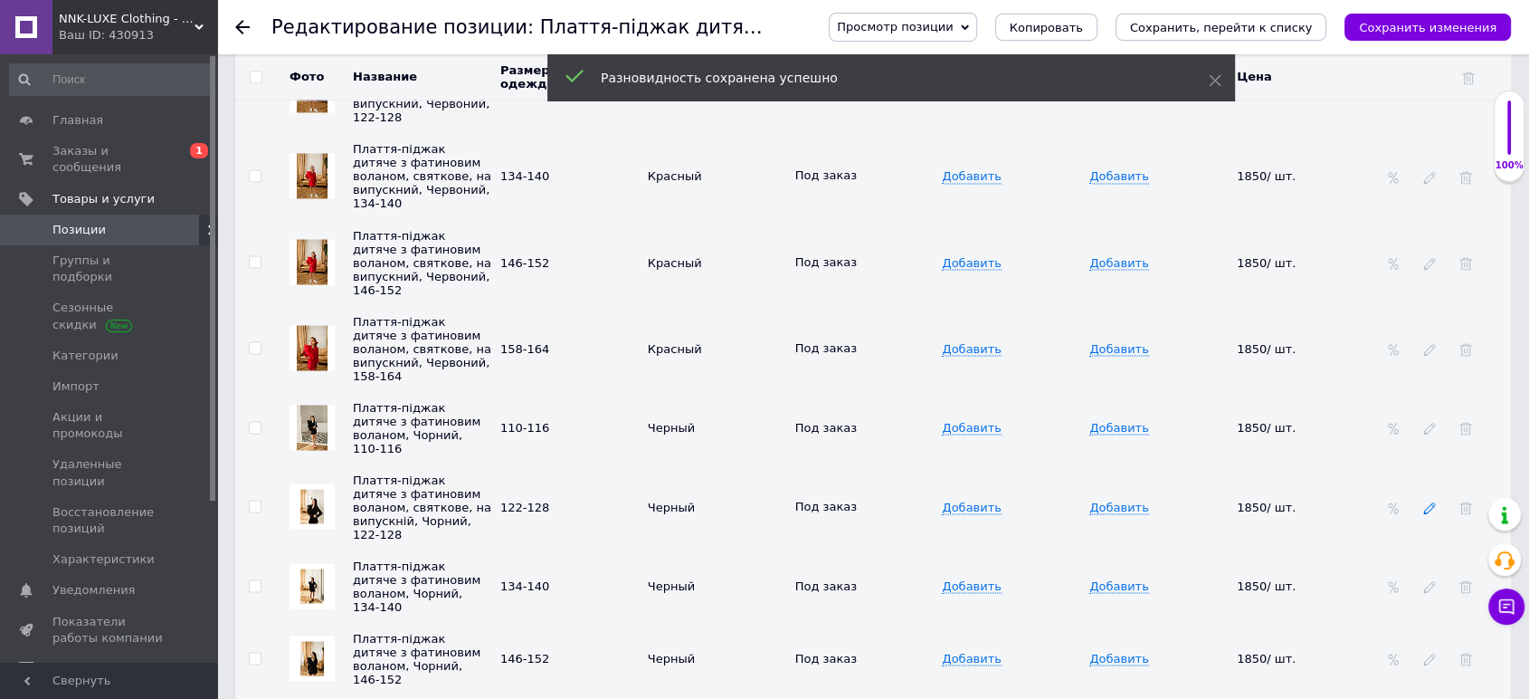
click at [1433, 501] on icon at bounding box center [1429, 507] width 13 height 13
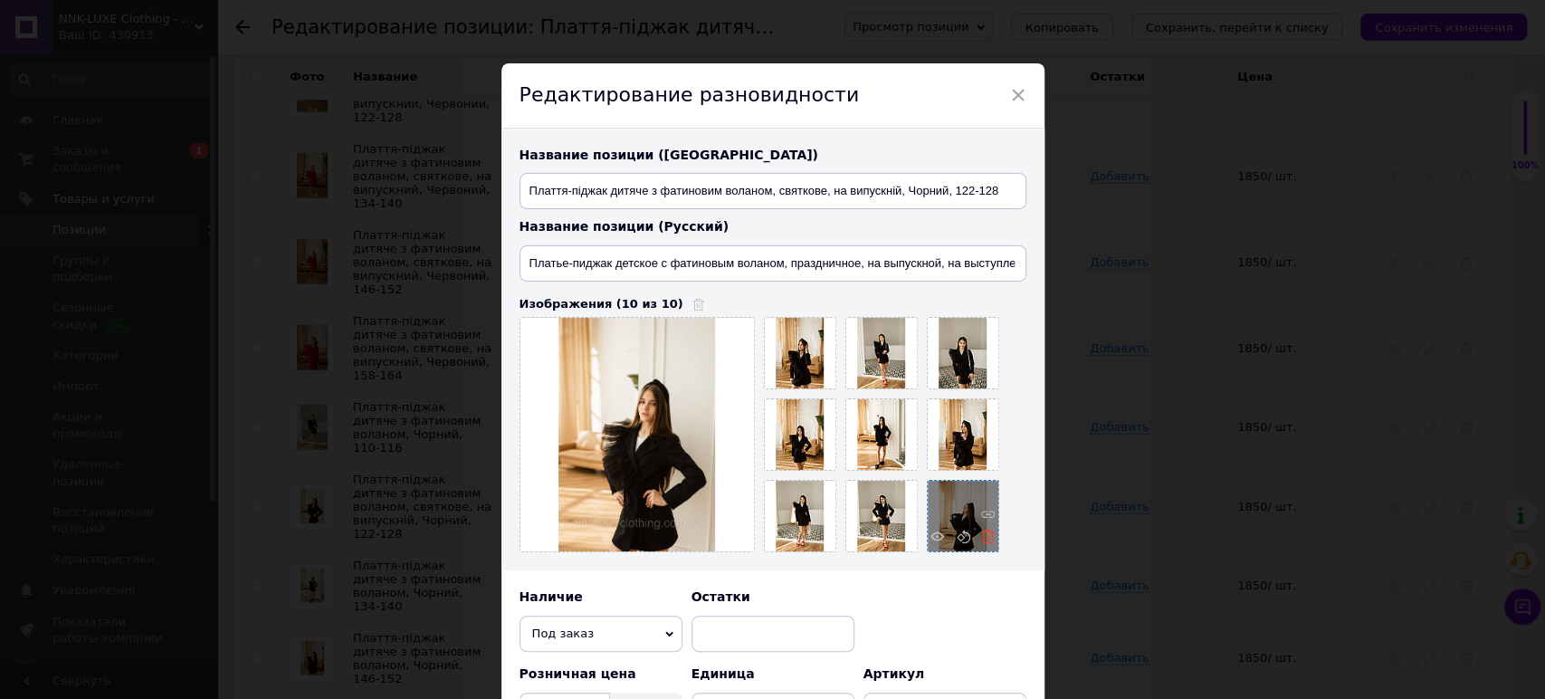
click at [981, 540] on icon at bounding box center [988, 536] width 14 height 14
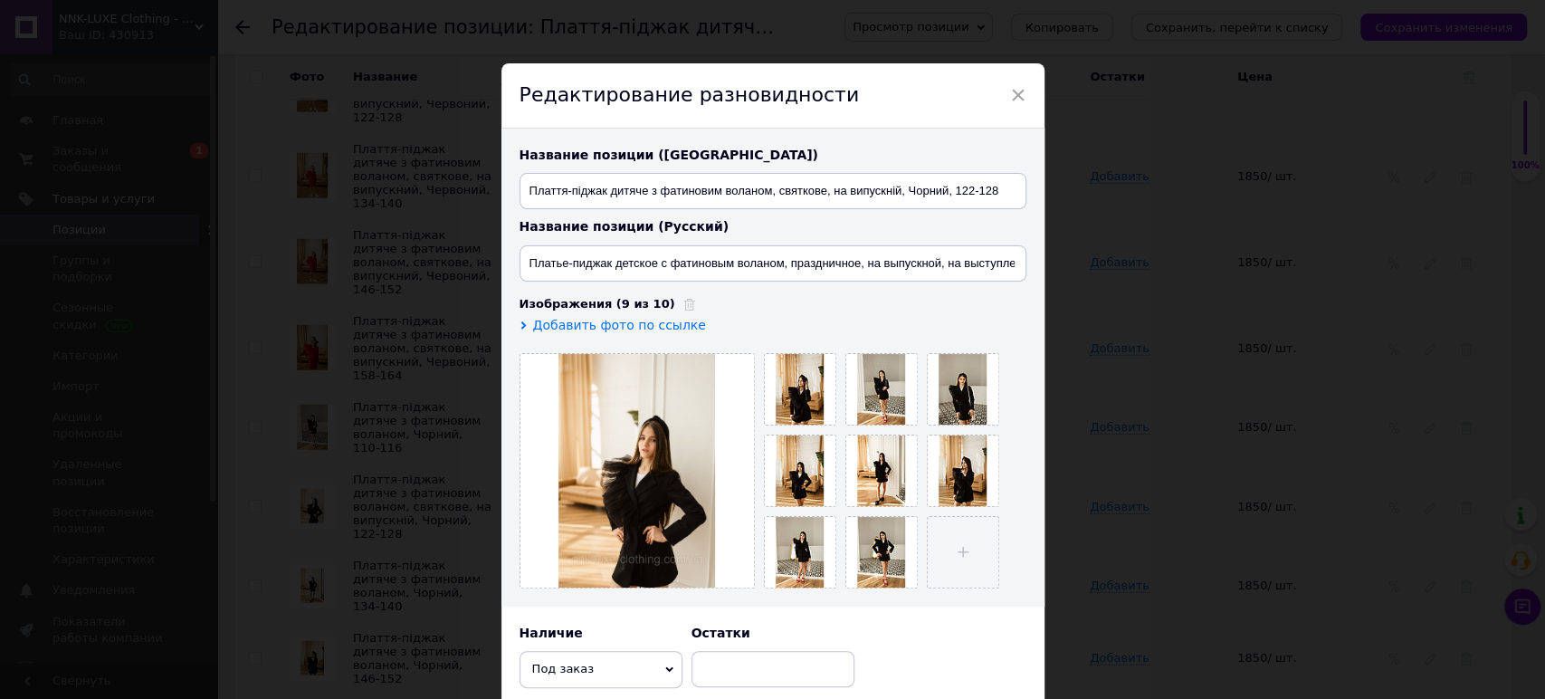
click at [953, 537] on input "file" at bounding box center [963, 552] width 71 height 71
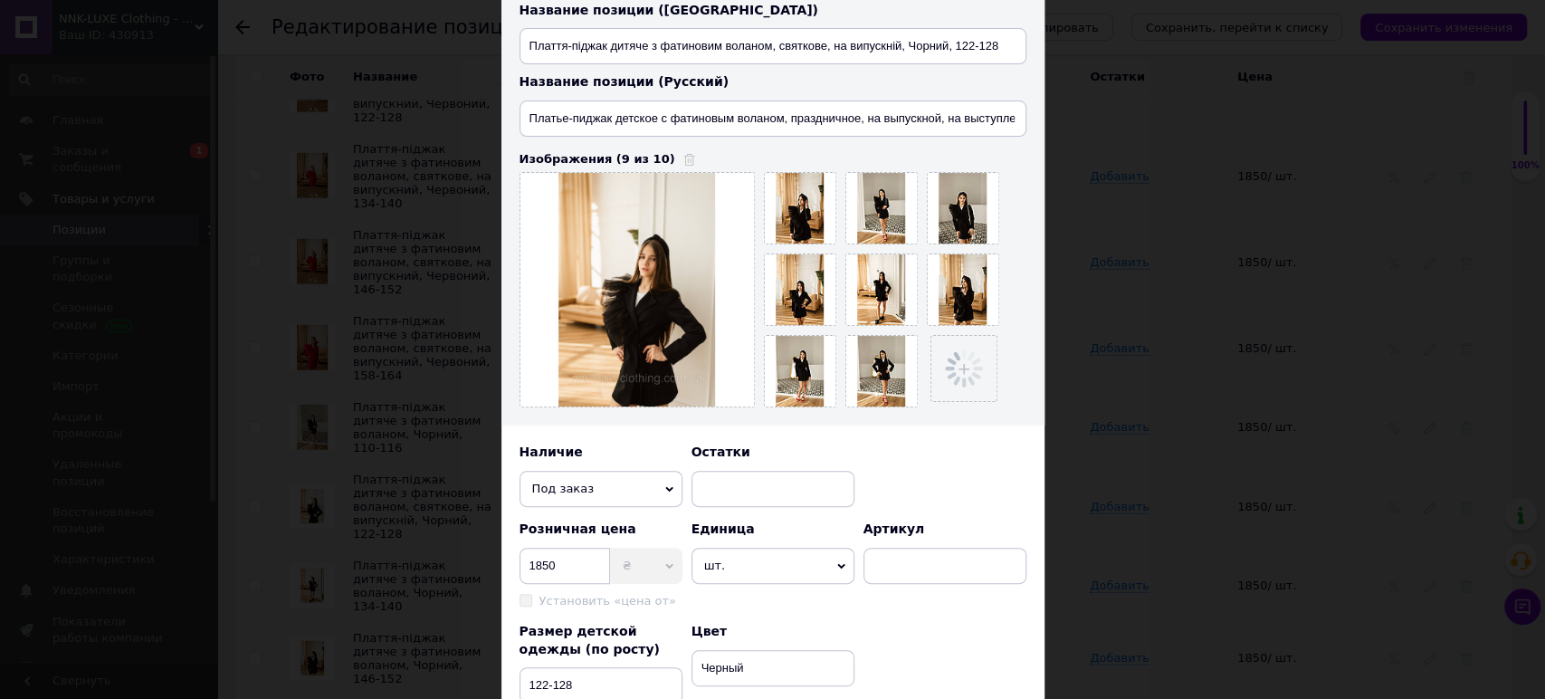
scroll to position [402, 0]
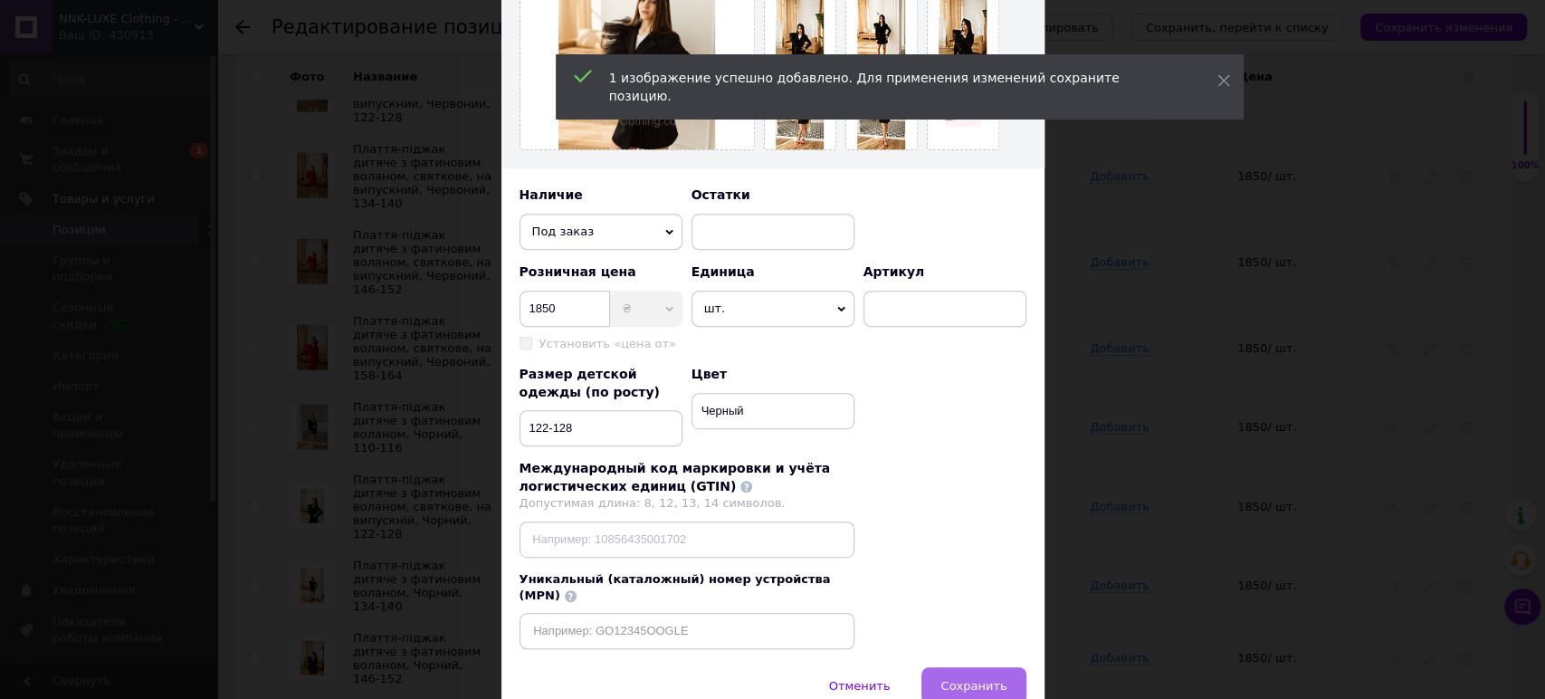
click at [982, 667] on button "Сохранить" at bounding box center [973, 685] width 104 height 36
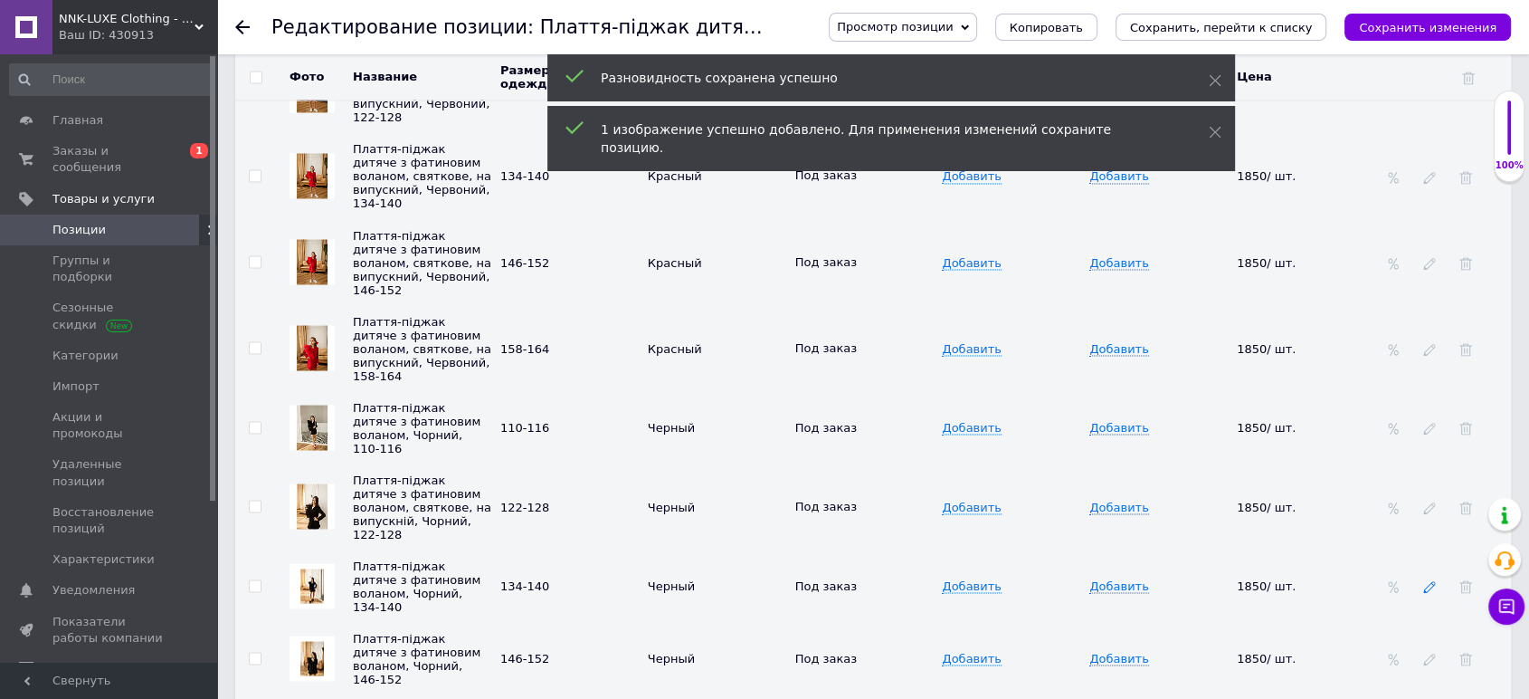
click at [1426, 580] on icon at bounding box center [1429, 586] width 13 height 13
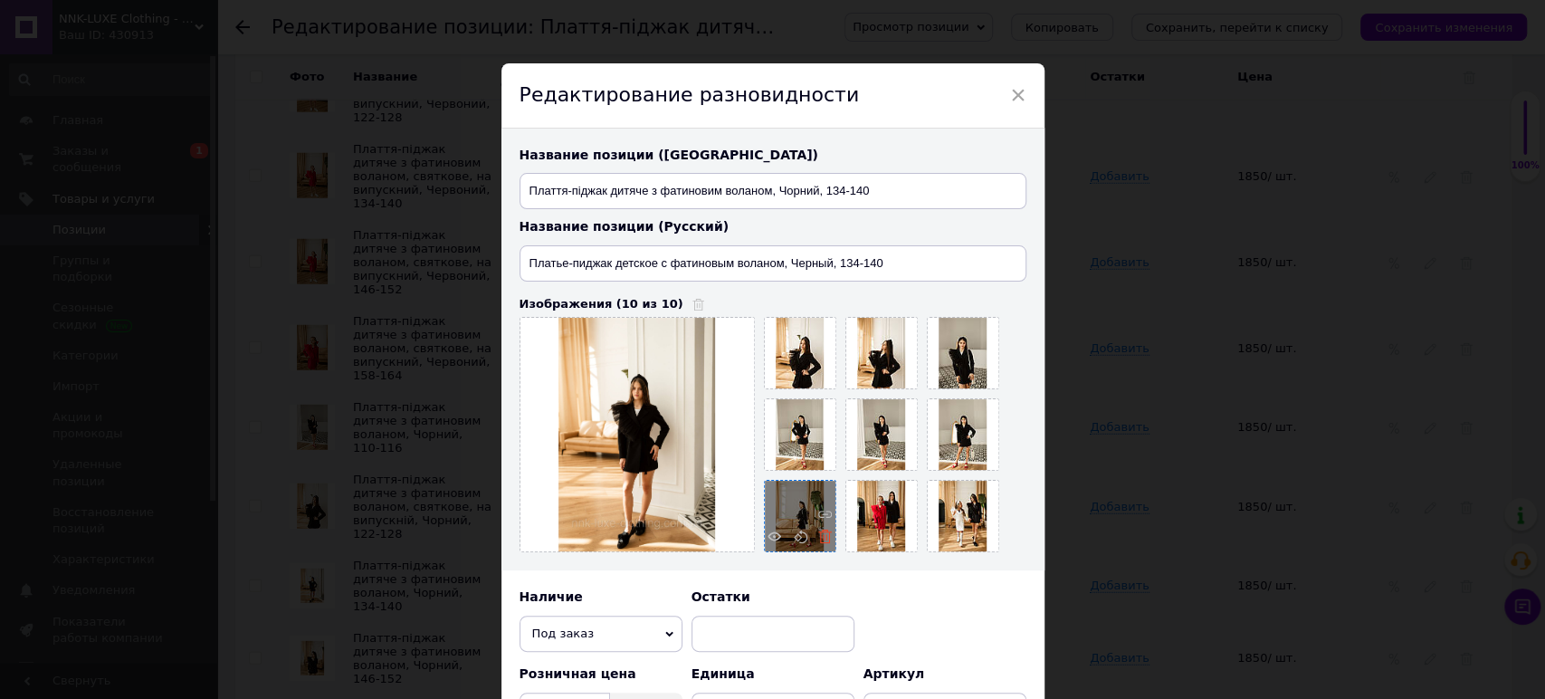
click at [818, 539] on icon at bounding box center [825, 536] width 14 height 14
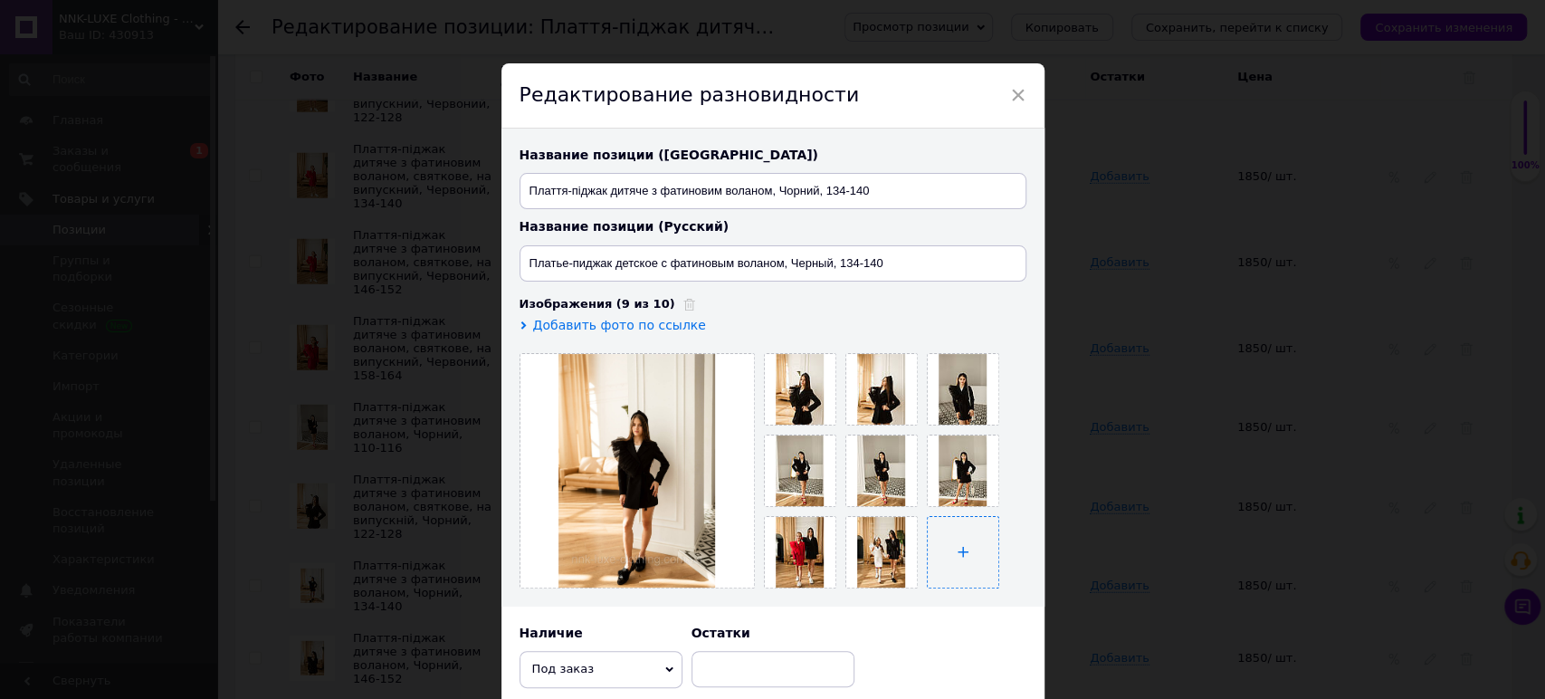
click at [981, 536] on input "file" at bounding box center [963, 552] width 71 height 71
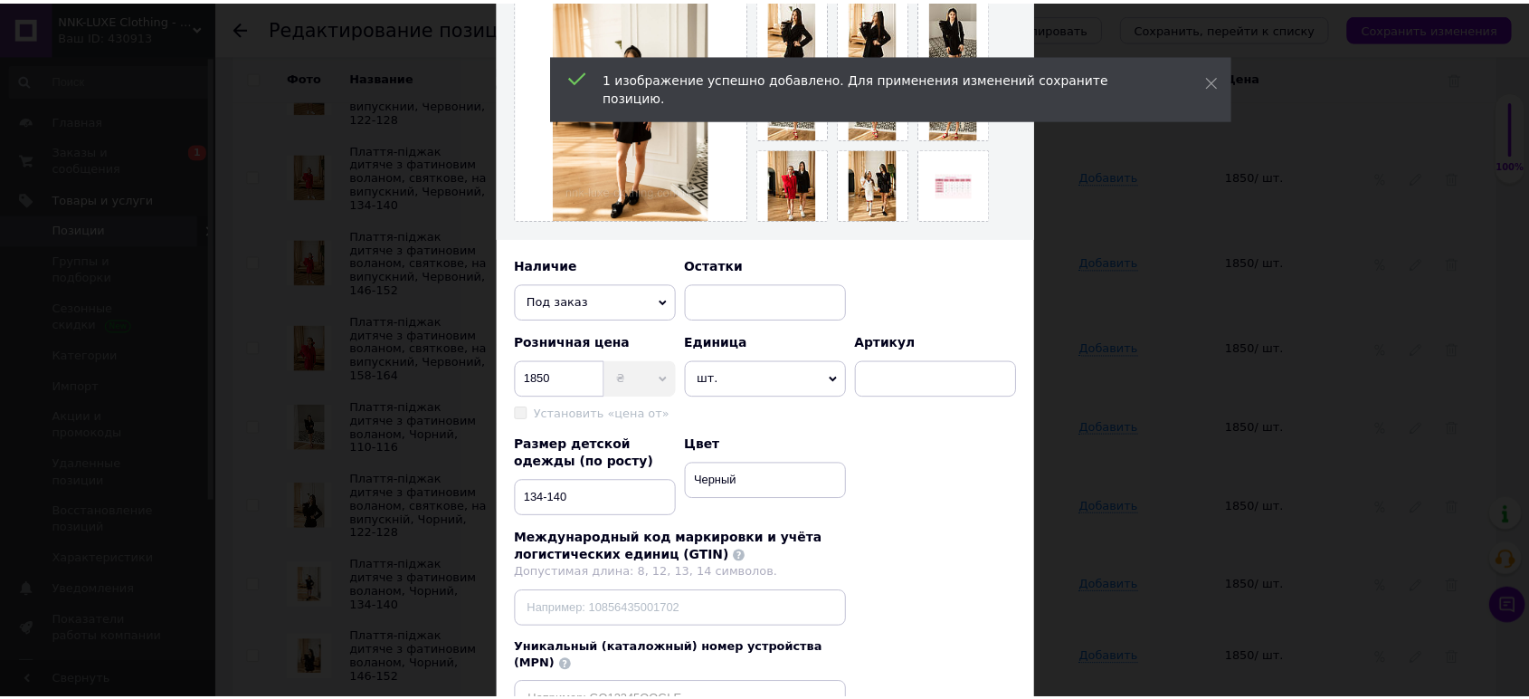
scroll to position [470, 0]
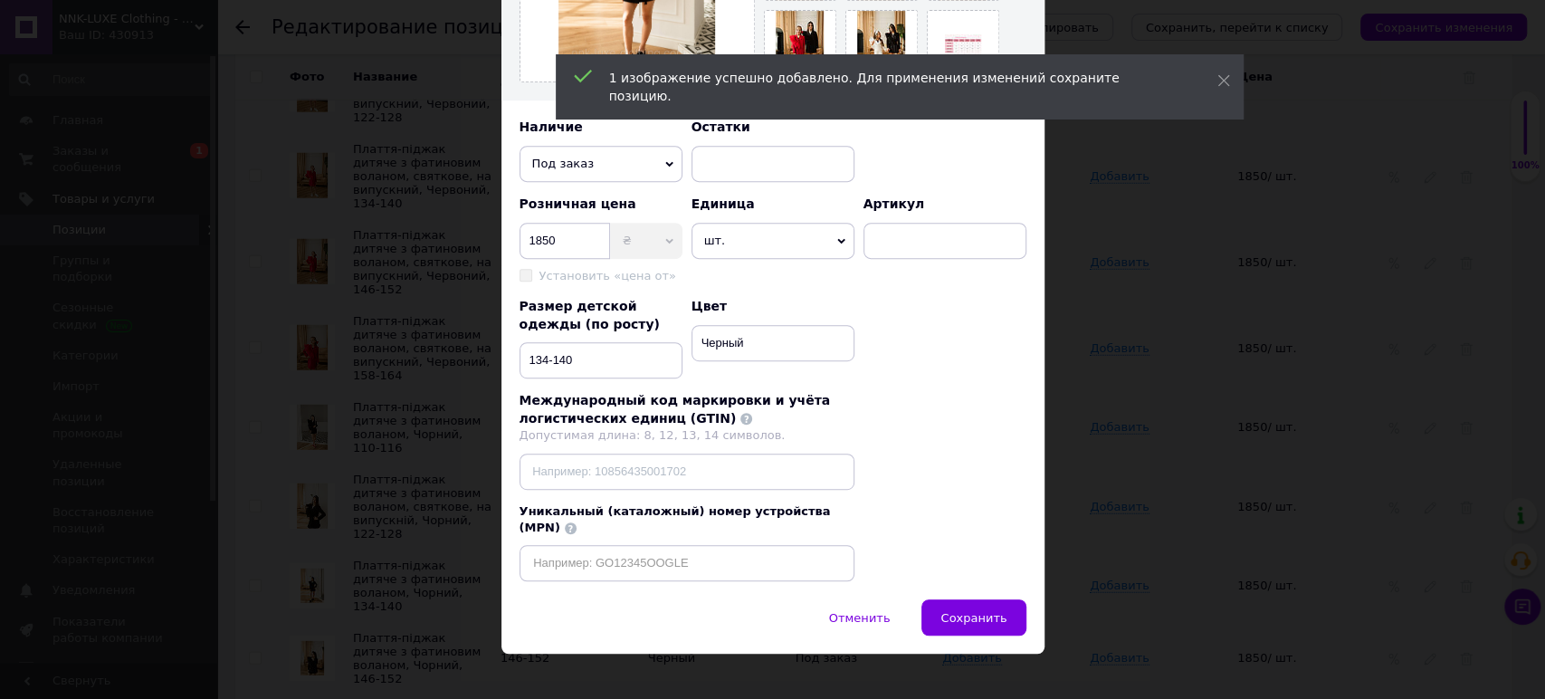
click at [988, 607] on button "Сохранить" at bounding box center [973, 617] width 104 height 36
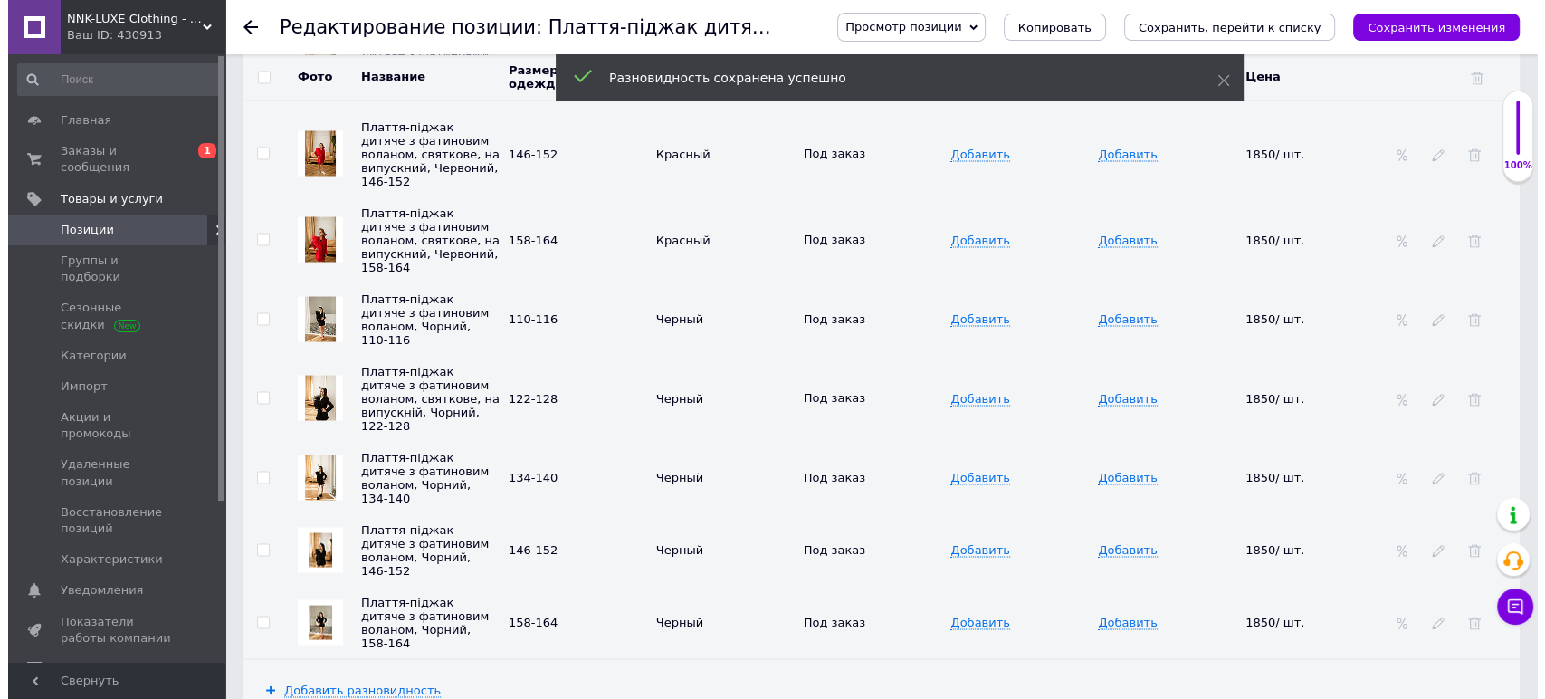
scroll to position [3457, 0]
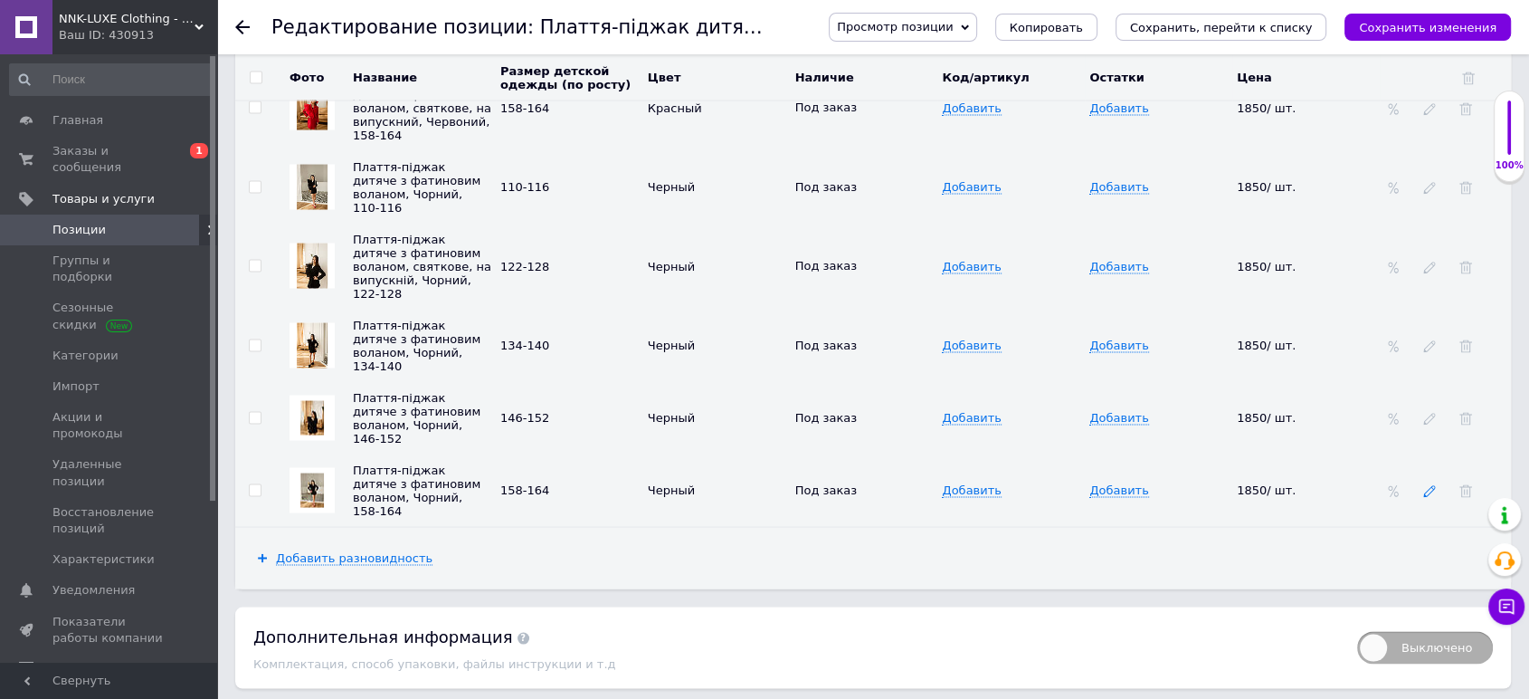
click at [1429, 485] on icon at bounding box center [1429, 491] width 13 height 13
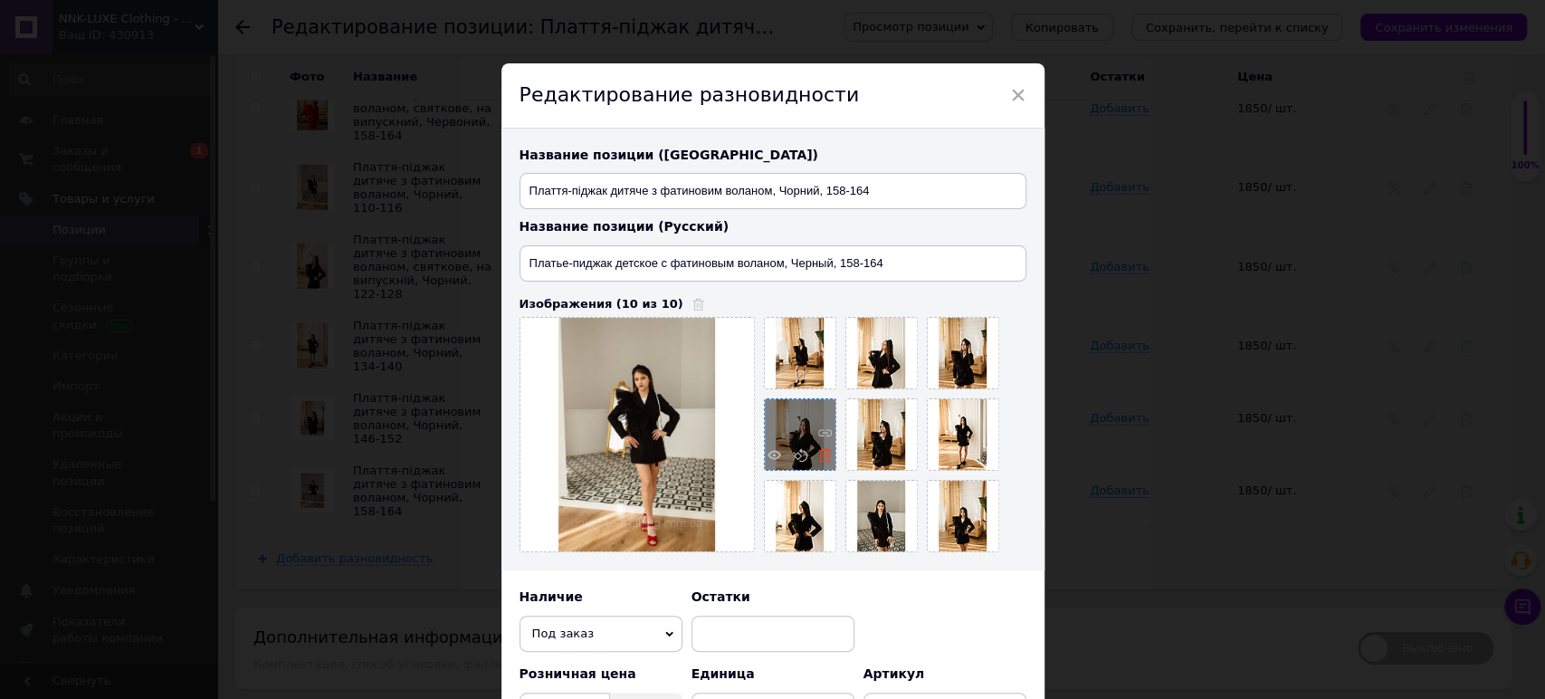
click at [823, 454] on icon at bounding box center [825, 455] width 14 height 14
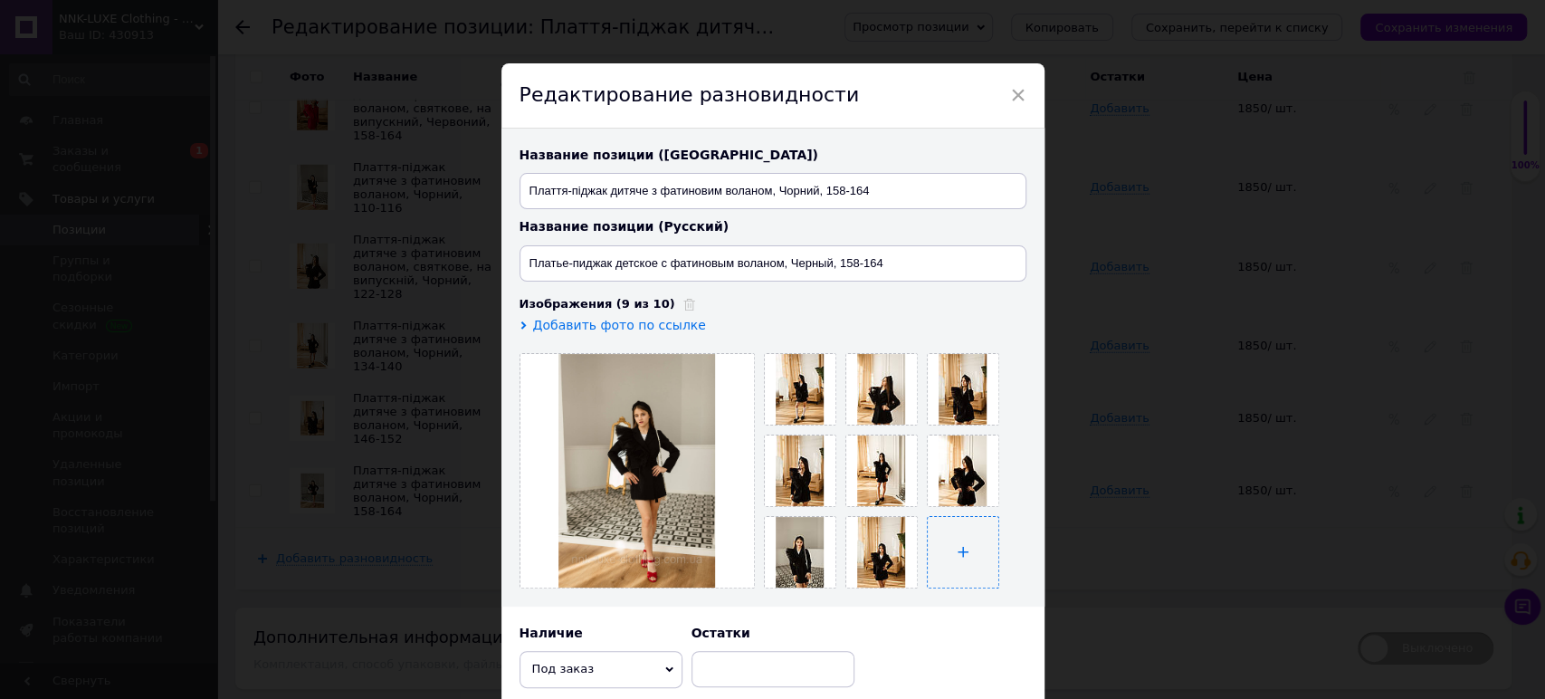
click at [957, 550] on input "file" at bounding box center [963, 552] width 71 height 71
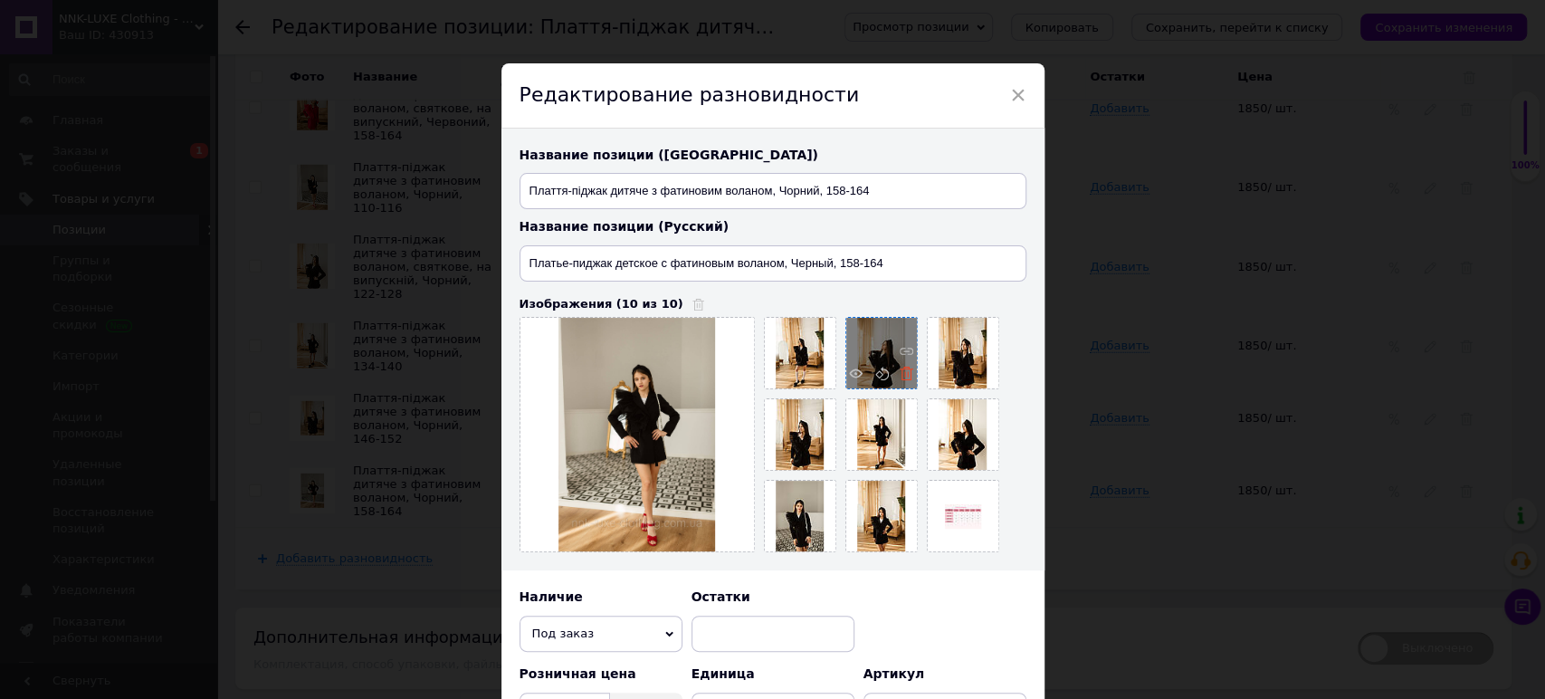
click at [902, 371] on icon at bounding box center [906, 373] width 14 height 14
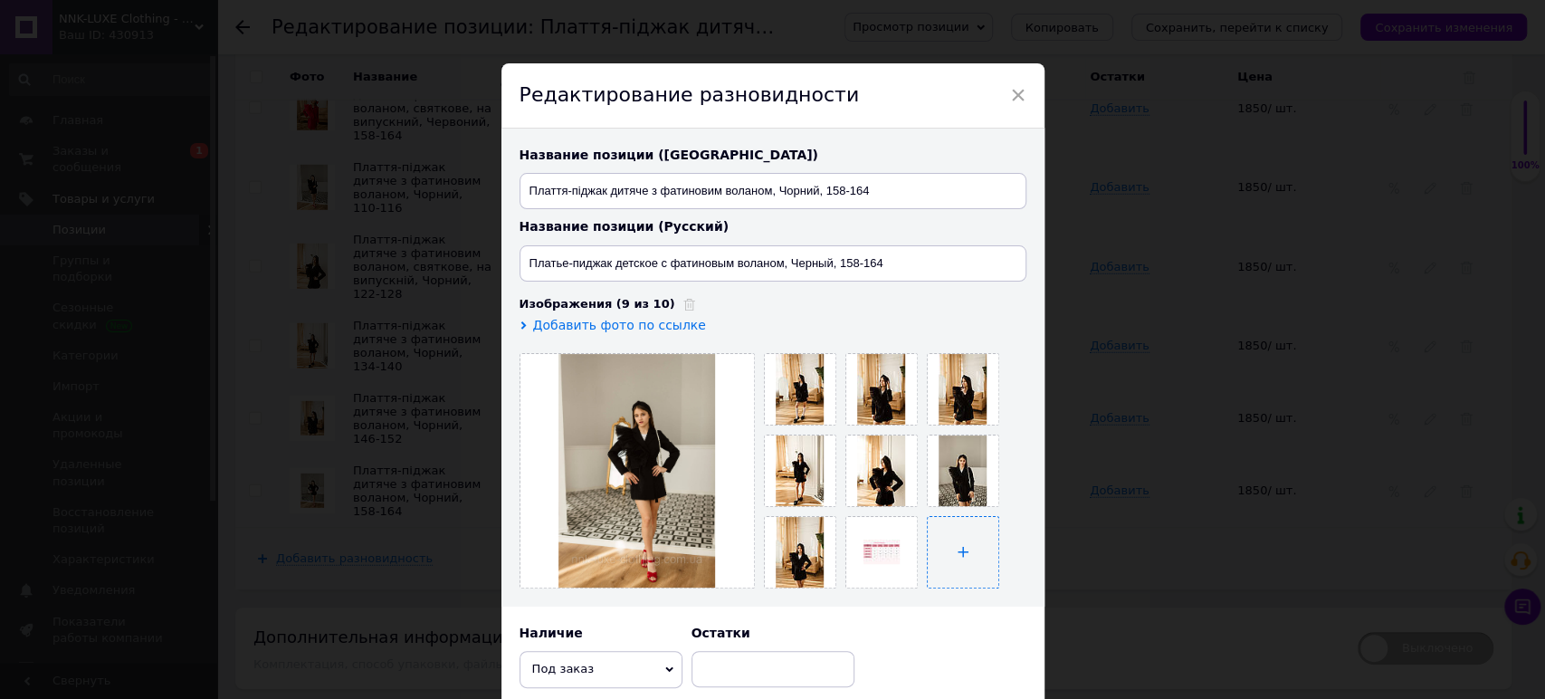
click at [947, 539] on input "file" at bounding box center [963, 552] width 71 height 71
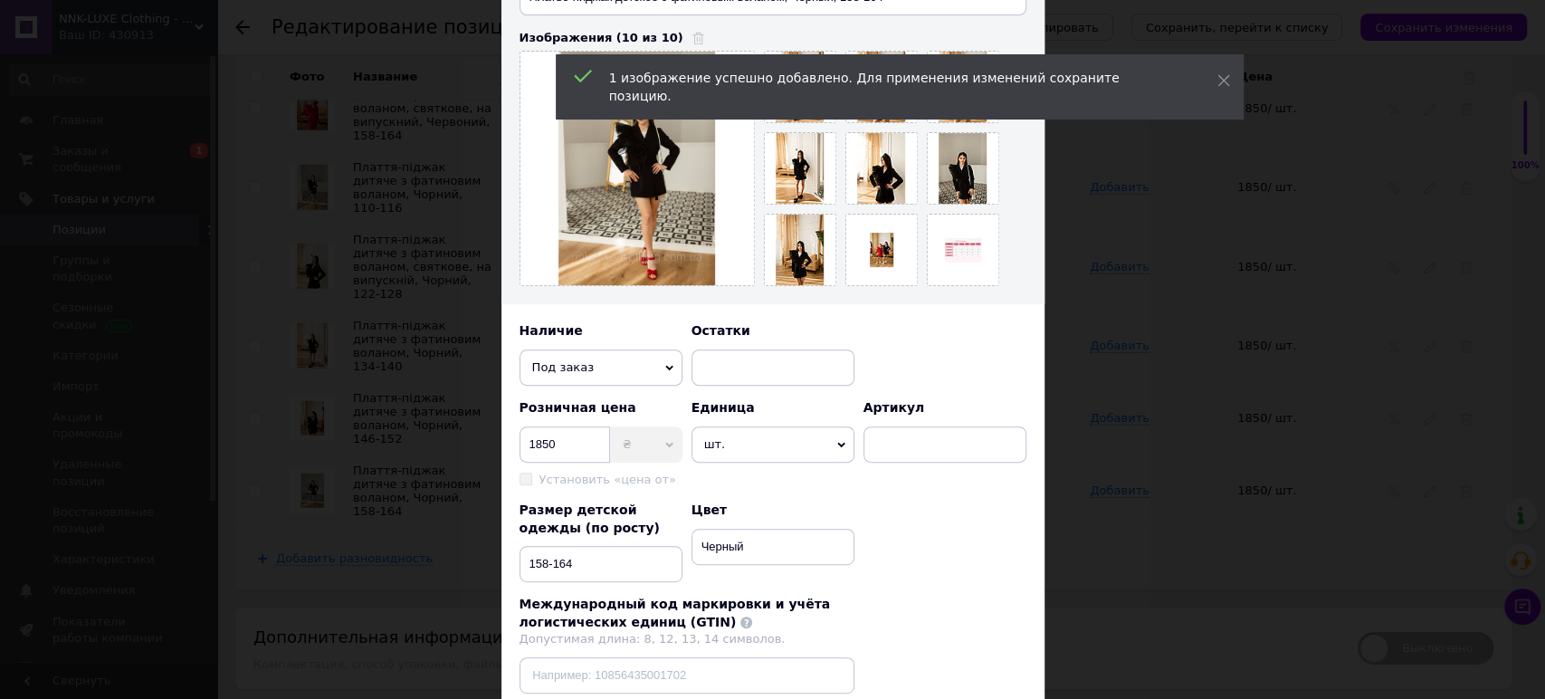
scroll to position [470, 0]
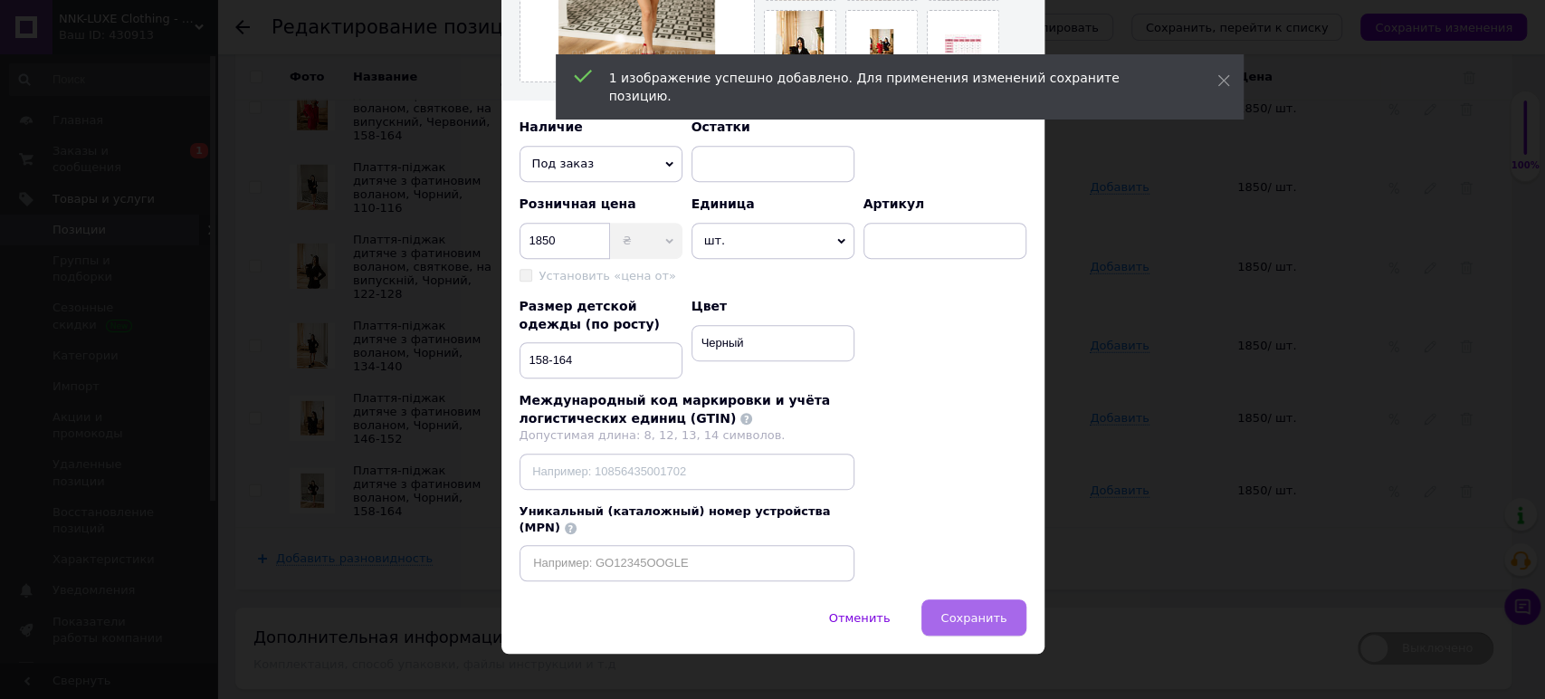
click at [971, 611] on span "Сохранить" at bounding box center [973, 618] width 66 height 14
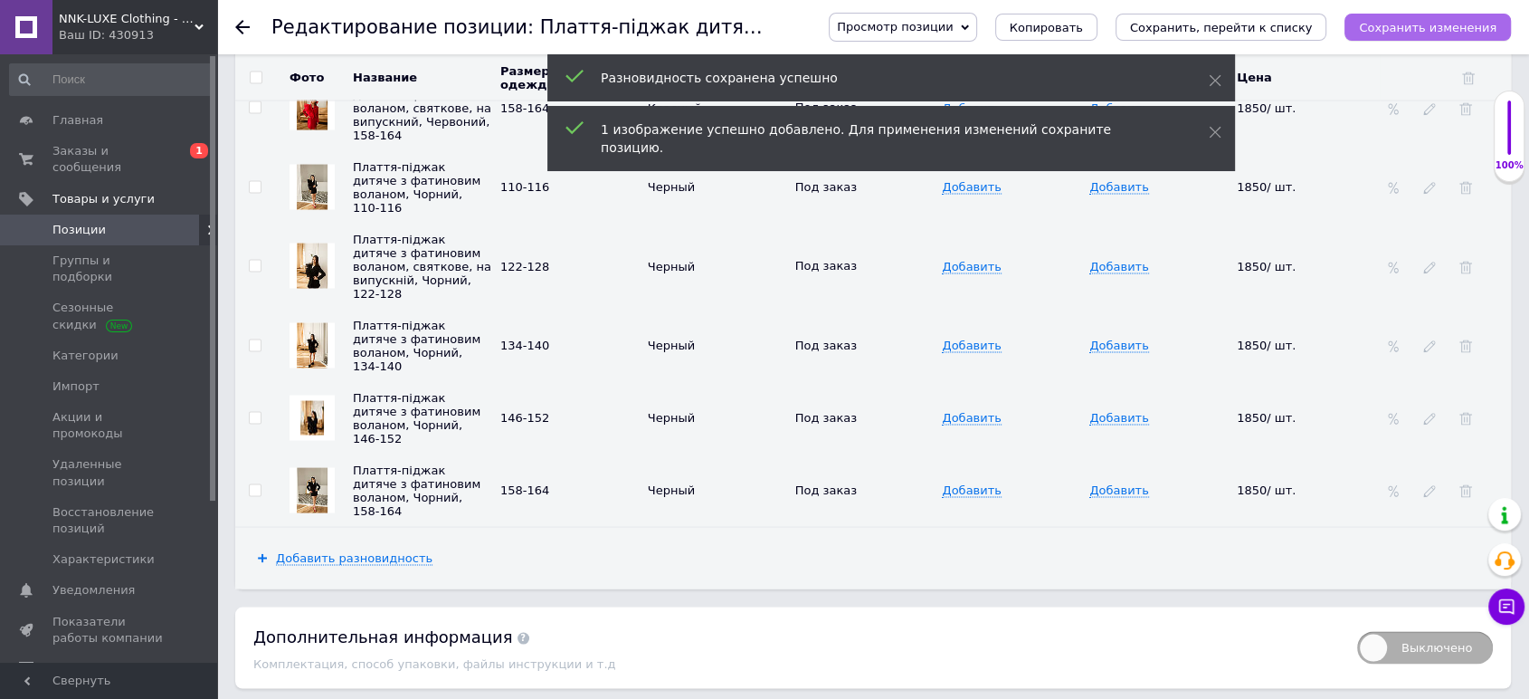
click at [1414, 34] on button "Сохранить изменения" at bounding box center [1428, 27] width 167 height 27
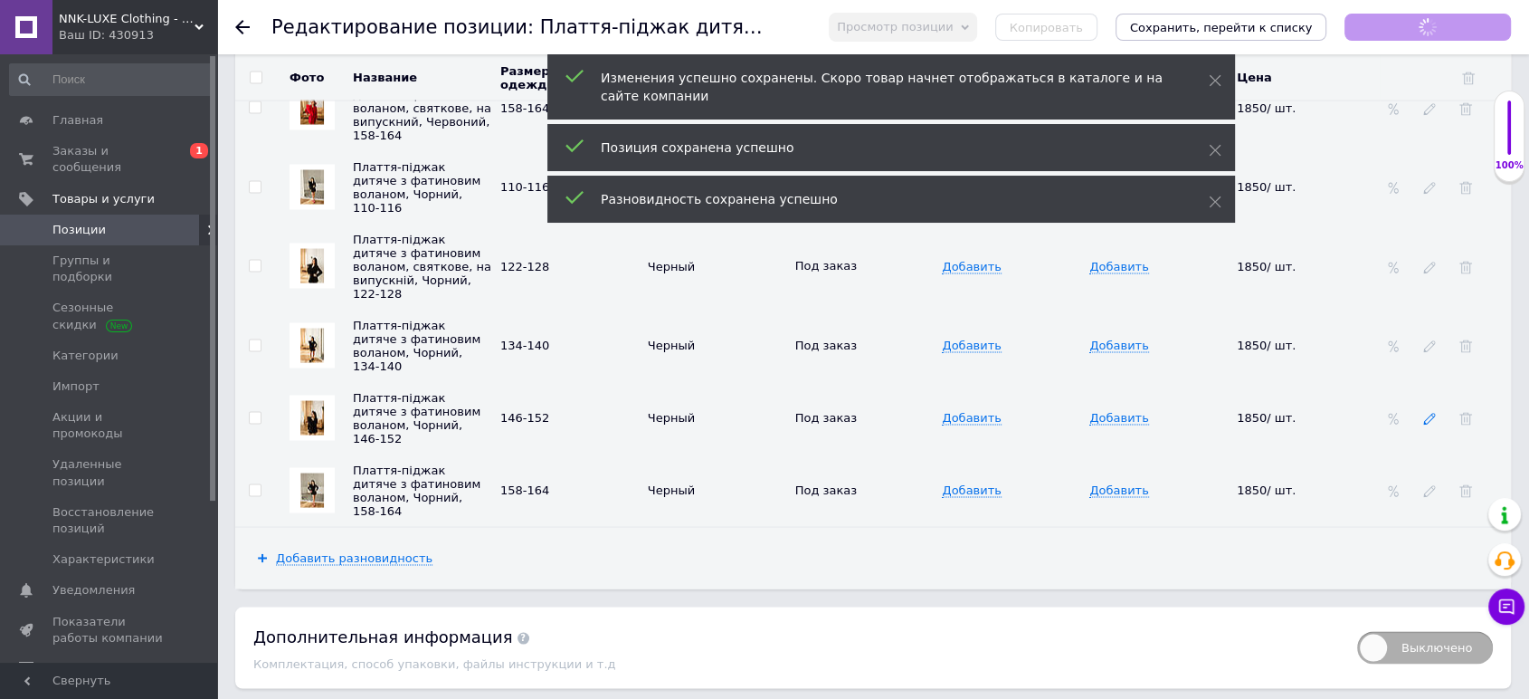
click at [1424, 413] on icon at bounding box center [1429, 419] width 13 height 13
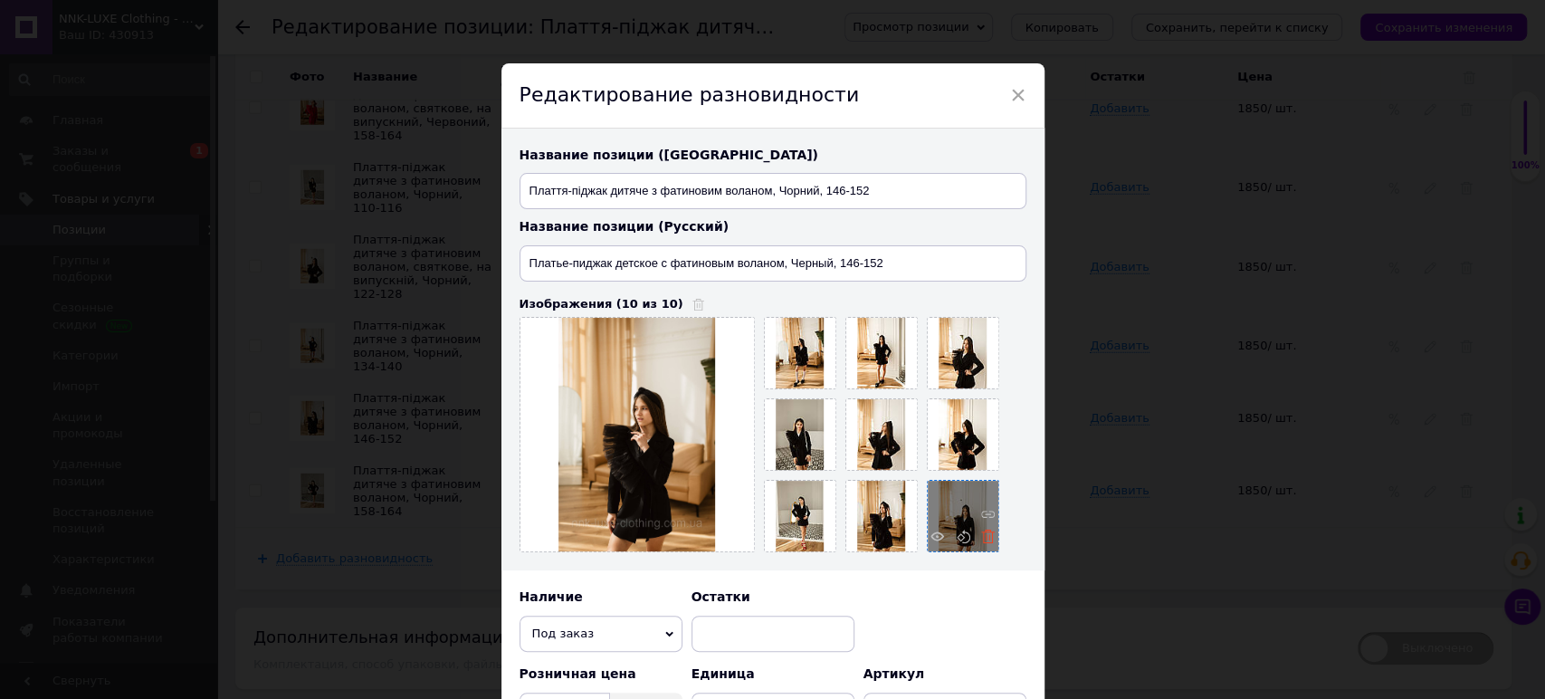
click at [981, 532] on icon at bounding box center [988, 536] width 14 height 14
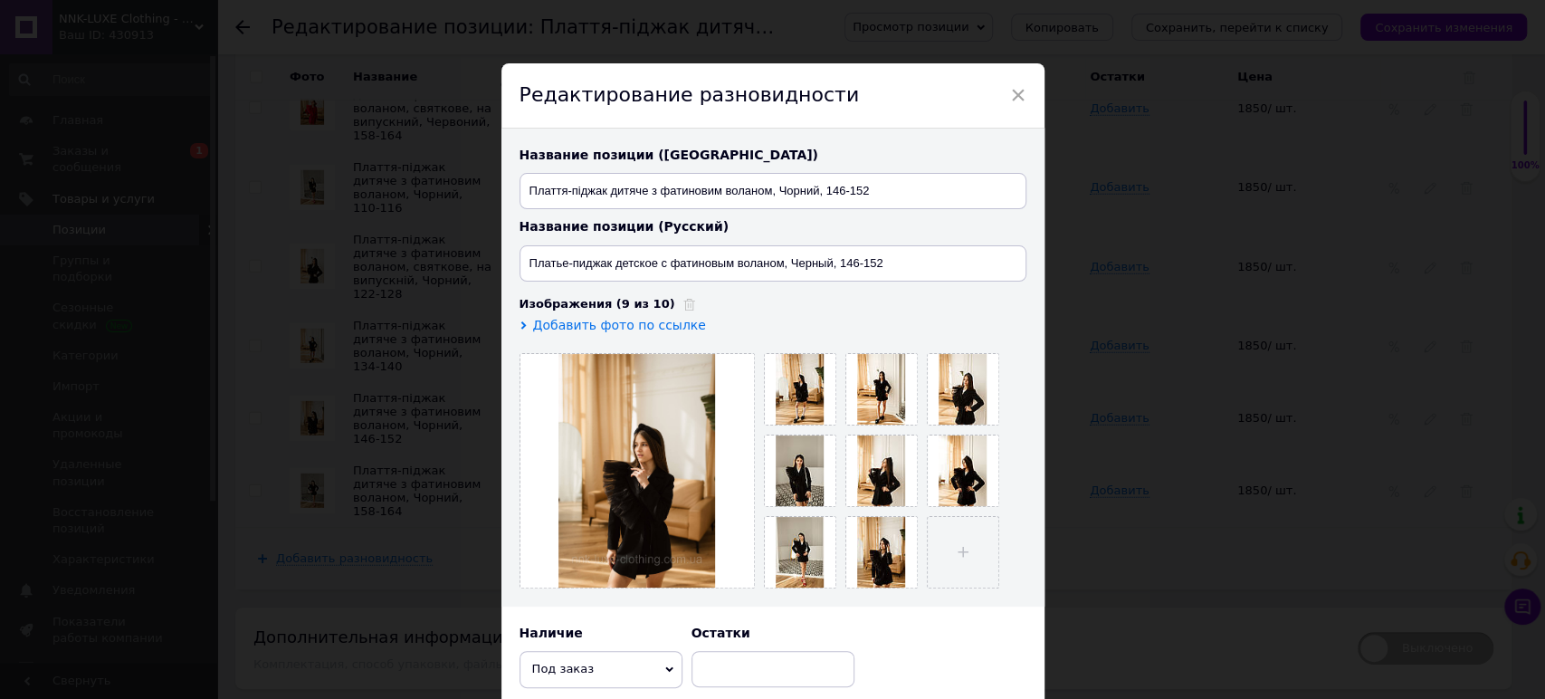
click at [970, 533] on input "file" at bounding box center [963, 552] width 71 height 71
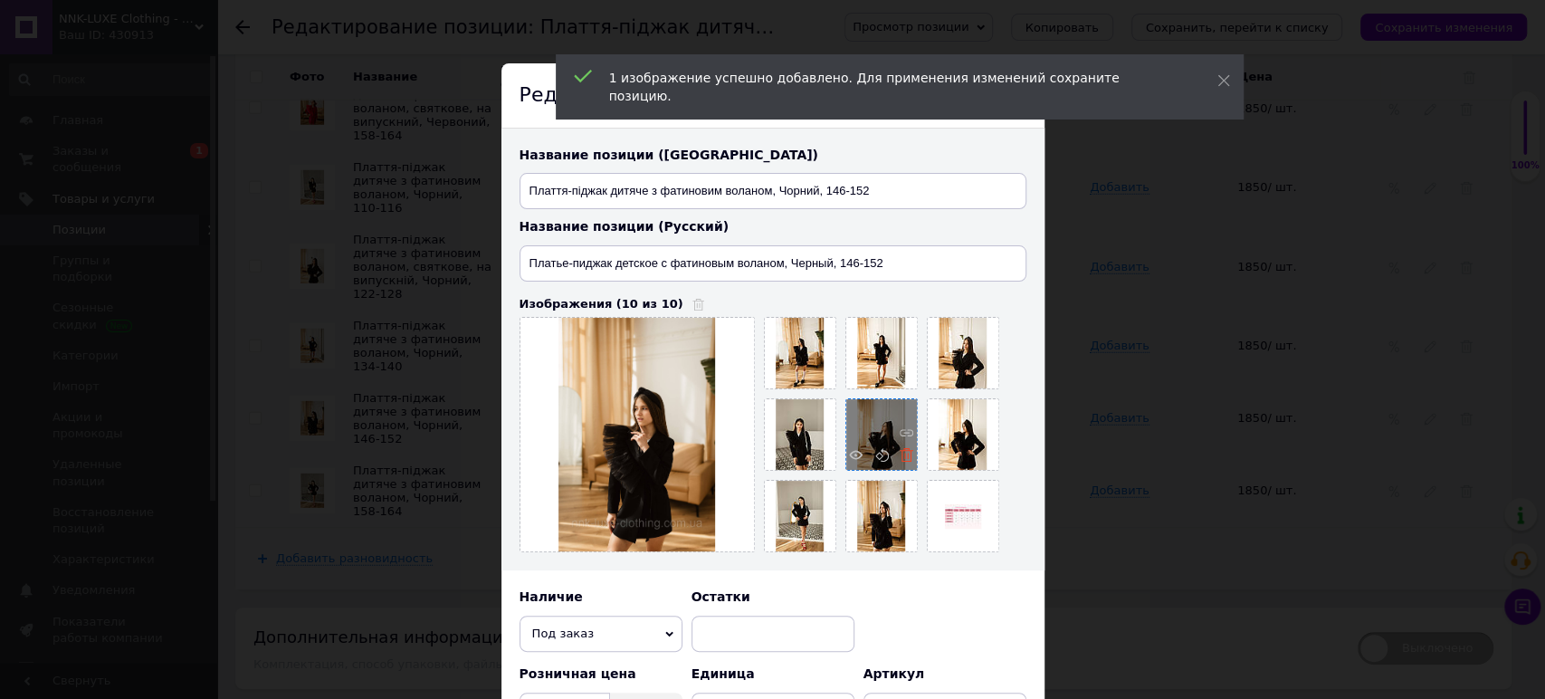
click at [905, 454] on icon at bounding box center [906, 455] width 14 height 14
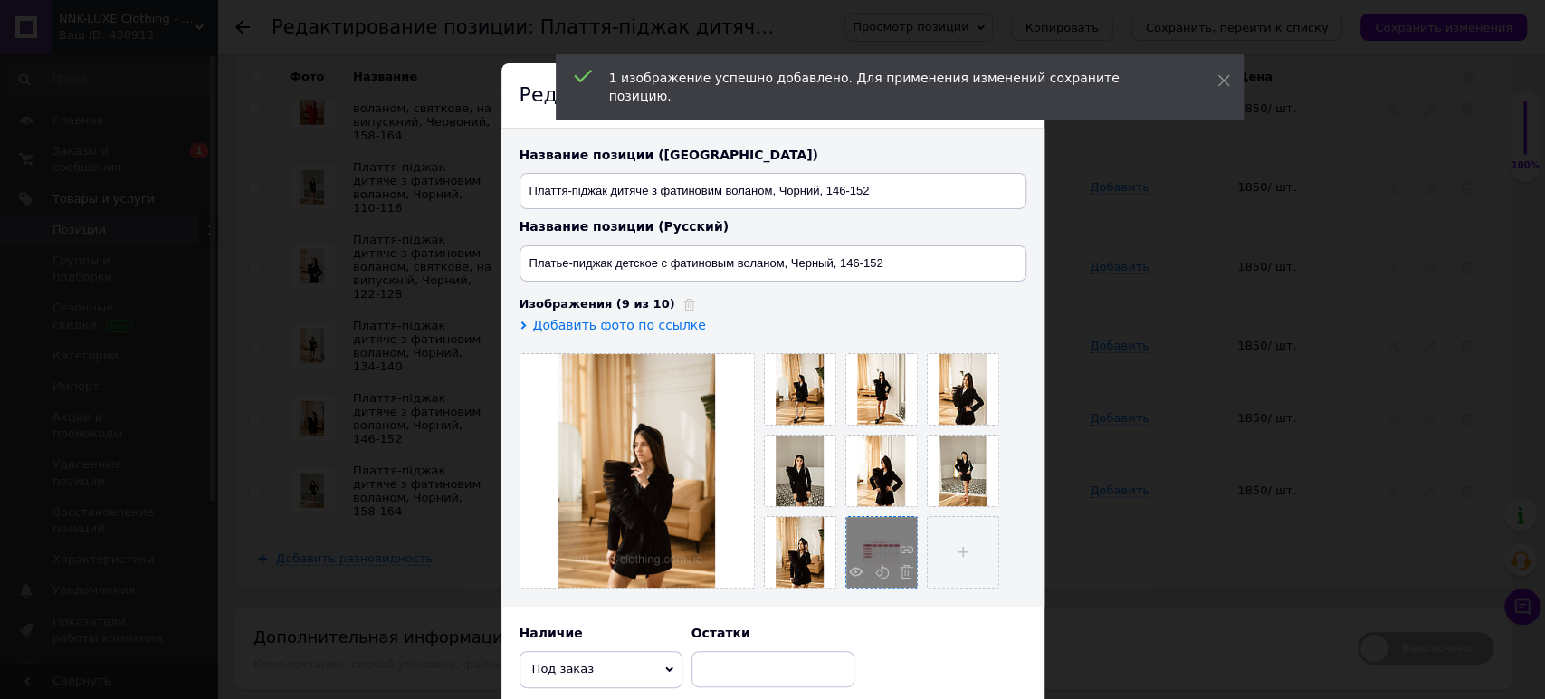
click at [929, 530] on input "file" at bounding box center [963, 552] width 71 height 71
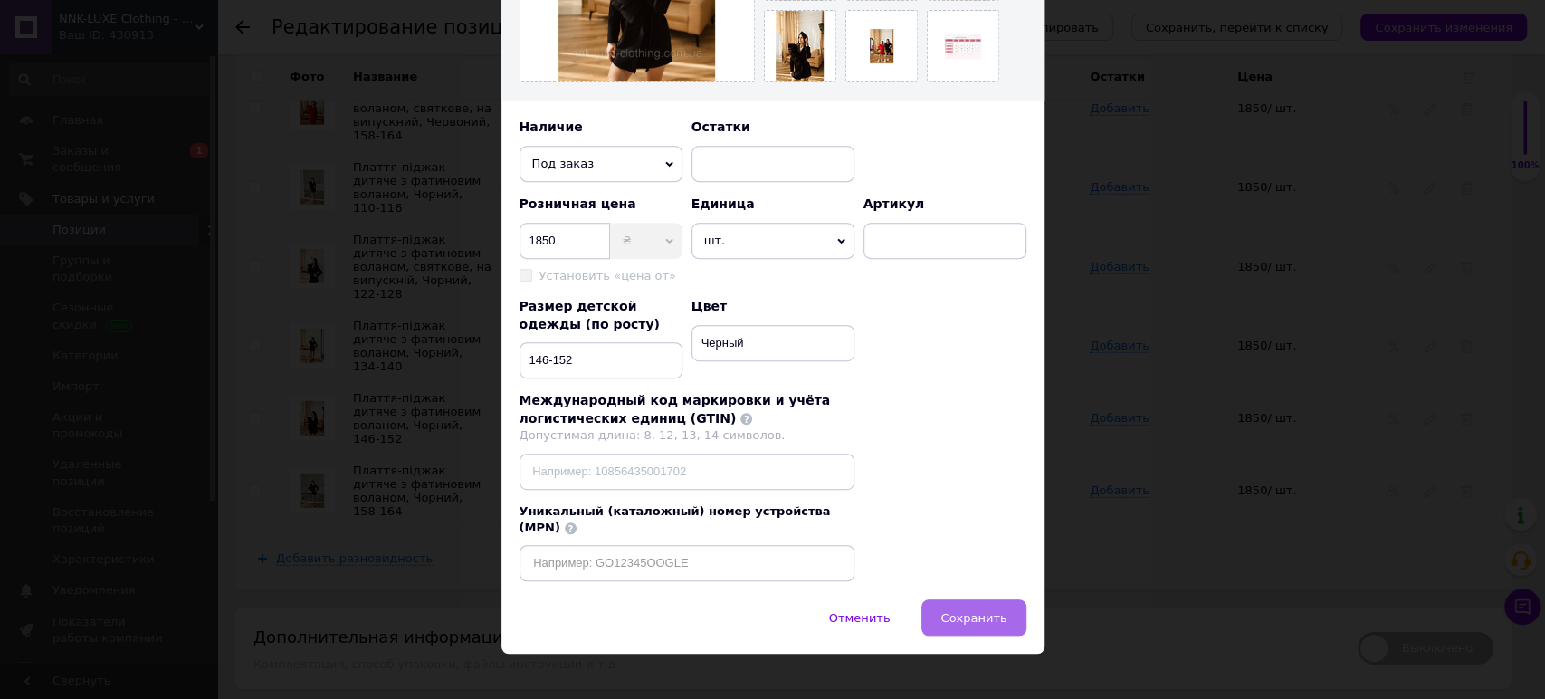
click at [986, 607] on button "Сохранить" at bounding box center [973, 617] width 104 height 36
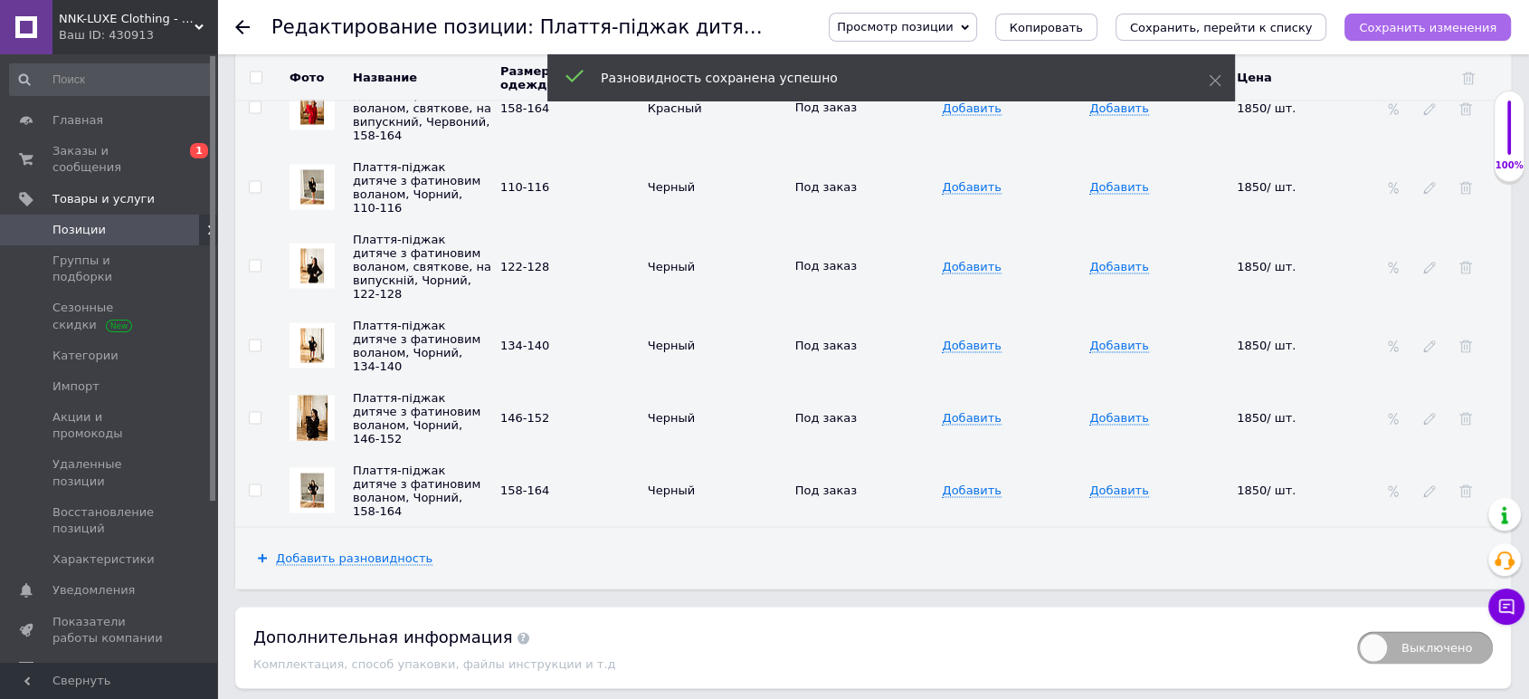
click at [1412, 26] on icon "Сохранить изменения" at bounding box center [1428, 28] width 138 height 14
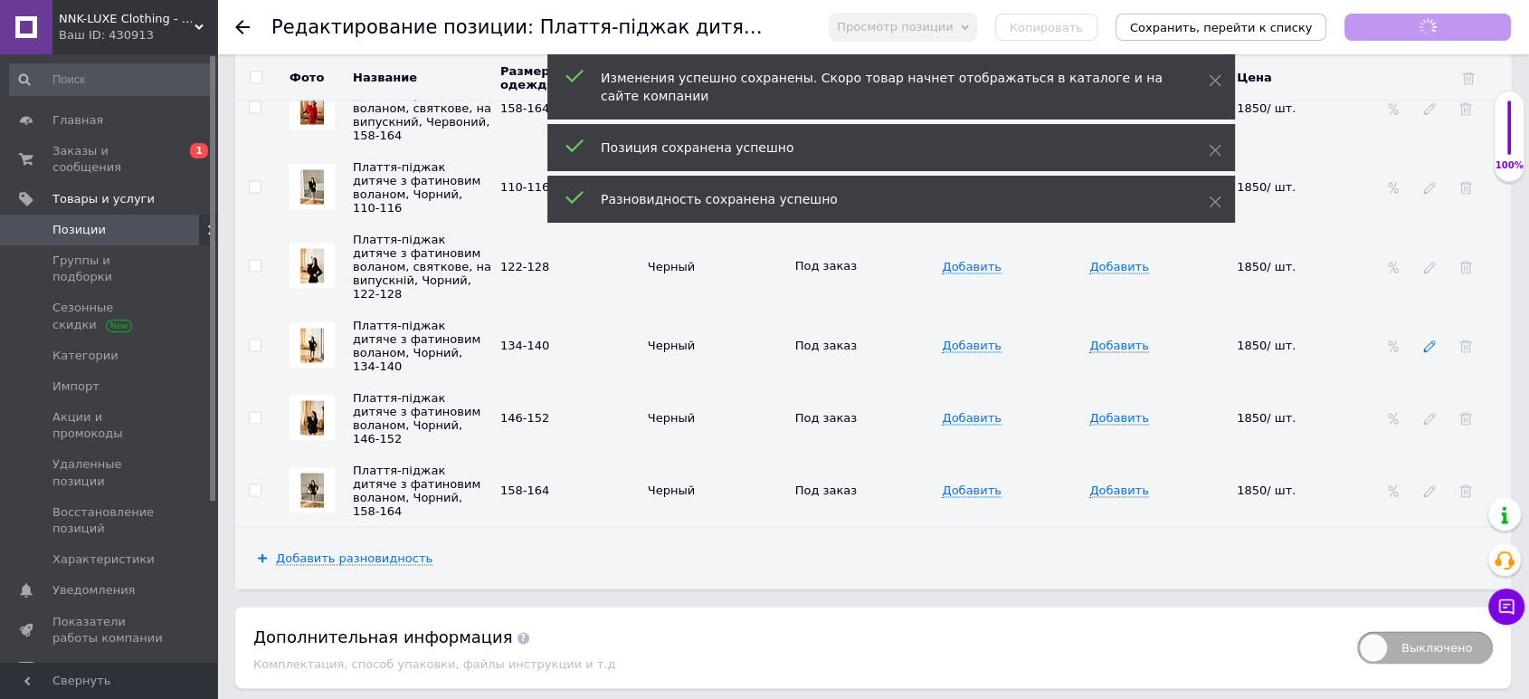
click at [1430, 340] on icon at bounding box center [1429, 346] width 13 height 13
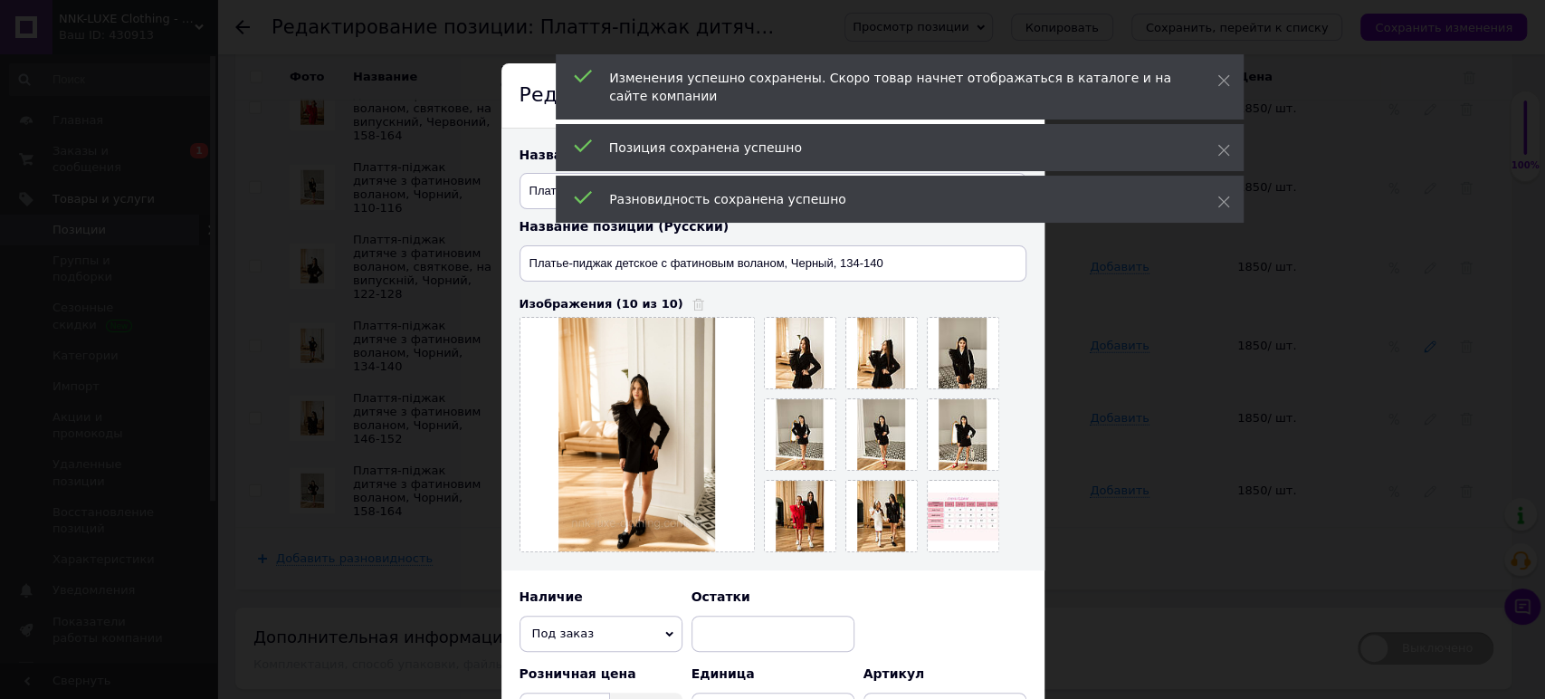
click at [1430, 278] on div "× Редактирование разновидности Название позиции (Украинский) Плаття-піджак дитя…" at bounding box center [772, 349] width 1545 height 699
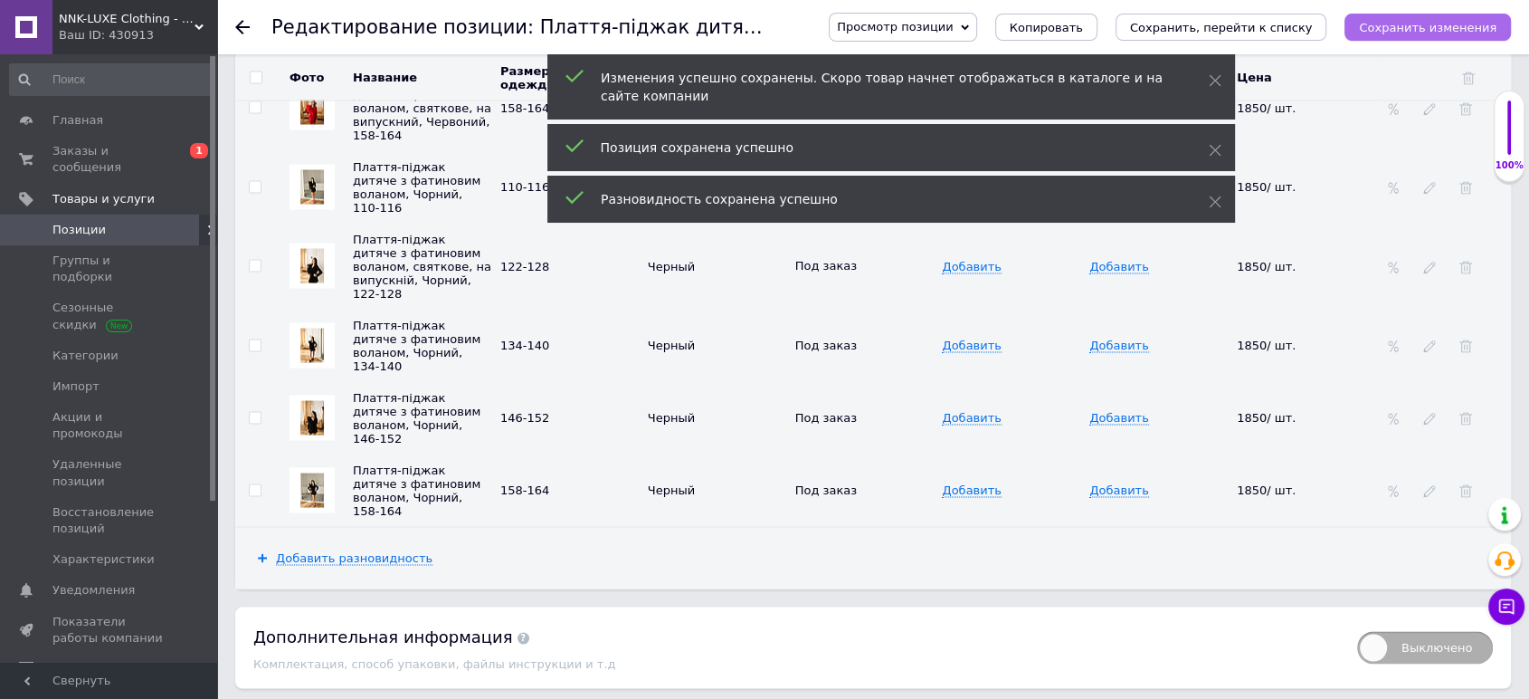
click at [1402, 25] on icon "Сохранить изменения" at bounding box center [1428, 28] width 138 height 14
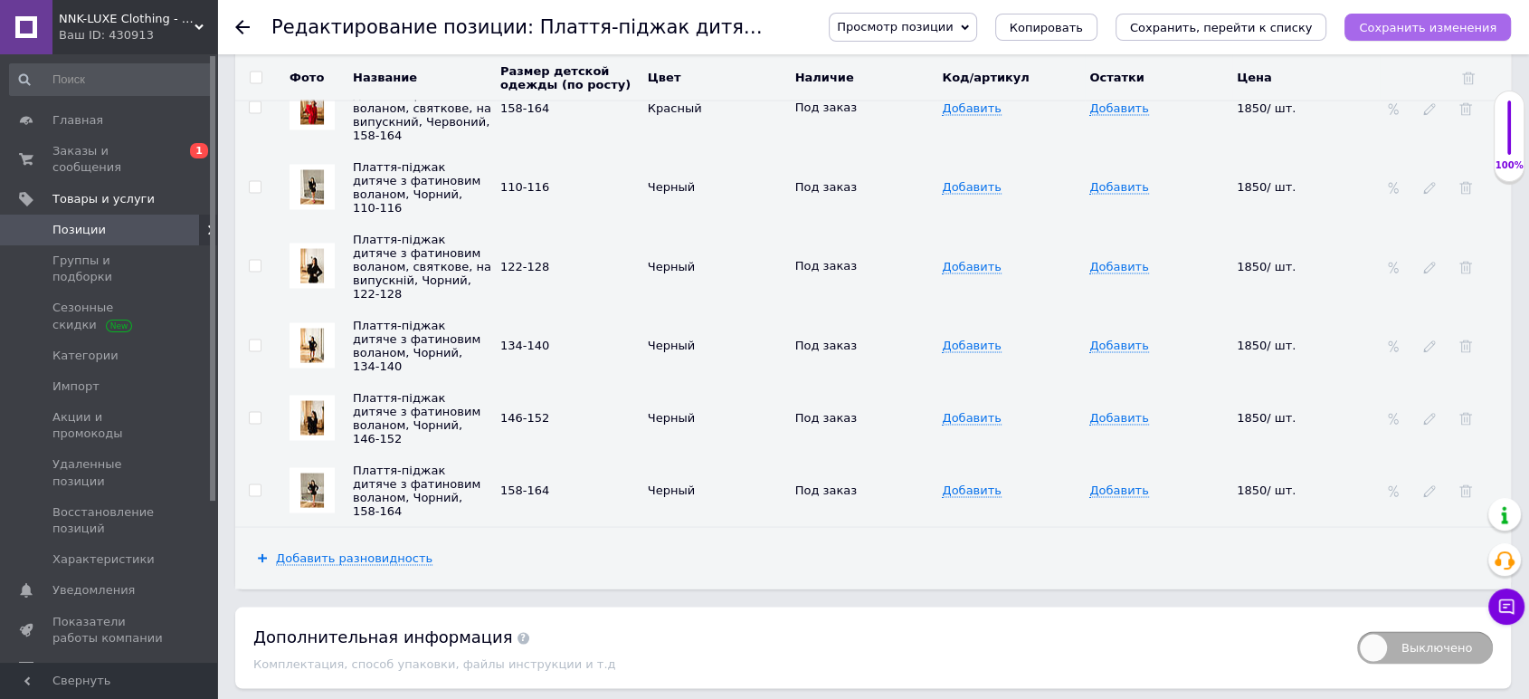
click at [1394, 33] on icon "Сохранить изменения" at bounding box center [1428, 28] width 138 height 14
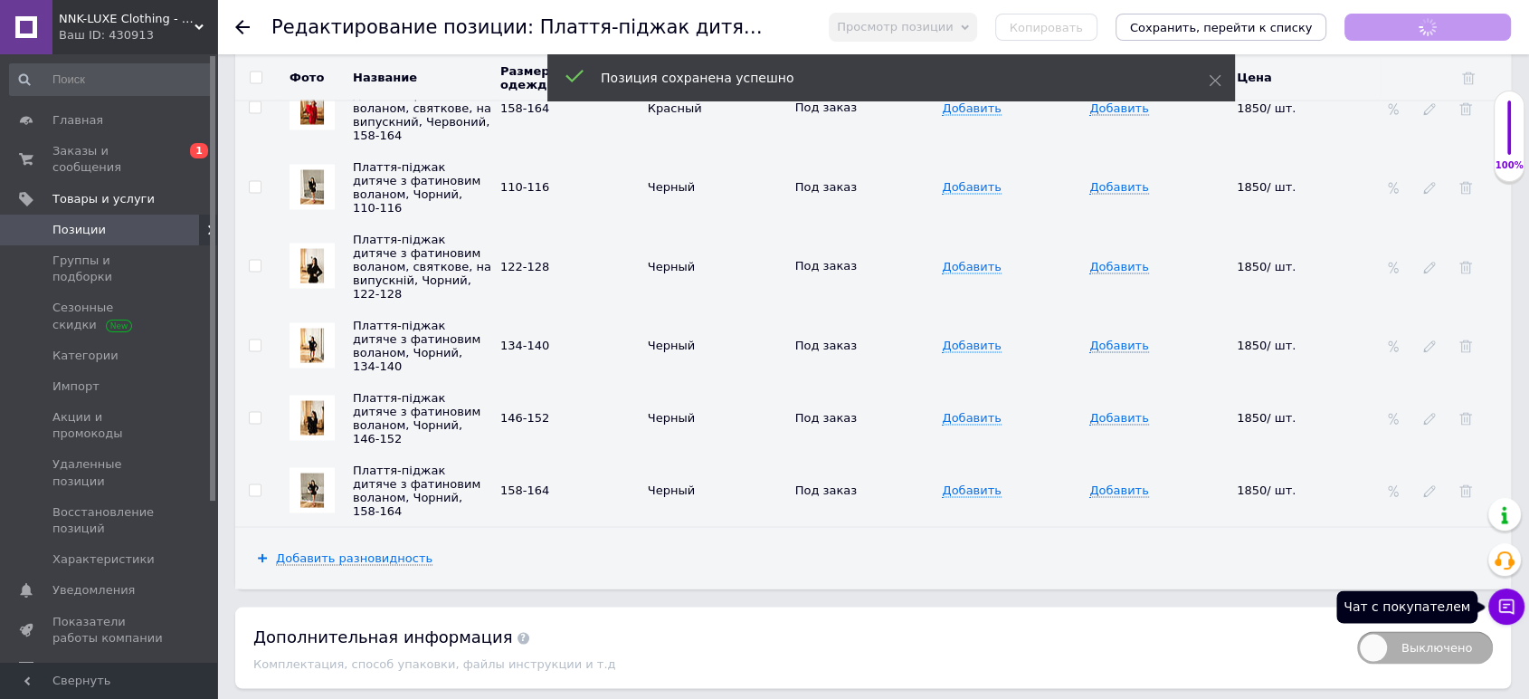
drag, startPoint x: 1507, startPoint y: 613, endPoint x: 1420, endPoint y: 489, distance: 151.4
click at [1506, 614] on icon at bounding box center [1507, 606] width 18 height 18
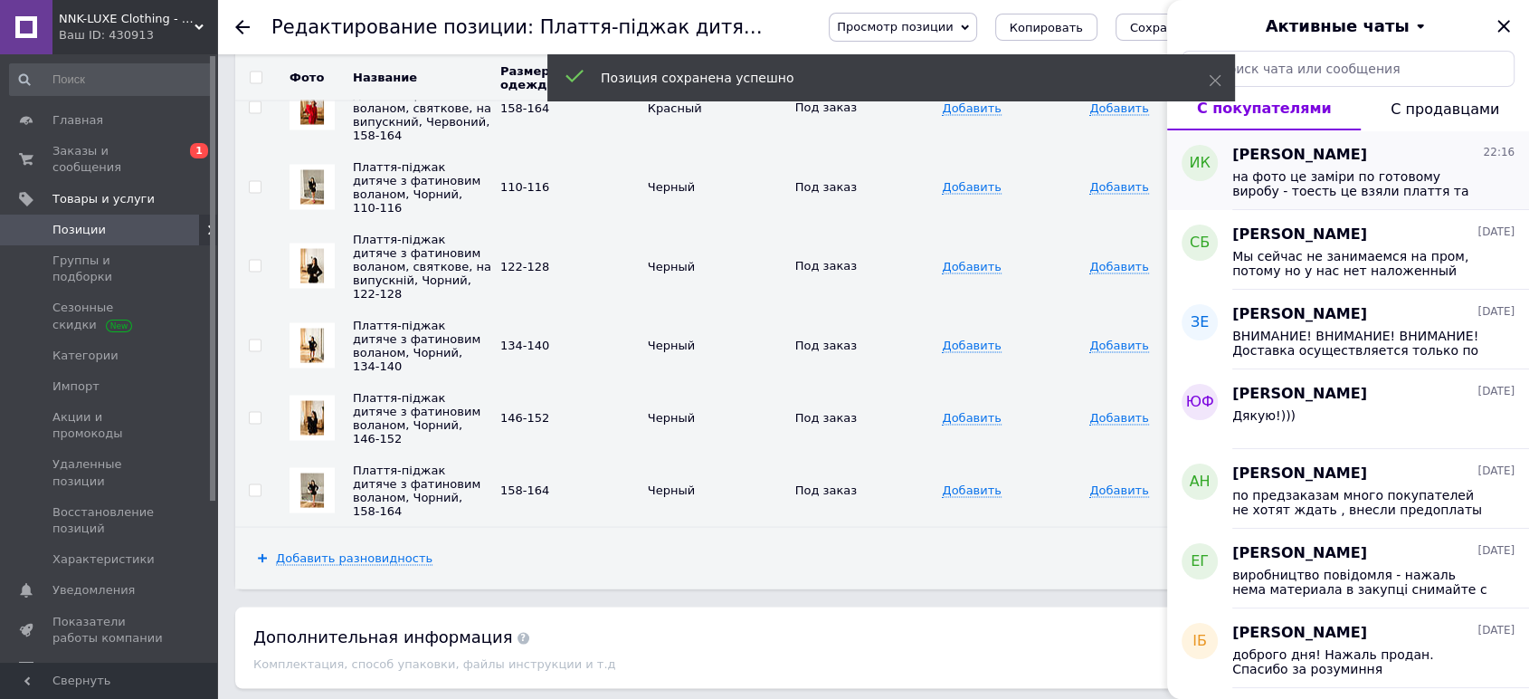
click at [1309, 170] on span "на фото це замiри по готовому виробу - тоесть це взяли плаття та вироб замiряли" at bounding box center [1361, 183] width 257 height 29
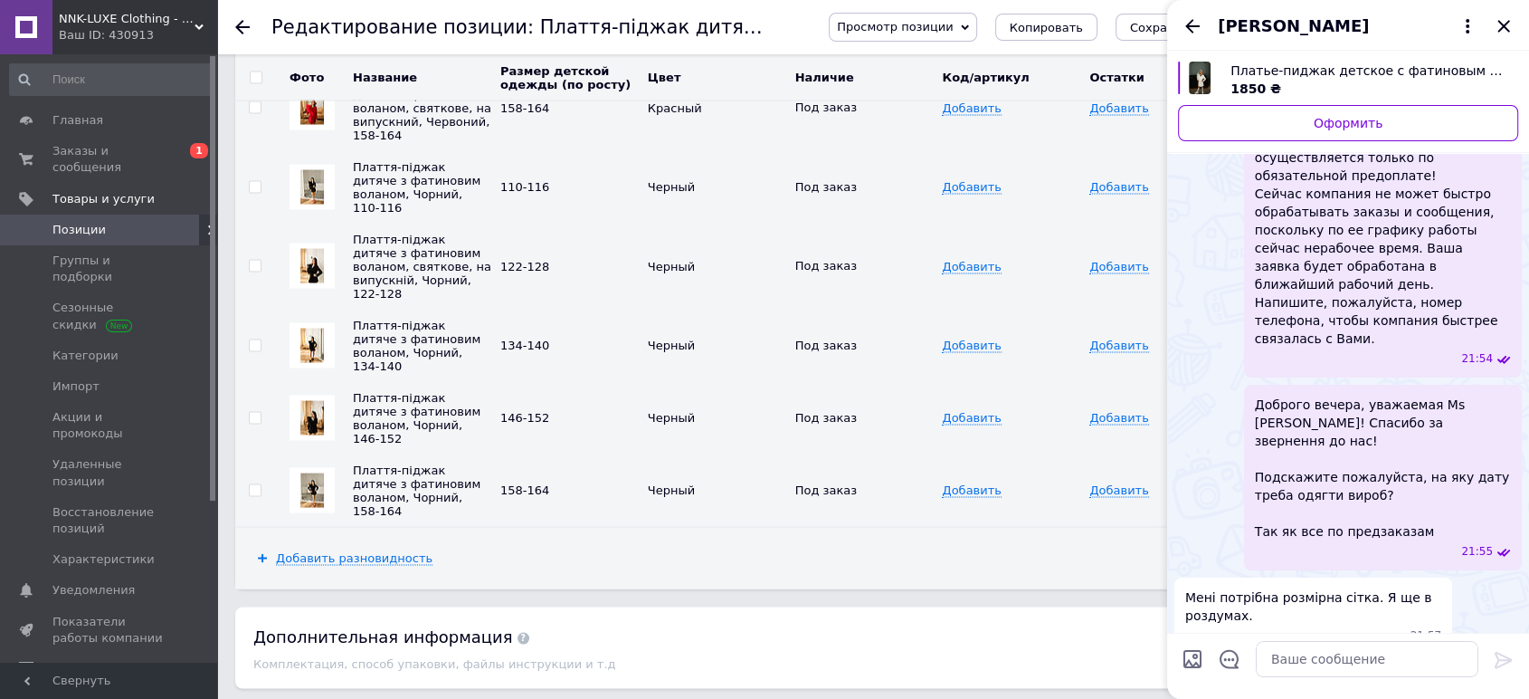
scroll to position [90, 0]
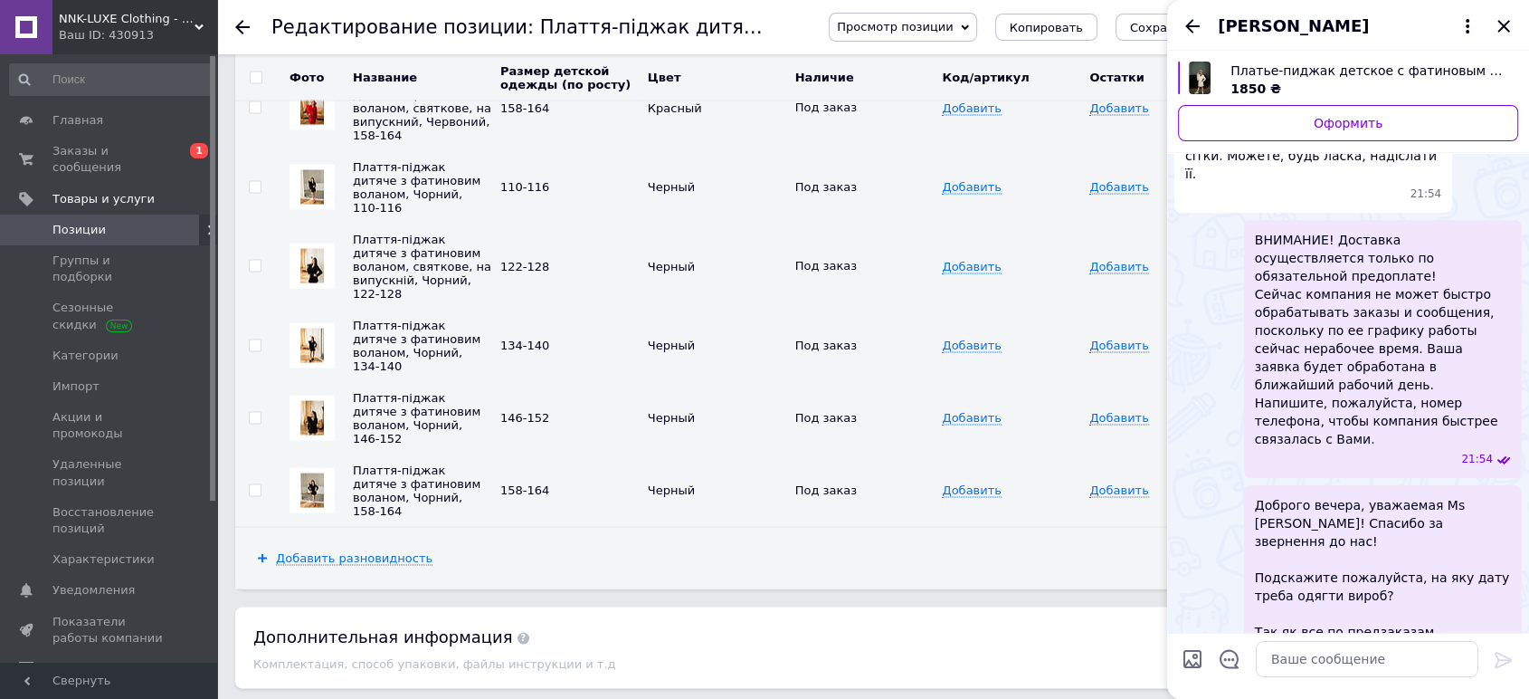
click at [1514, 35] on div "[PERSON_NAME]" at bounding box center [1348, 25] width 362 height 51
click at [1504, 24] on icon "Закрыть" at bounding box center [1504, 26] width 22 height 22
